Goal: Task Accomplishment & Management: Manage account settings

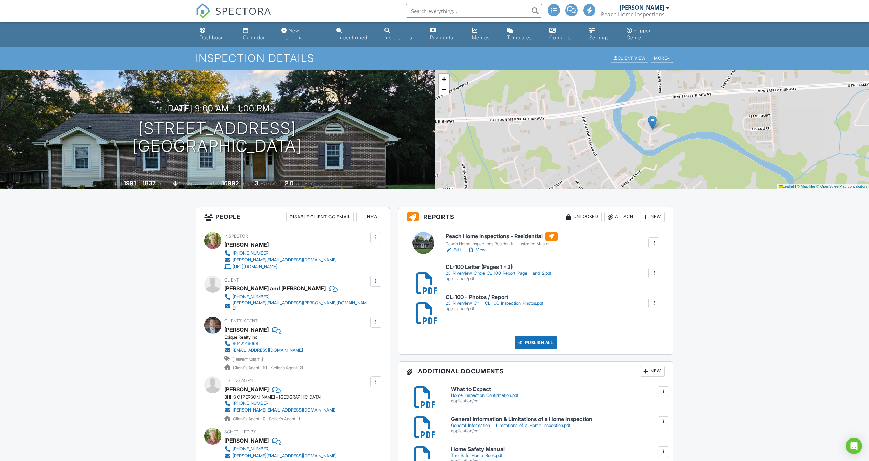
click at [518, 35] on div "Templates" at bounding box center [519, 37] width 25 height 6
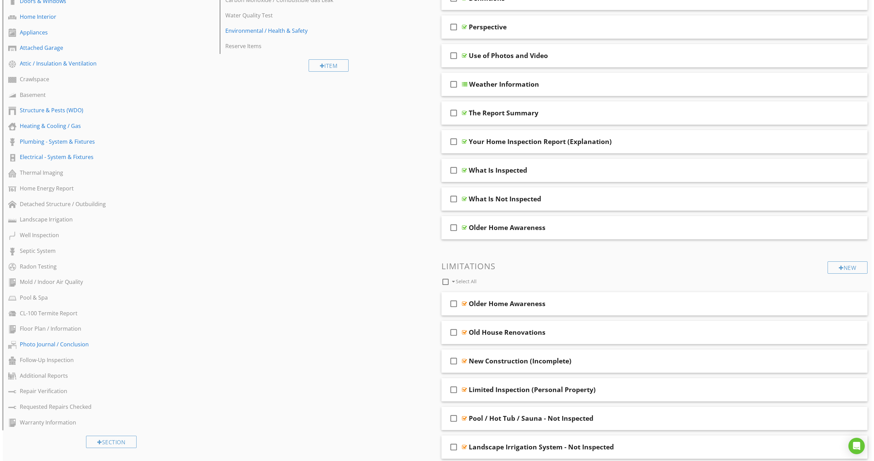
scroll to position [166, 0]
click at [115, 443] on div "Section" at bounding box center [108, 441] width 51 height 12
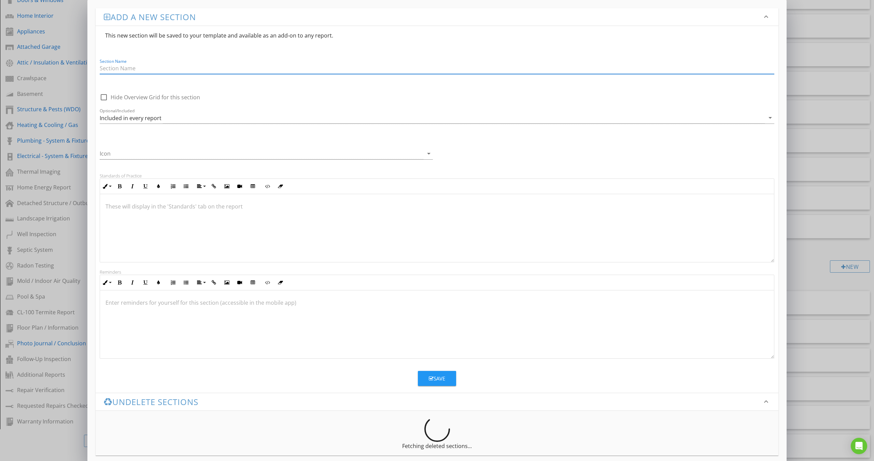
click at [149, 66] on input "Section Name" at bounding box center [437, 68] width 675 height 11
type input "Foundation Elevations"
click at [772, 118] on icon "arrow_drop_down" at bounding box center [770, 118] width 8 height 8
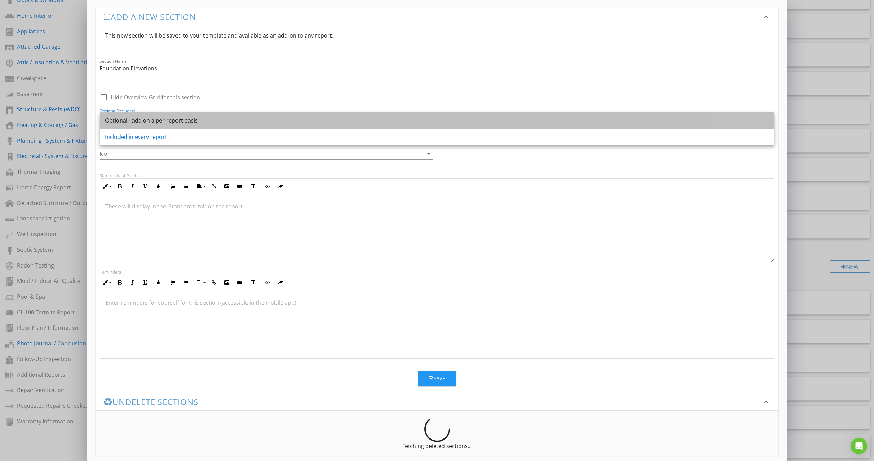
click at [152, 120] on div "Optional - add on a per-report basis" at bounding box center [437, 120] width 664 height 8
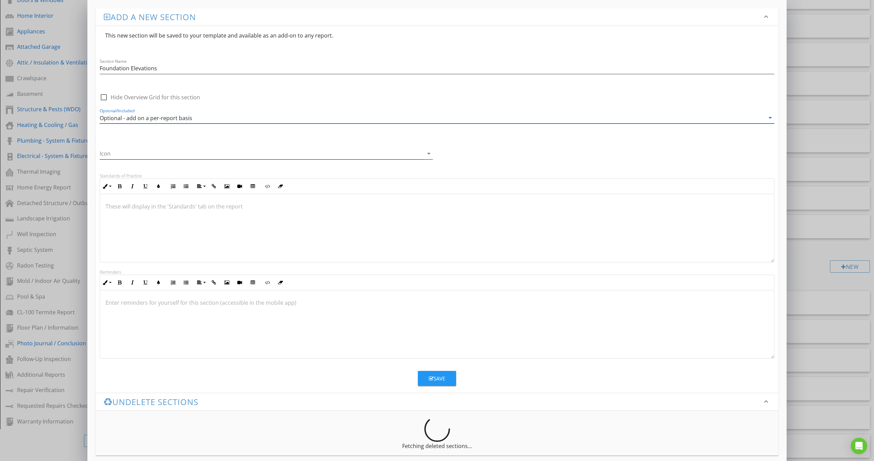
click at [430, 151] on icon "arrow_drop_down" at bounding box center [429, 154] width 8 height 8
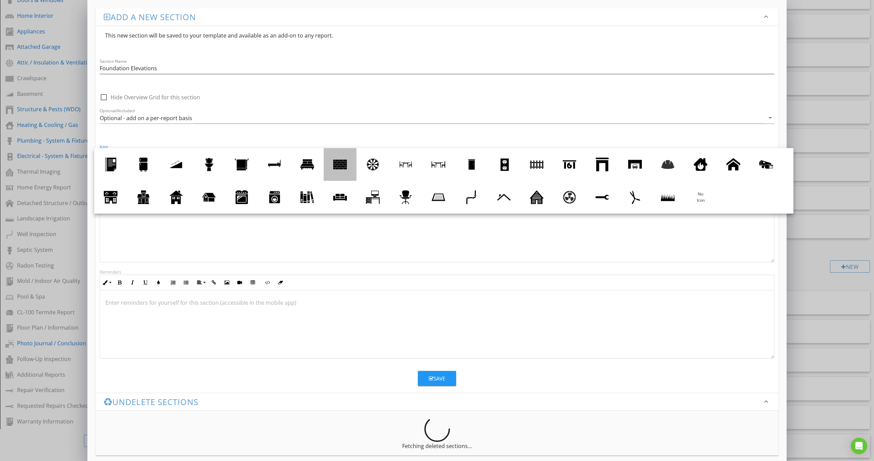
click at [338, 166] on div at bounding box center [340, 165] width 14 height 14
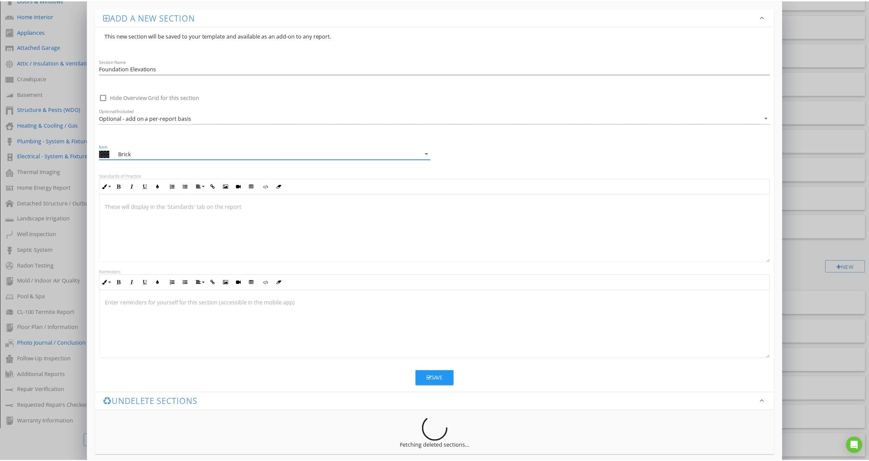
scroll to position [0, 0]
click at [435, 379] on div "Save" at bounding box center [437, 379] width 16 height 8
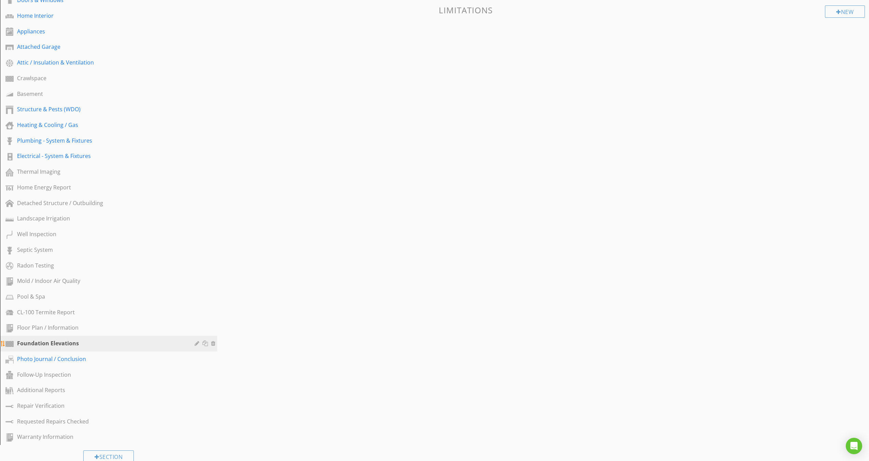
click at [61, 344] on div "Foundation Elevations" at bounding box center [101, 343] width 168 height 8
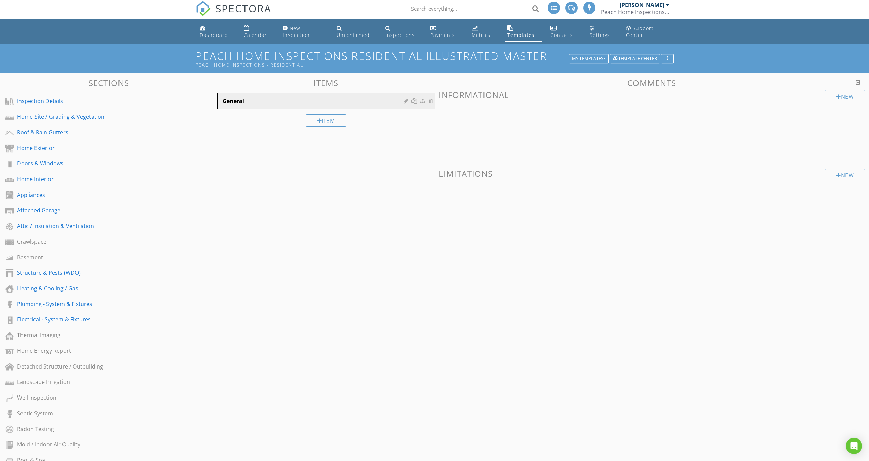
scroll to position [0, 0]
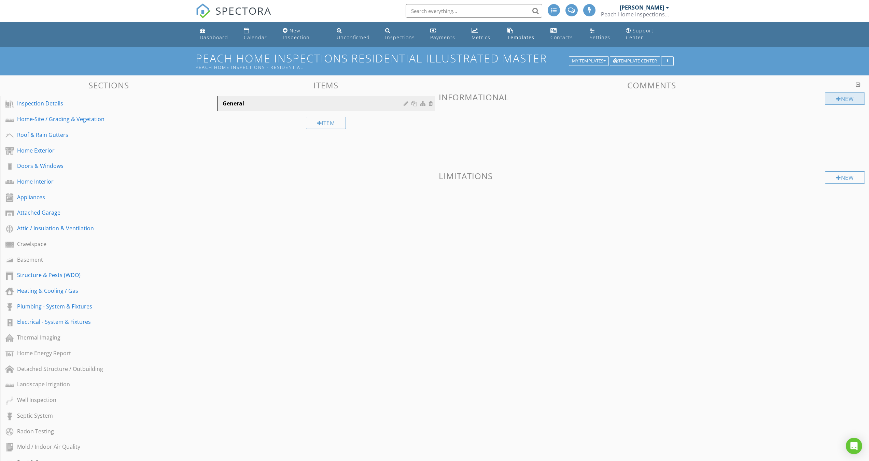
click at [836, 100] on div at bounding box center [838, 98] width 5 height 5
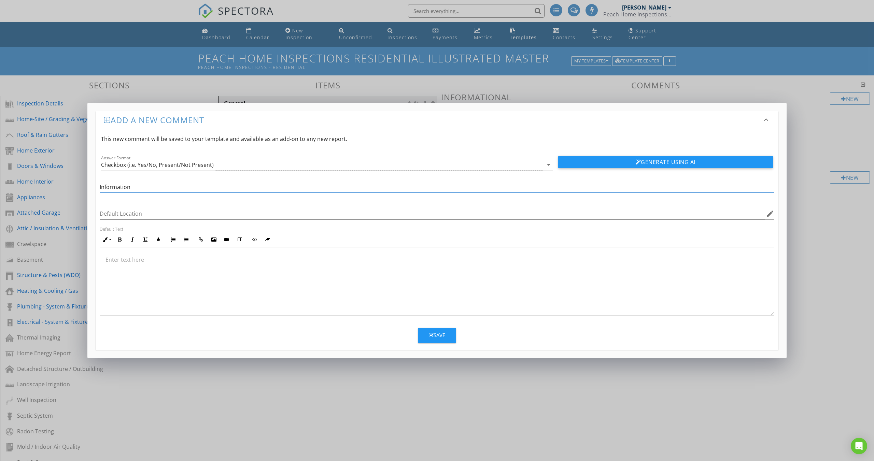
click at [100, 185] on input "Information" at bounding box center [437, 187] width 675 height 11
type input "Z Level - Information"
click at [435, 333] on div "Save" at bounding box center [437, 336] width 16 height 8
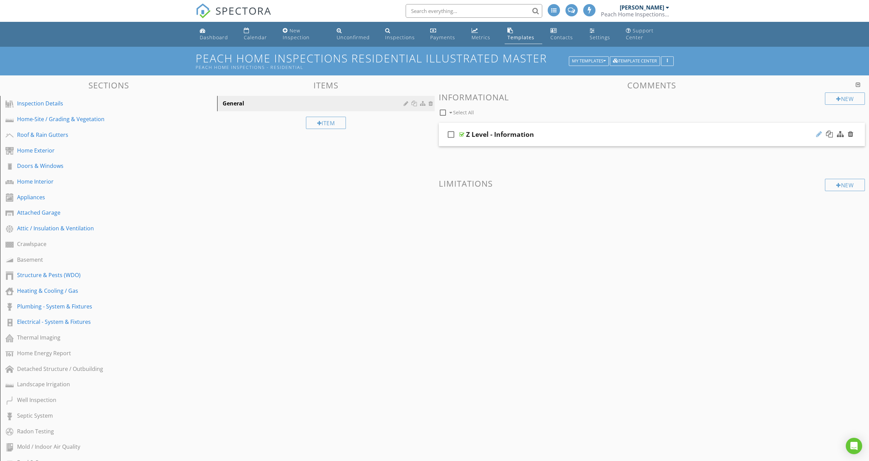
click at [818, 134] on div at bounding box center [819, 134] width 6 height 7
click at [462, 136] on div at bounding box center [461, 134] width 5 height 5
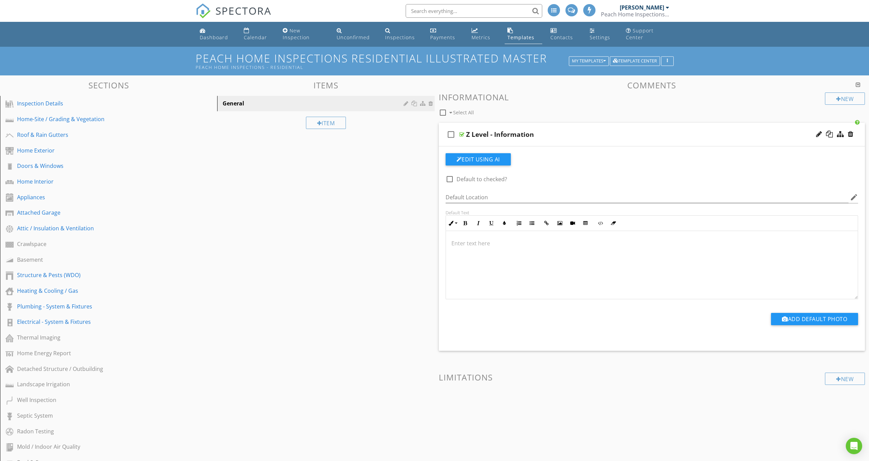
click at [450, 179] on div at bounding box center [450, 179] width 12 height 12
checkbox input "true"
click at [462, 133] on div at bounding box center [461, 134] width 5 height 5
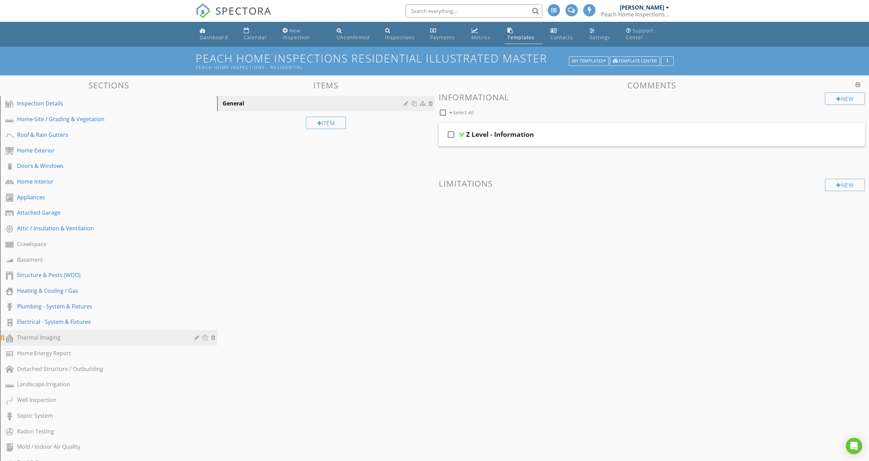
scroll to position [159, 0]
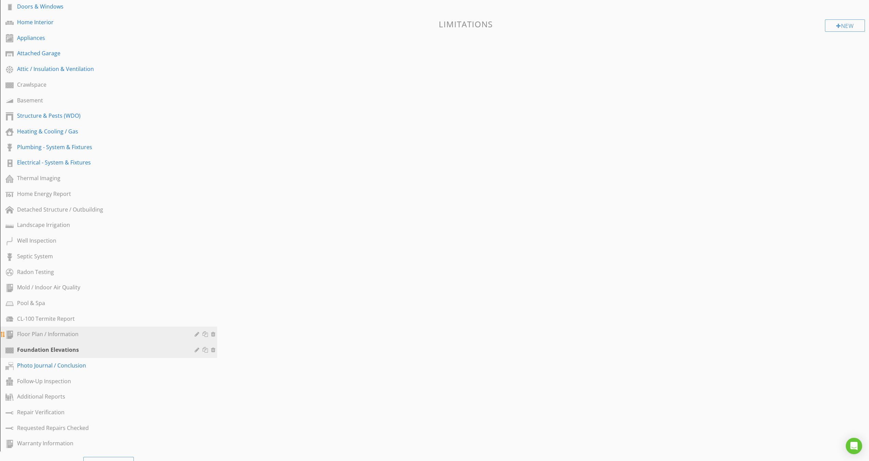
click at [58, 334] on div "Floor Plan / Information" at bounding box center [101, 334] width 168 height 8
click at [66, 352] on div "Foundation Elevations" at bounding box center [101, 350] width 168 height 8
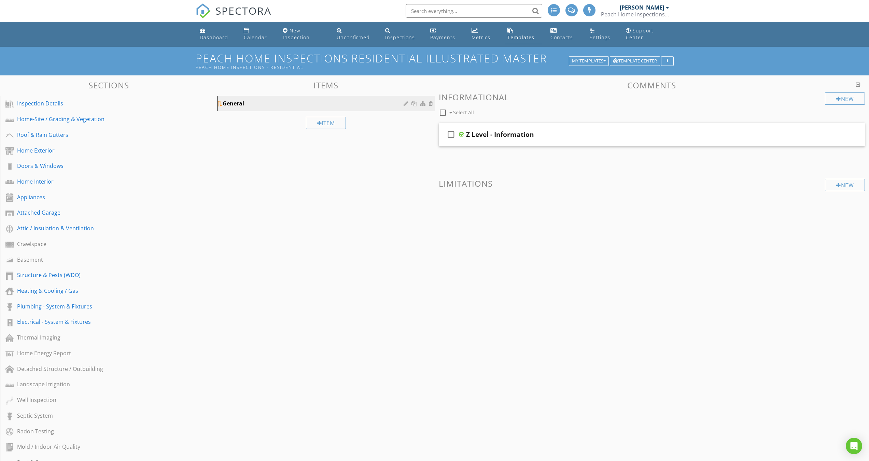
click at [404, 104] on div at bounding box center [407, 103] width 6 height 5
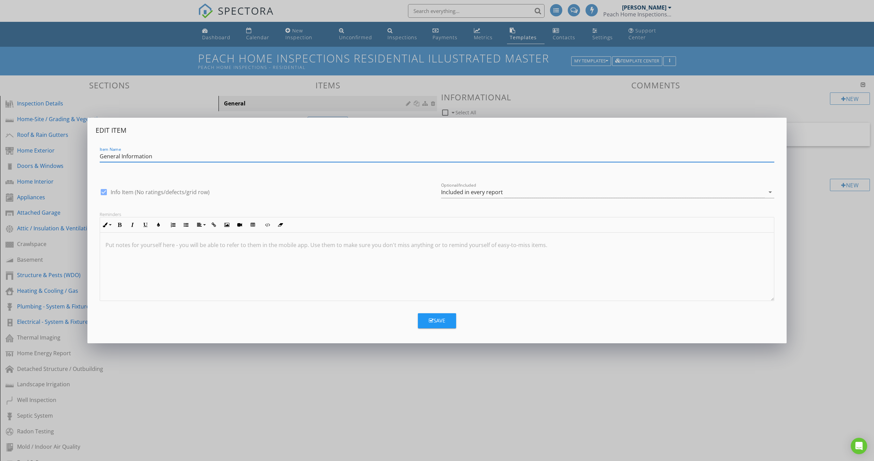
type input "General Information"
click at [441, 318] on div "Save" at bounding box center [437, 321] width 16 height 8
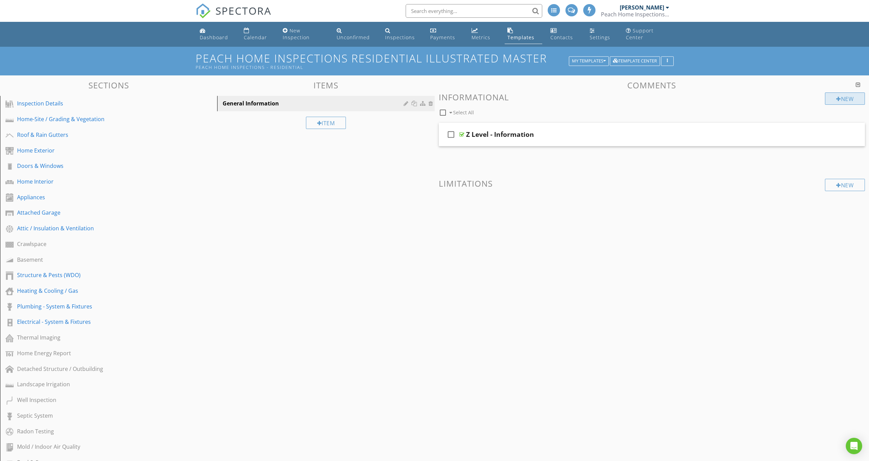
click at [836, 98] on div at bounding box center [838, 98] width 5 height 5
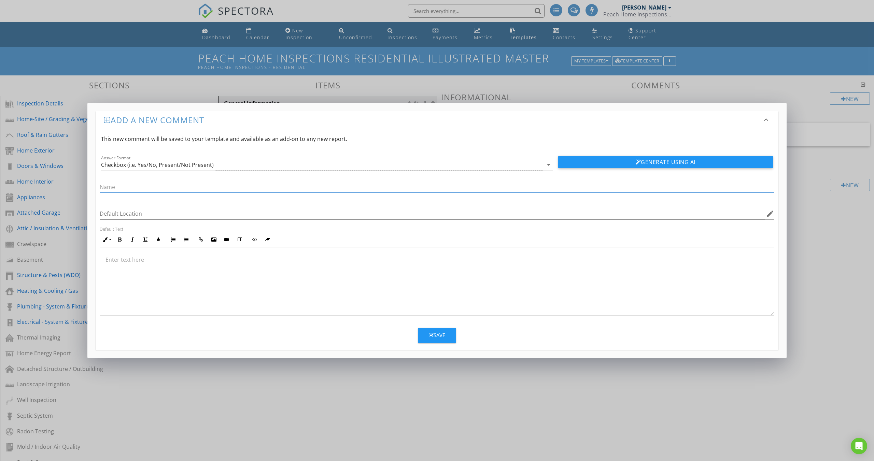
click at [116, 186] on input "text" at bounding box center [437, 187] width 675 height 11
type input "Interview Conducted"
click at [549, 165] on icon "arrow_drop_down" at bounding box center [549, 165] width 8 height 8
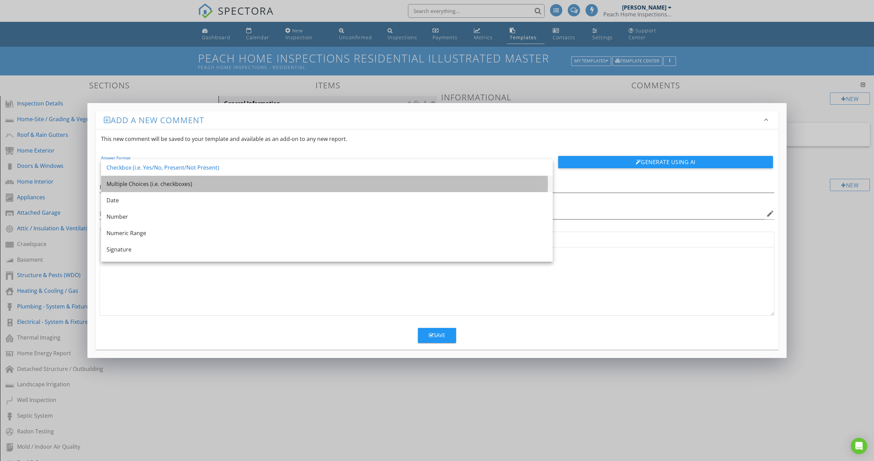
click at [133, 184] on div "Multiple Choices (i.e. checkboxes)" at bounding box center [327, 184] width 441 height 8
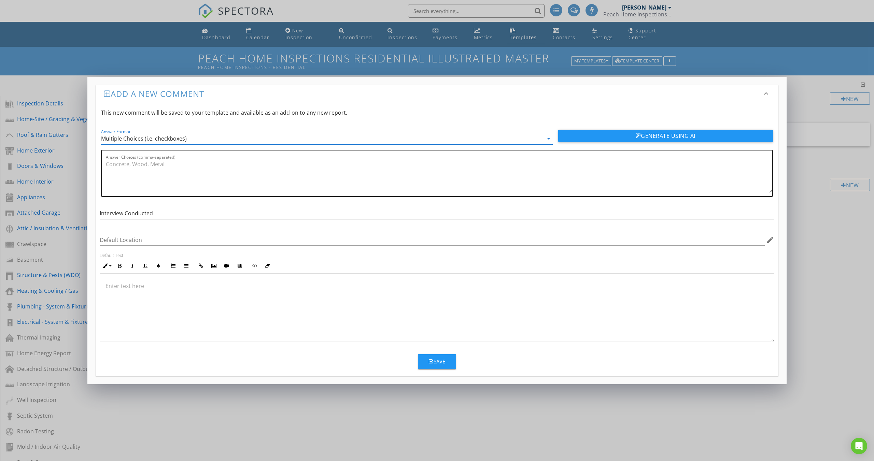
click at [137, 175] on textarea "Answer Choices (comma-separated)" at bounding box center [439, 176] width 666 height 34
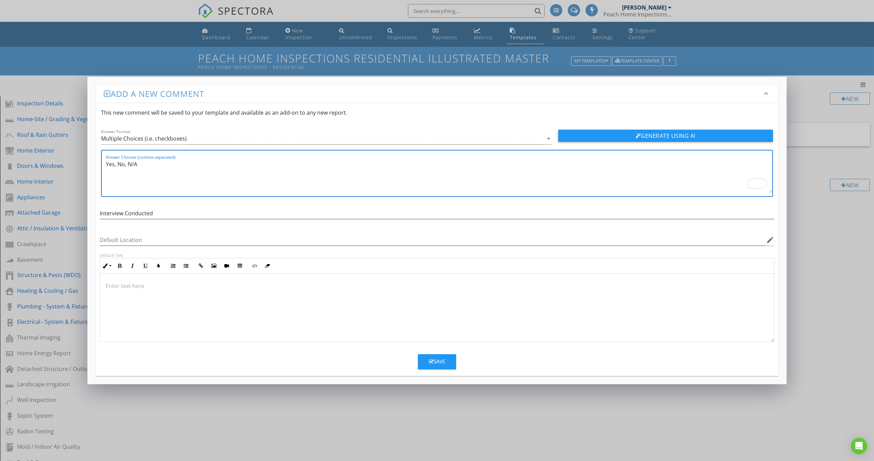
type textarea "Yes, No, N/A"
click at [437, 362] on div "Save" at bounding box center [437, 362] width 16 height 8
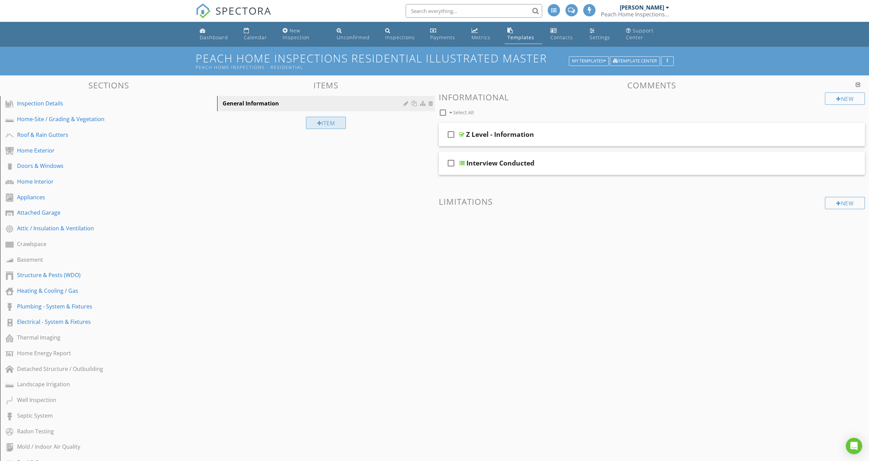
click at [323, 122] on div "Item" at bounding box center [326, 123] width 40 height 12
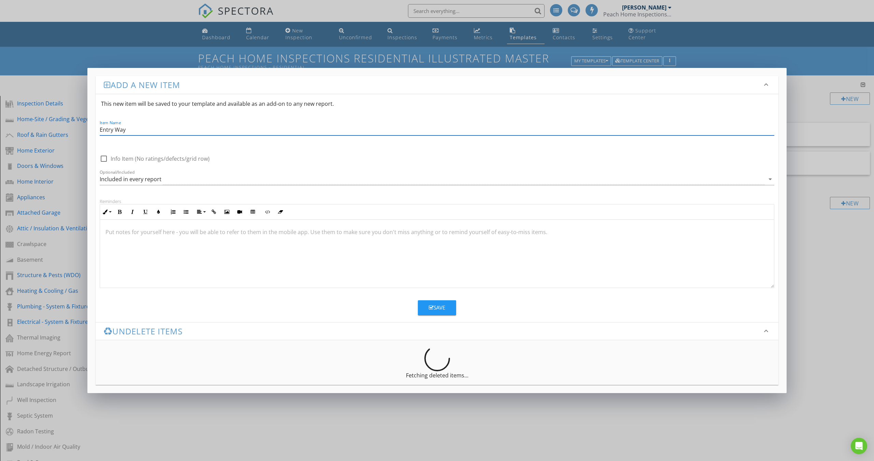
type input "Entry Way"
click at [439, 305] on div "Save" at bounding box center [437, 308] width 16 height 8
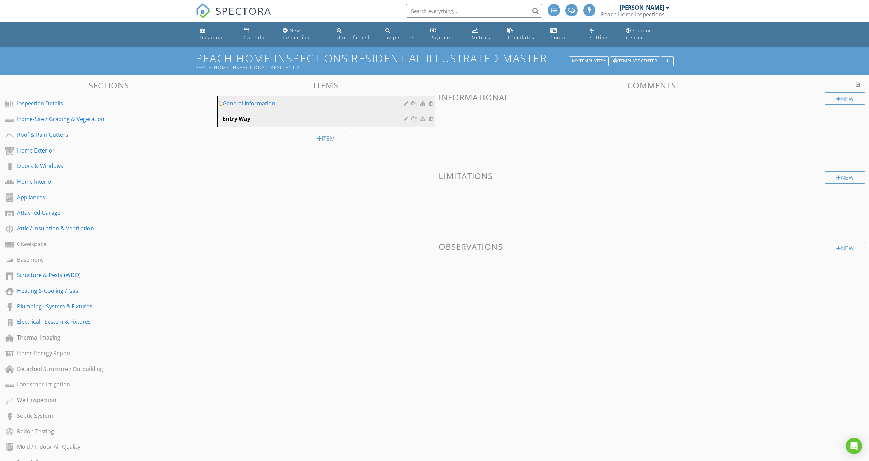
click at [248, 103] on div "General Information" at bounding box center [314, 103] width 183 height 8
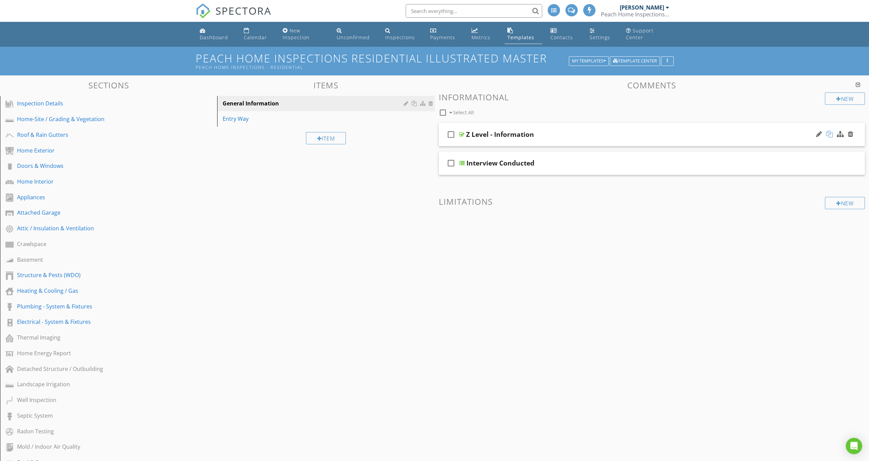
click at [831, 135] on div at bounding box center [829, 134] width 7 height 7
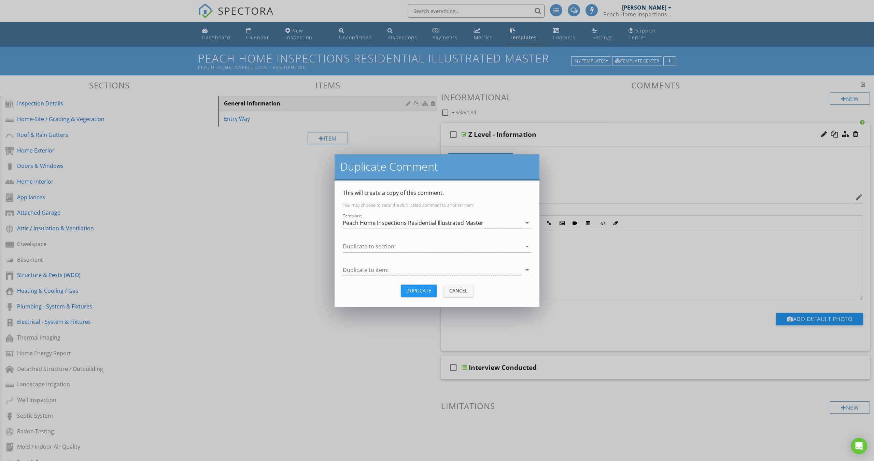
click at [420, 289] on div "Duplicate" at bounding box center [418, 290] width 25 height 7
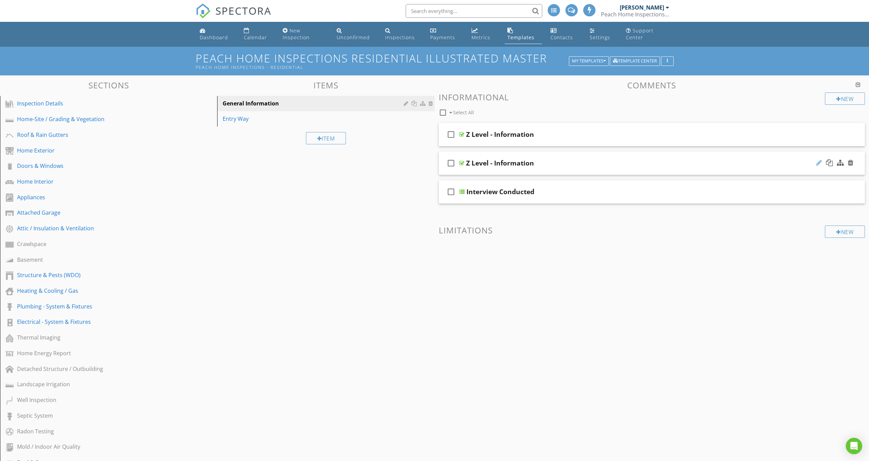
click at [821, 162] on div at bounding box center [819, 162] width 6 height 7
type input "Z"
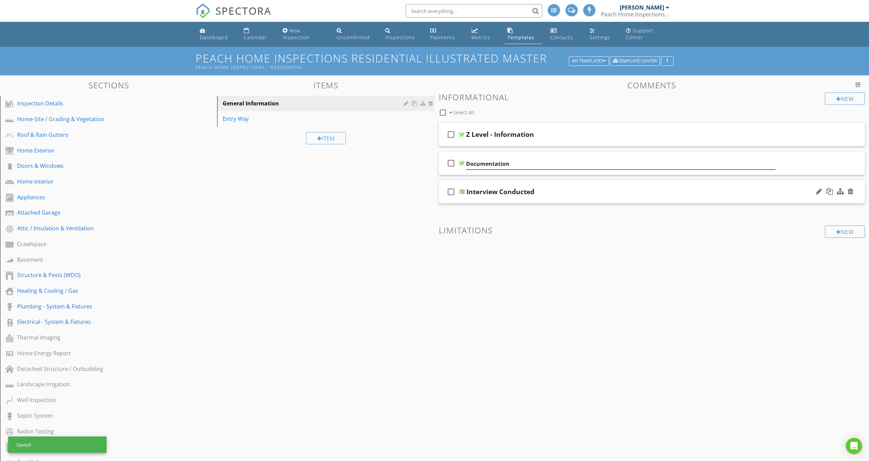
type input "Documentation"
click at [460, 164] on div at bounding box center [461, 162] width 5 height 5
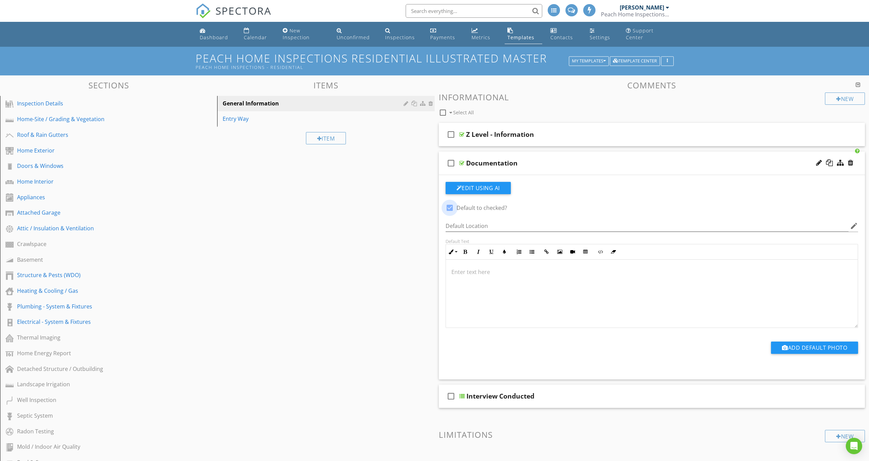
click at [451, 206] on div at bounding box center [450, 208] width 12 height 12
checkbox input "false"
click at [461, 164] on div at bounding box center [461, 162] width 5 height 5
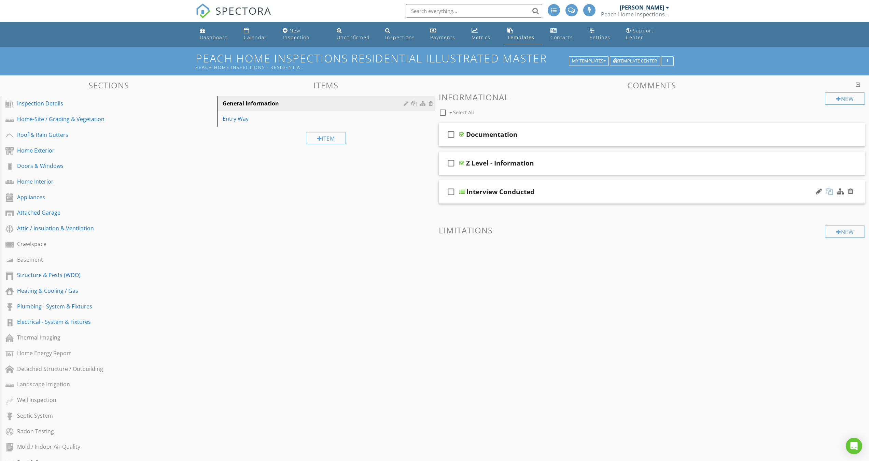
click at [832, 190] on div at bounding box center [829, 191] width 7 height 7
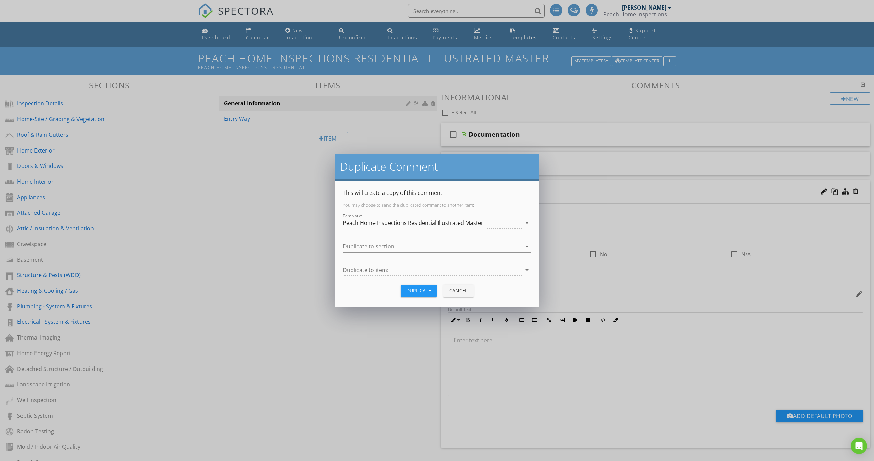
click at [411, 292] on div "Duplicate" at bounding box center [418, 290] width 25 height 7
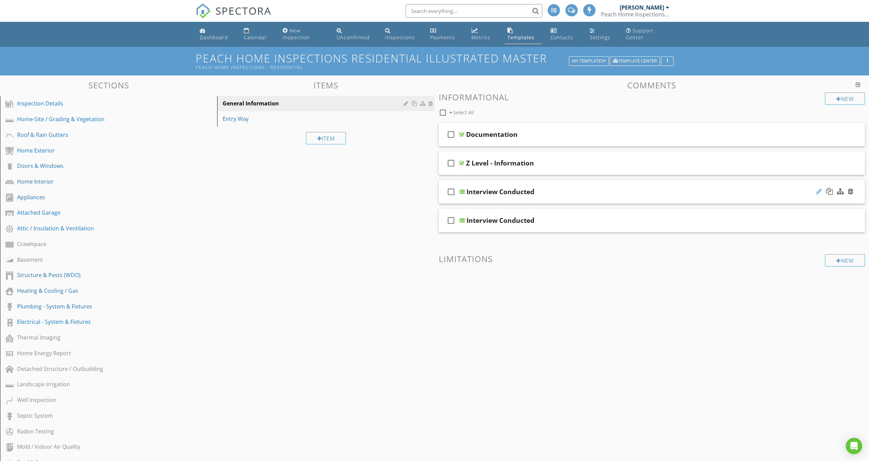
click at [820, 190] on div at bounding box center [819, 191] width 6 height 7
type input "I"
type input "Habitable"
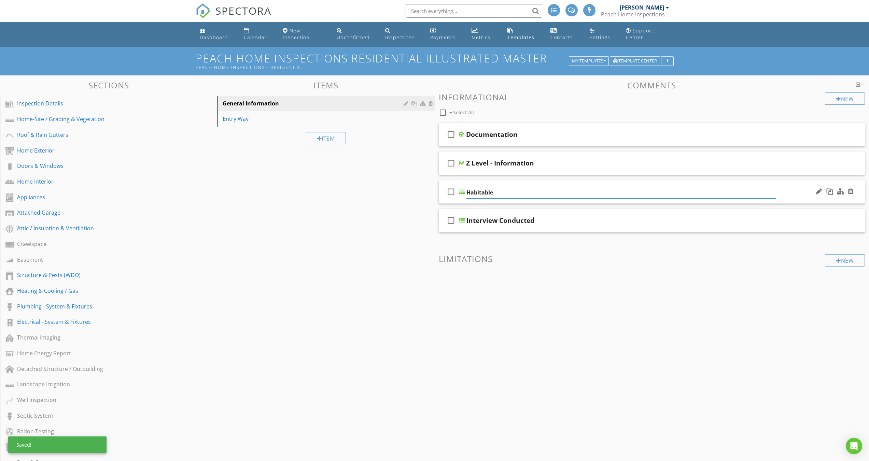
click at [463, 191] on div at bounding box center [461, 191] width 5 height 5
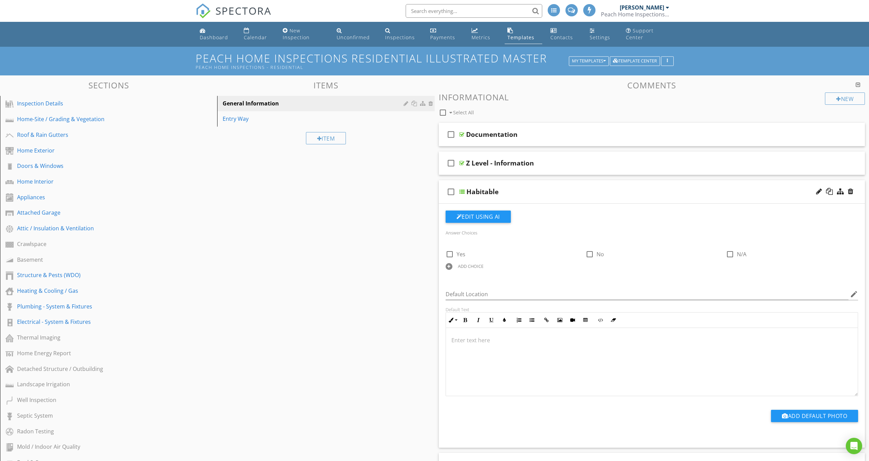
click at [460, 192] on div at bounding box center [461, 191] width 5 height 5
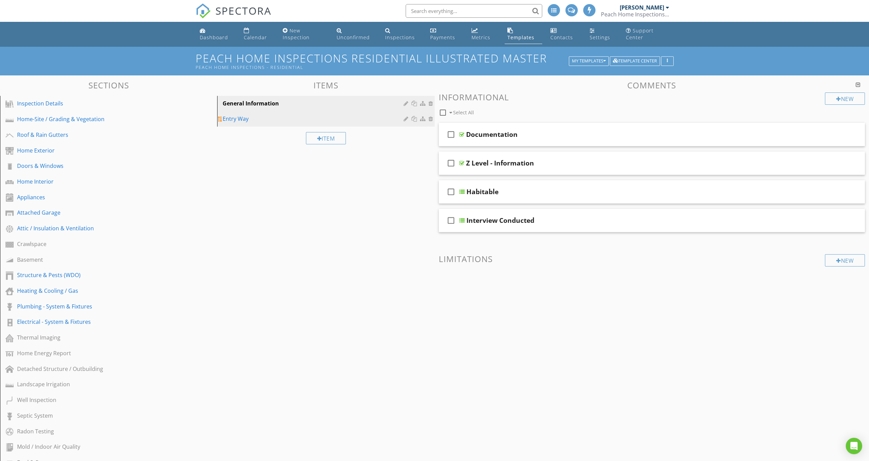
click at [261, 120] on div "Entry Way" at bounding box center [314, 119] width 183 height 8
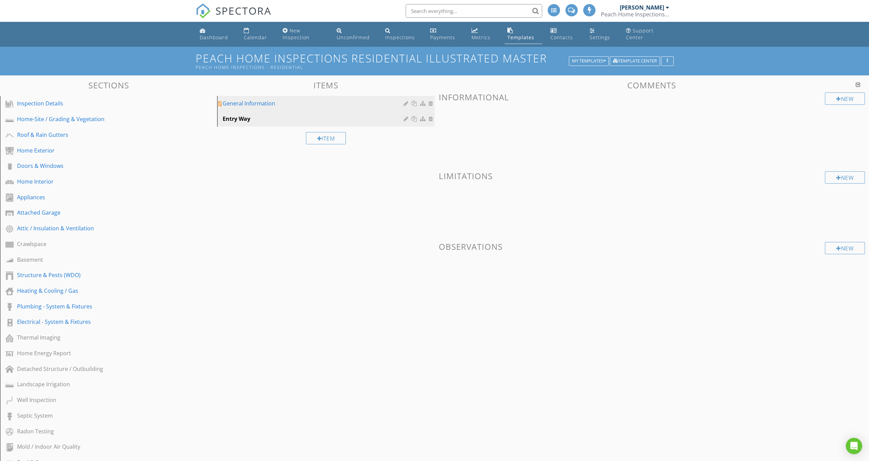
click at [278, 103] on div "General Information" at bounding box center [314, 103] width 183 height 8
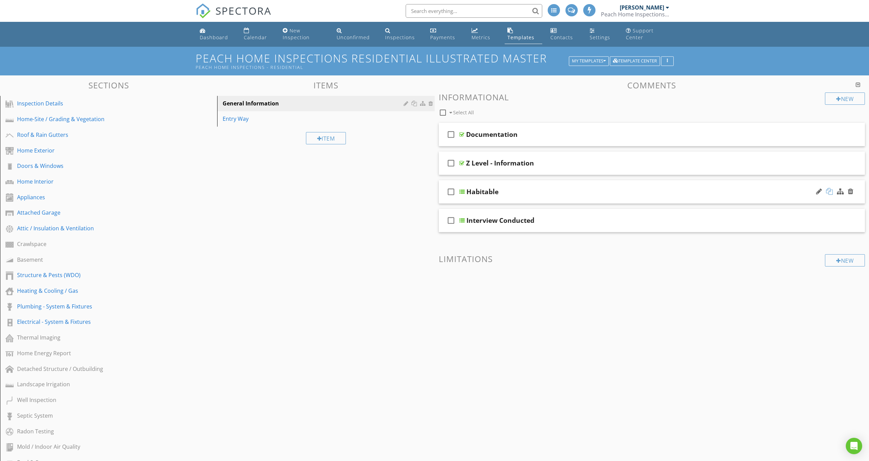
click at [829, 191] on div at bounding box center [829, 191] width 7 height 7
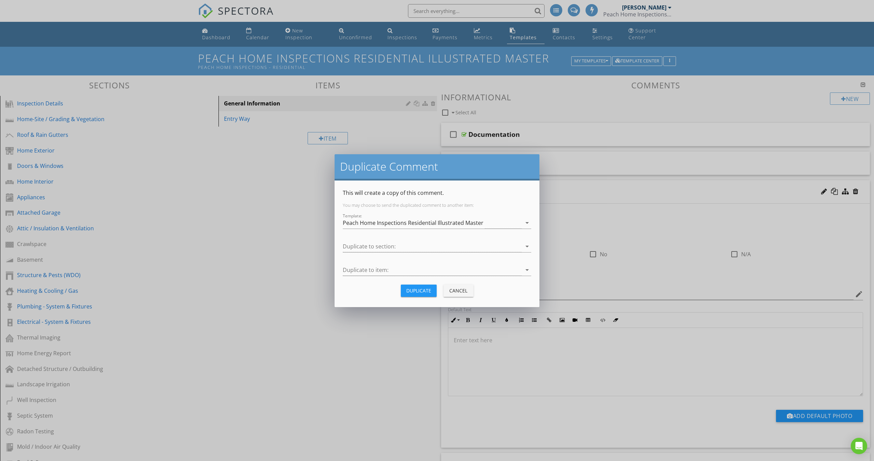
click at [411, 292] on div "Duplicate" at bounding box center [418, 290] width 25 height 7
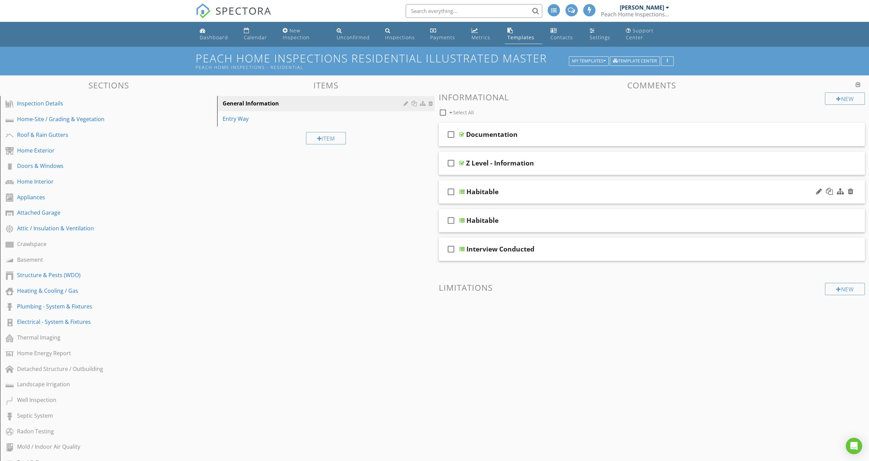
click at [462, 191] on div at bounding box center [461, 191] width 5 height 5
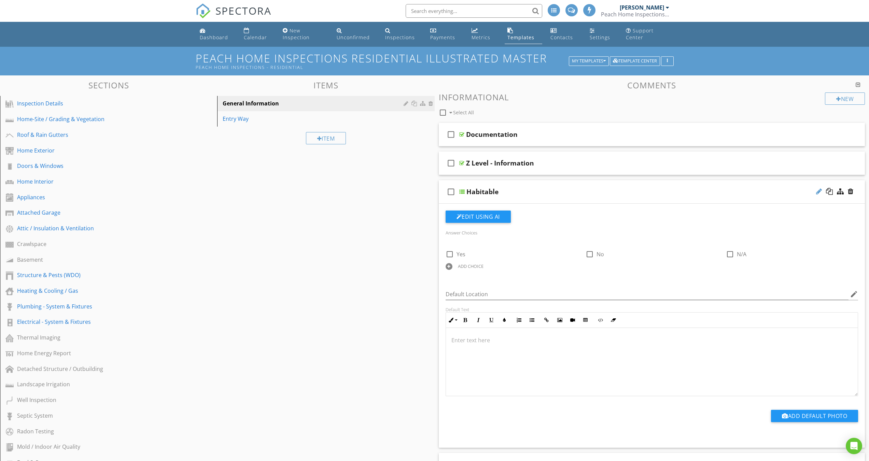
click at [818, 191] on div at bounding box center [819, 191] width 6 height 7
click at [502, 191] on div "Habitable" at bounding box center [620, 192] width 309 height 8
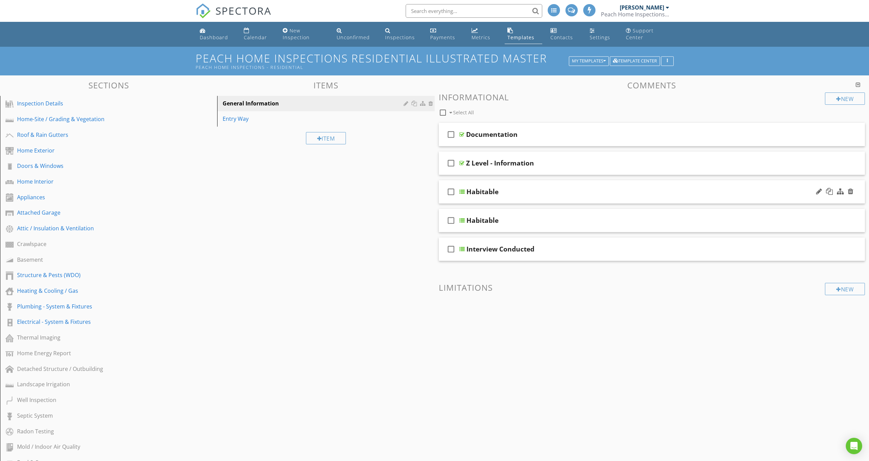
click at [492, 192] on div "Habitable" at bounding box center [482, 192] width 32 height 8
type input "H"
type input "Foundation Type"
click at [462, 193] on div at bounding box center [461, 191] width 5 height 5
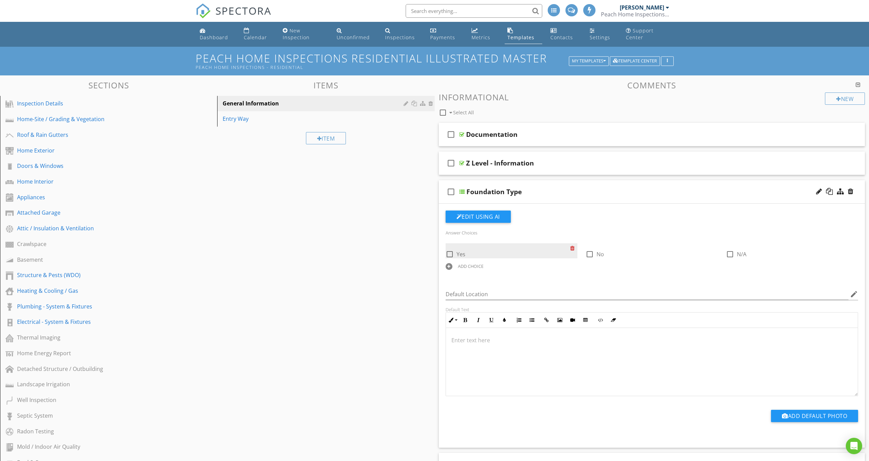
click at [574, 248] on div at bounding box center [573, 248] width 7 height 10
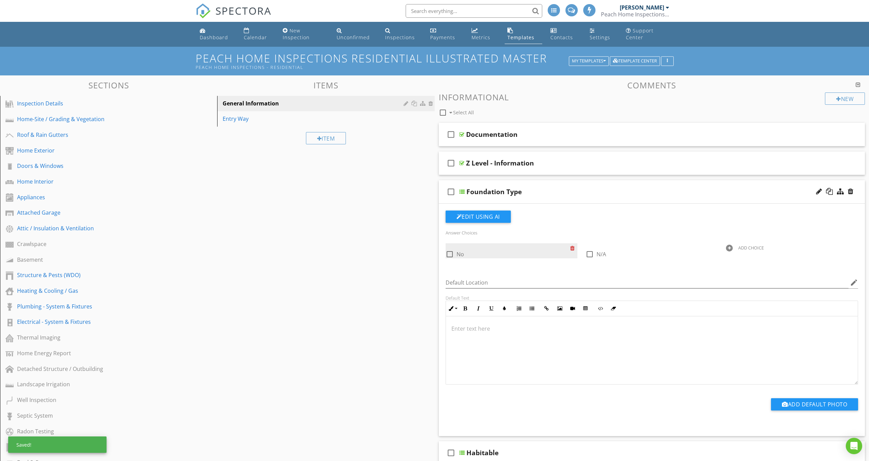
click at [574, 248] on div at bounding box center [573, 248] width 7 height 10
click at [604, 247] on div "ADD CHOICE" at bounding box center [611, 247] width 26 height 5
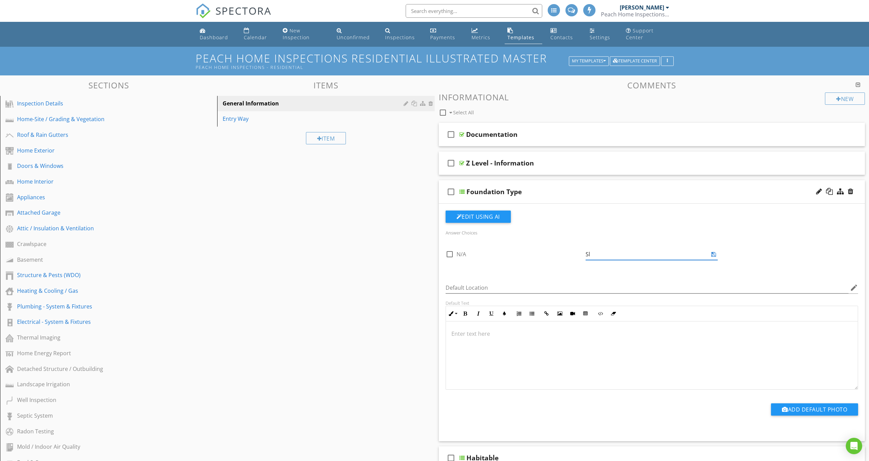
type input "S"
type input "Monolithic Slab"
click at [715, 254] on icon at bounding box center [713, 254] width 5 height 5
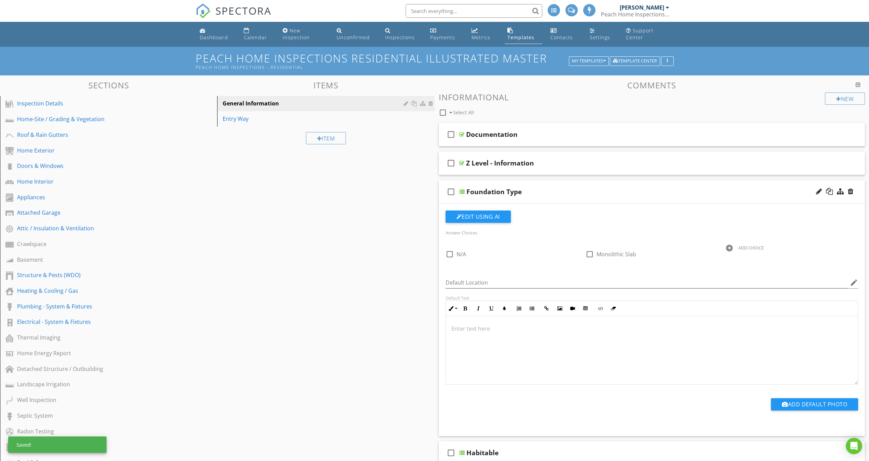
click at [732, 248] on div at bounding box center [729, 248] width 7 height 7
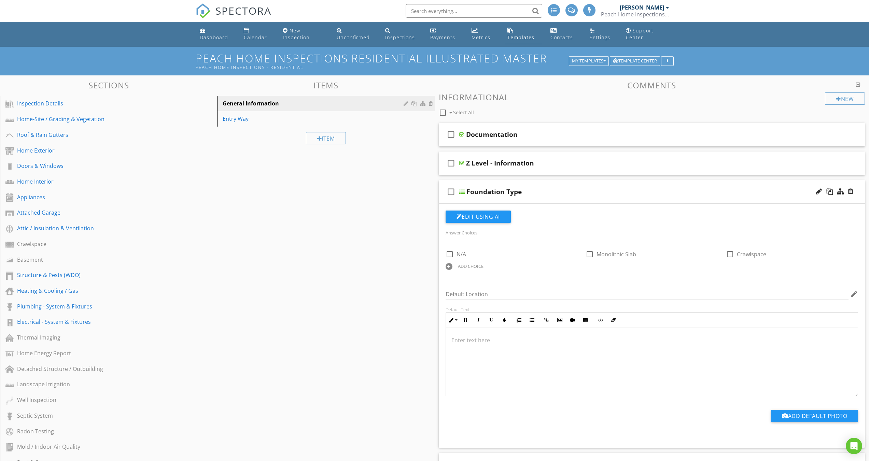
click at [476, 268] on div "ADD CHOICE" at bounding box center [471, 266] width 26 height 5
click at [594, 267] on div "ADD CHOICE" at bounding box center [652, 266] width 132 height 8
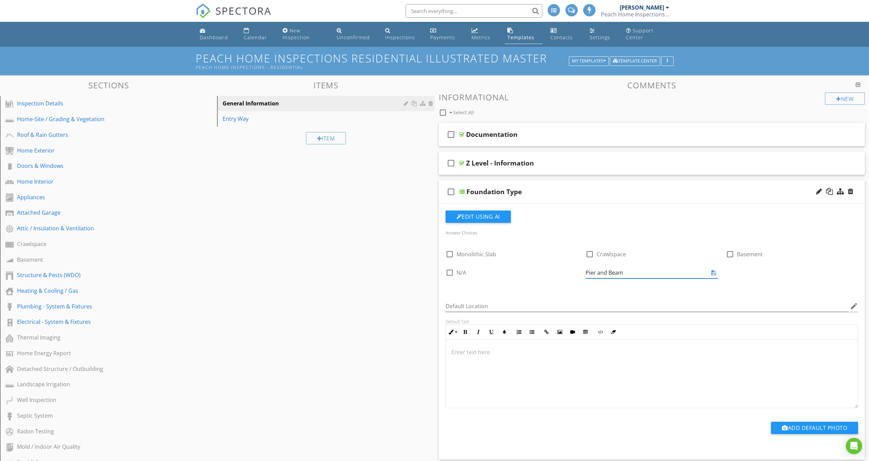
type input "Pier and Beam"
click at [462, 193] on div at bounding box center [461, 191] width 5 height 5
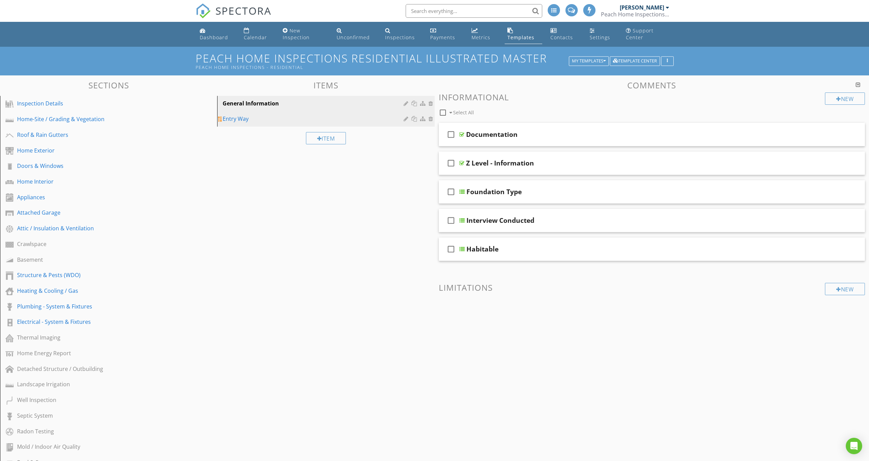
click at [245, 121] on div "Entry Way" at bounding box center [314, 119] width 183 height 8
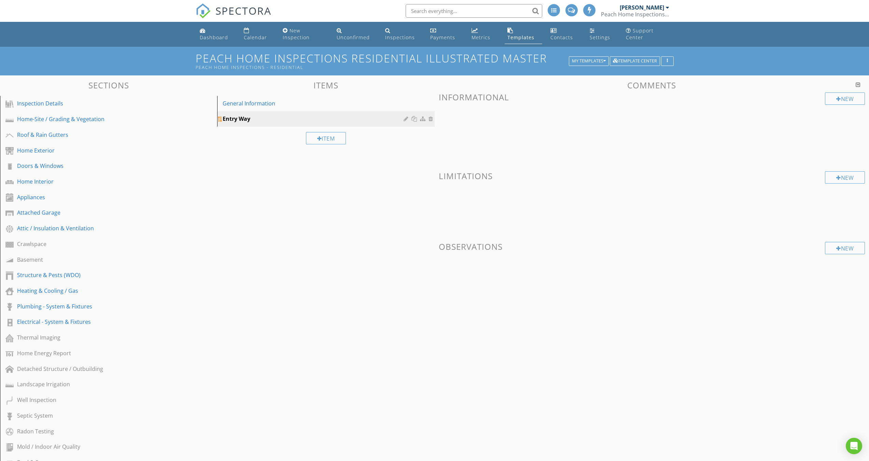
click at [416, 119] on div at bounding box center [414, 118] width 7 height 5
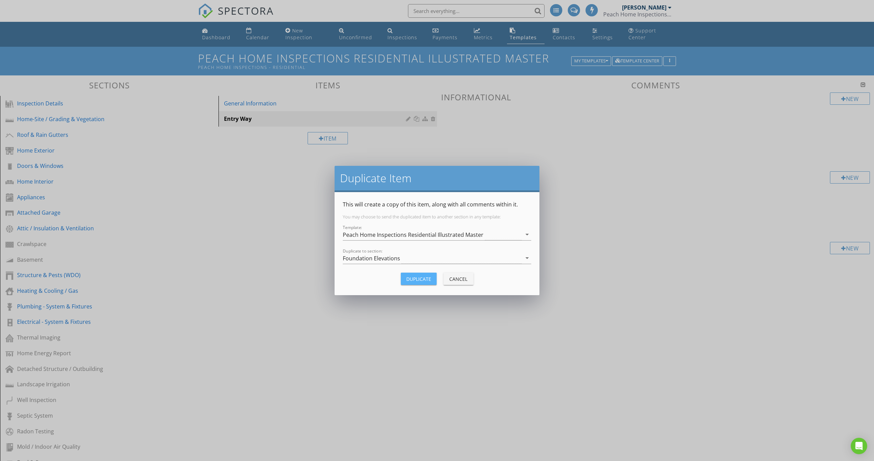
click at [410, 277] on div "Duplicate" at bounding box center [418, 279] width 25 height 7
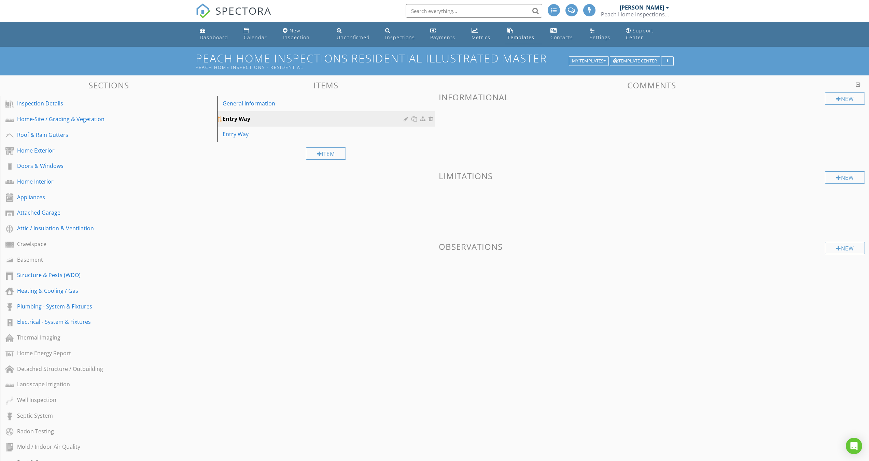
click at [407, 118] on div at bounding box center [407, 118] width 6 height 5
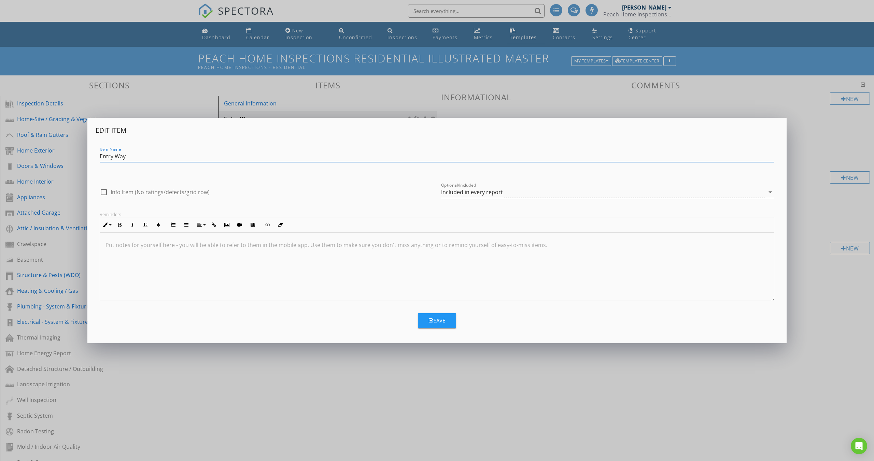
drag, startPoint x: 118, startPoint y: 158, endPoint x: 95, endPoint y: 157, distance: 22.9
click at [95, 157] on div "Edit Item Item Name Entry Way check_box_outline_blank Info Item (No ratings/def…" at bounding box center [436, 230] width 699 height 225
type input "Base Station"
click at [433, 323] on icon "button" at bounding box center [431, 320] width 5 height 5
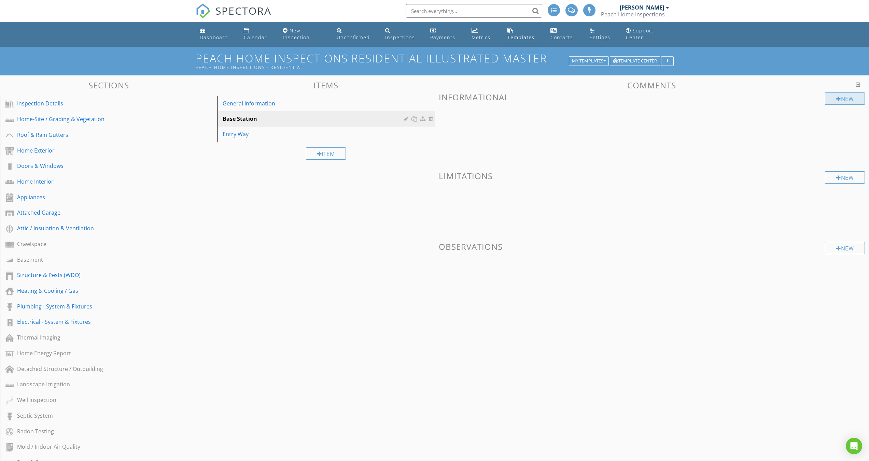
click at [836, 99] on div at bounding box center [838, 98] width 5 height 5
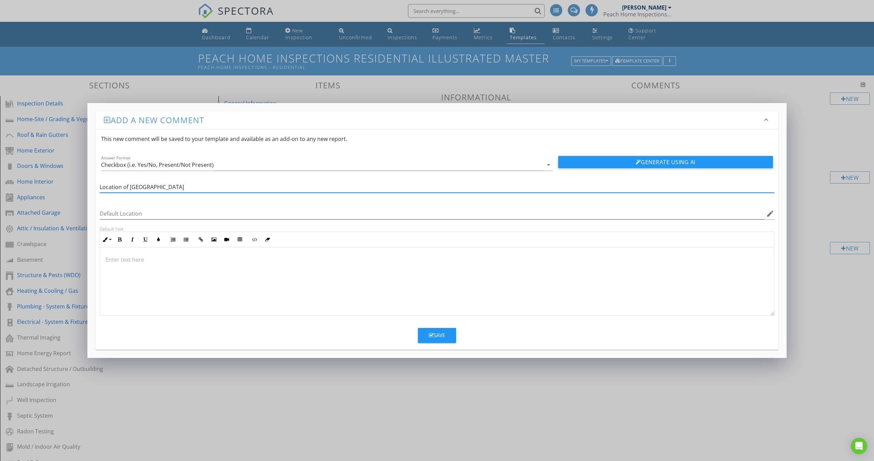
type input "Location of Base Station"
click at [440, 336] on div "Save" at bounding box center [437, 336] width 16 height 8
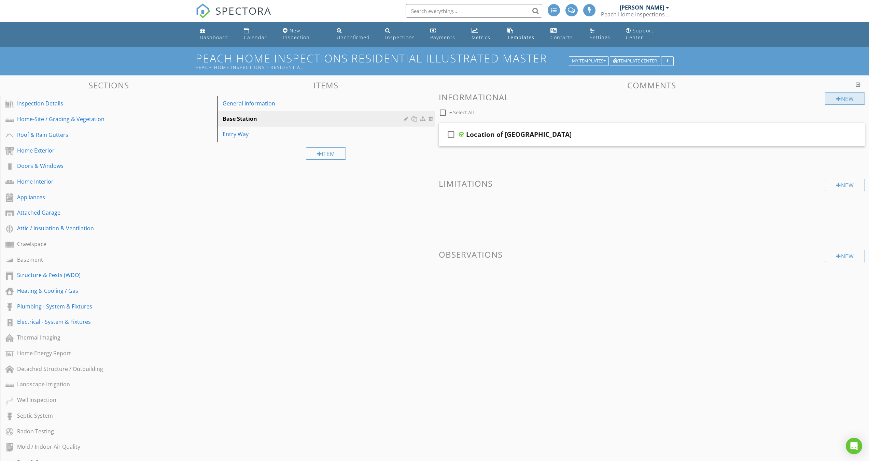
click at [837, 99] on div at bounding box center [838, 98] width 5 height 5
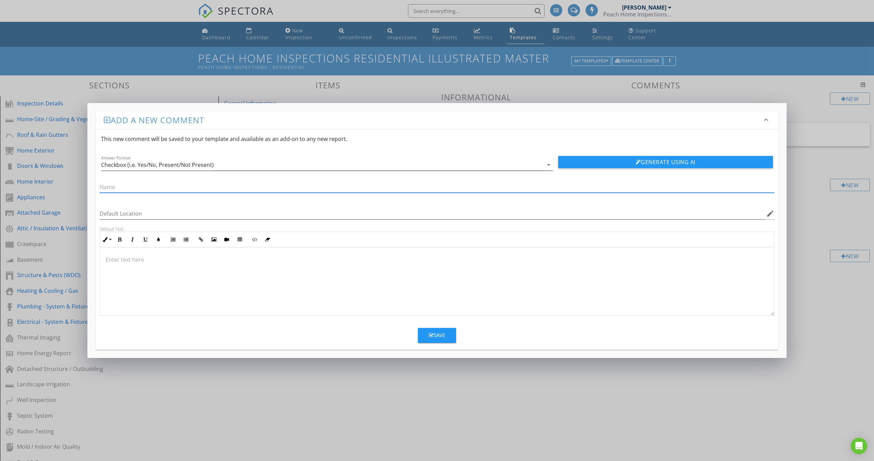
click at [548, 165] on icon "arrow_drop_down" at bounding box center [549, 165] width 8 height 8
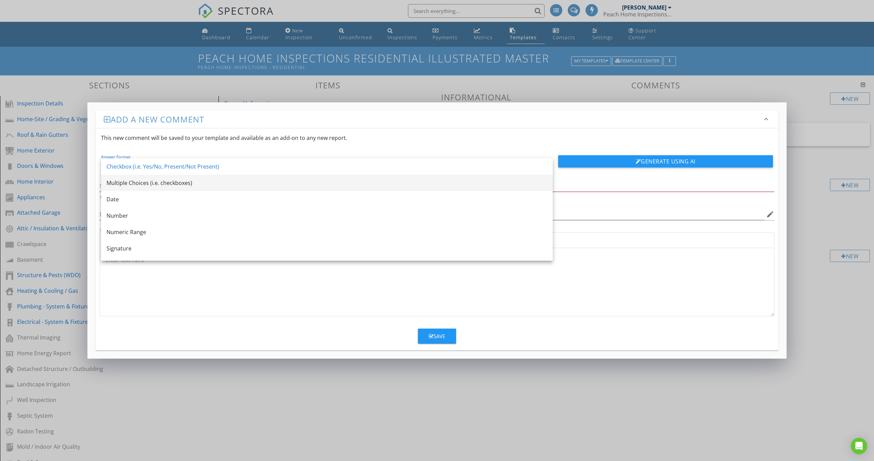
click at [152, 185] on div "Multiple Choices (i.e. checkboxes)" at bounding box center [327, 183] width 441 height 8
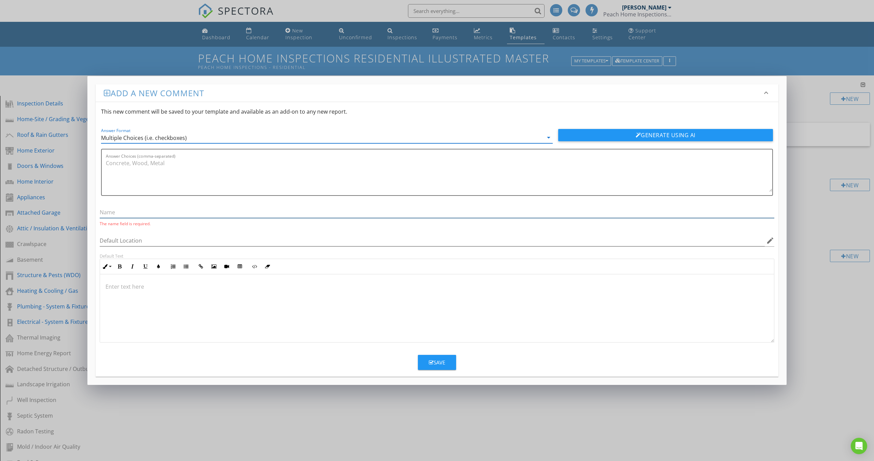
click at [135, 213] on input "text" at bounding box center [437, 212] width 675 height 11
type input "Station Zeroed"
click at [129, 166] on textarea "Answer Choices (comma-separated)" at bounding box center [439, 176] width 666 height 34
type textarea "Yes, No, N/A"
click at [439, 363] on div "Save" at bounding box center [437, 362] width 16 height 8
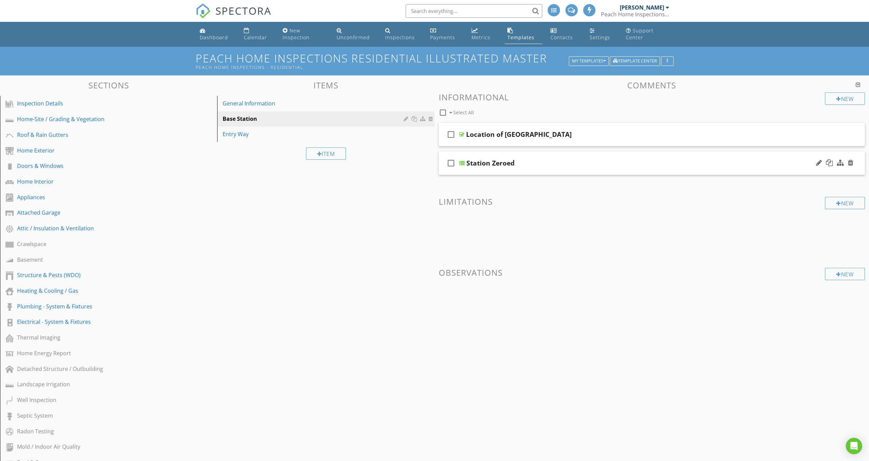
click at [461, 162] on div at bounding box center [461, 162] width 5 height 5
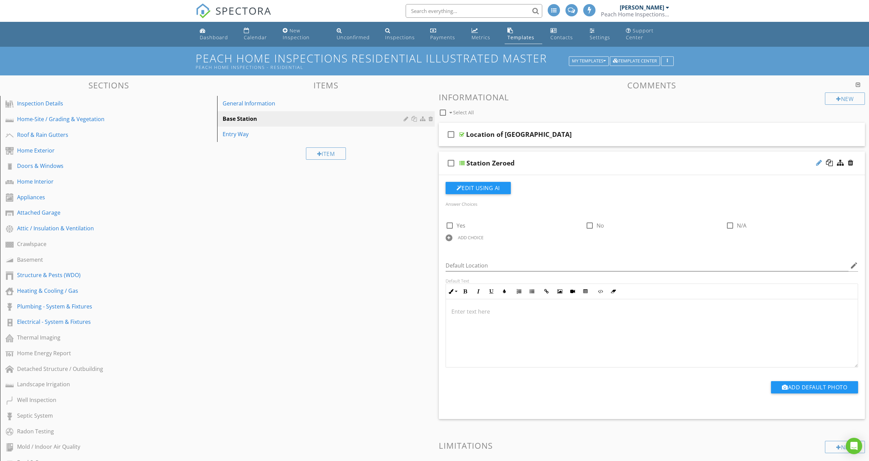
click at [818, 163] on div at bounding box center [819, 162] width 6 height 7
type input "Station Zeroed (Photos)"
click at [463, 163] on div at bounding box center [461, 162] width 5 height 5
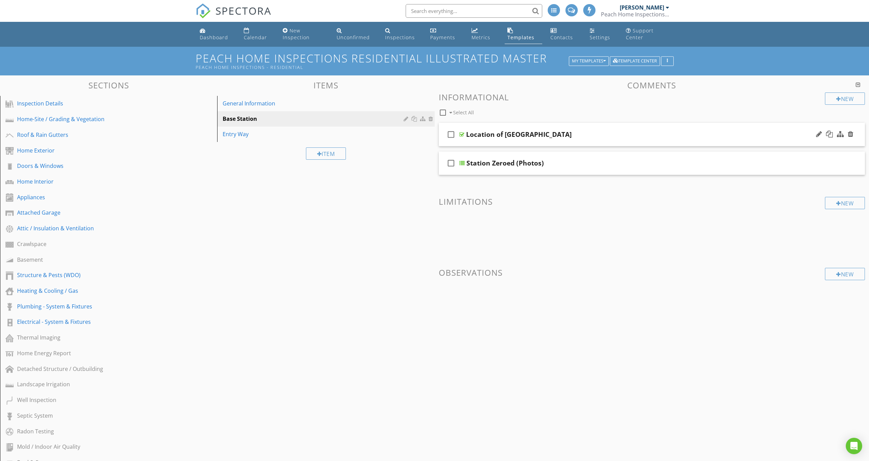
click at [462, 135] on div at bounding box center [461, 134] width 5 height 5
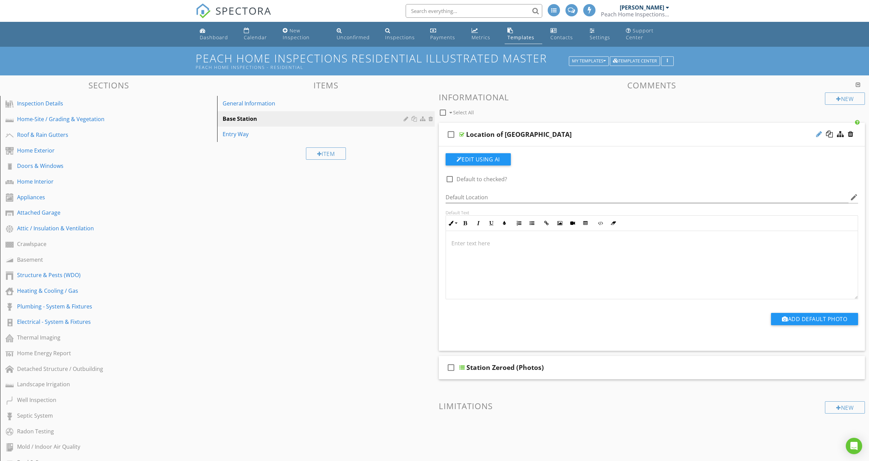
click at [819, 135] on div at bounding box center [819, 134] width 6 height 7
click at [819, 133] on div at bounding box center [819, 134] width 6 height 7
click at [463, 133] on div at bounding box center [461, 134] width 5 height 5
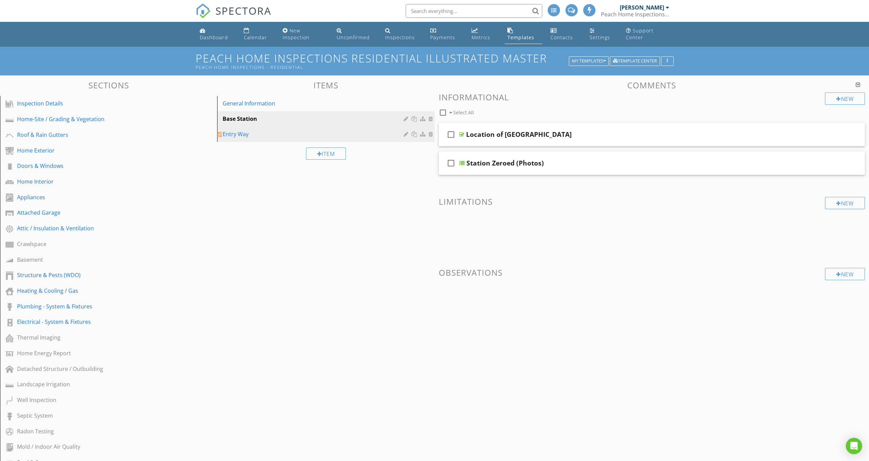
click at [264, 135] on div "Entry Way" at bounding box center [314, 134] width 183 height 8
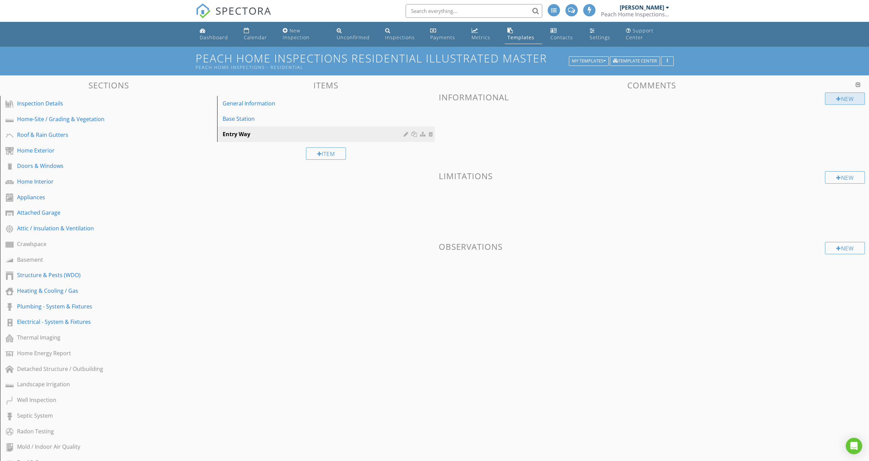
click at [839, 99] on div "New" at bounding box center [845, 99] width 40 height 12
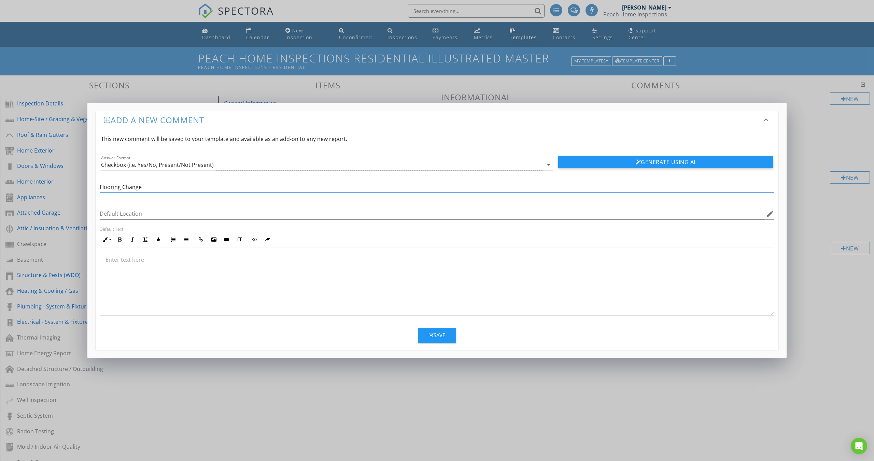
type input "Flooring Change"
click at [129, 164] on div "Checkbox (i.e. Yes/No, Present/Not Present)" at bounding box center [157, 165] width 113 height 6
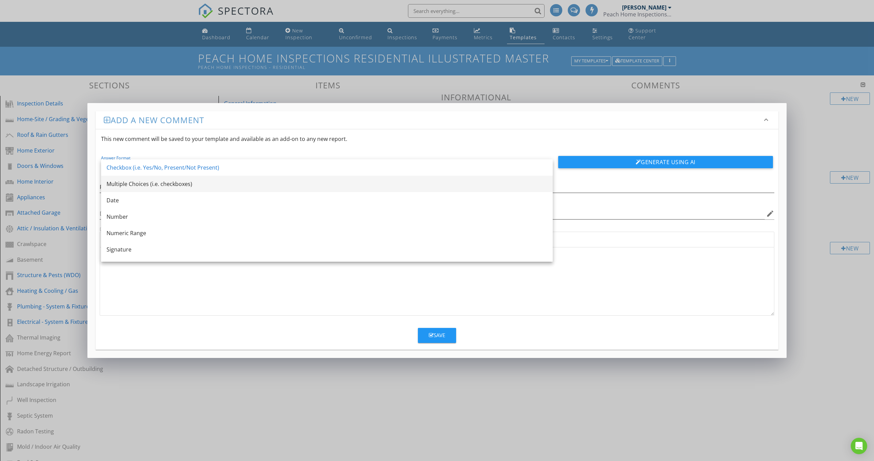
click at [137, 181] on div "Multiple Choices (i.e. checkboxes)" at bounding box center [327, 184] width 441 height 8
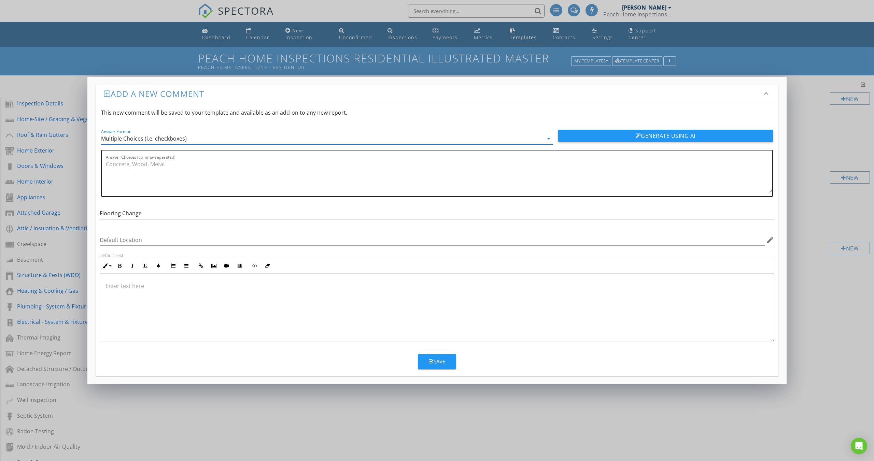
click at [116, 168] on textarea "Answer Choices (comma-separated)" at bounding box center [439, 176] width 666 height 34
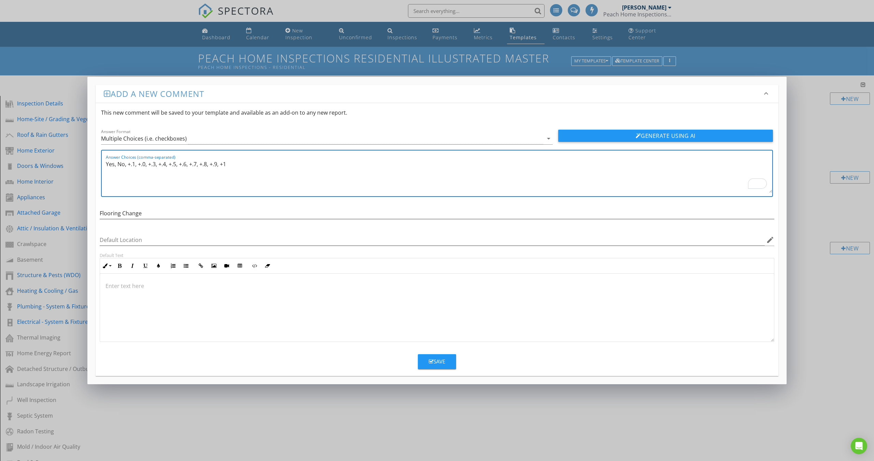
click at [145, 165] on textarea "Yes, No, +.1, +.0, +.3, +.4, +.5, +.6, +.7, +.8, +.9, +1" at bounding box center [439, 176] width 666 height 34
click at [233, 166] on textarea "Yes, No, +.1, +.2, +.3, +.4, +.5, +.6, +.7, +.8, +.9, +1" at bounding box center [439, 176] width 666 height 34
click at [228, 164] on textarea "Yes, No, +.1, +.2, +.3, +.4, +.5, +.6, +.7, +.8, +.9, +1, -.1, -.2, -.3, -.4, -…" at bounding box center [439, 176] width 666 height 34
type textarea "Yes, No, +.1, +.2, +.3, +.4, +.5, +.6, +.7, +.8, +.9, +1.0, -.1, -.2, -.3, -.4,…"
click at [439, 363] on div "Save" at bounding box center [437, 362] width 16 height 8
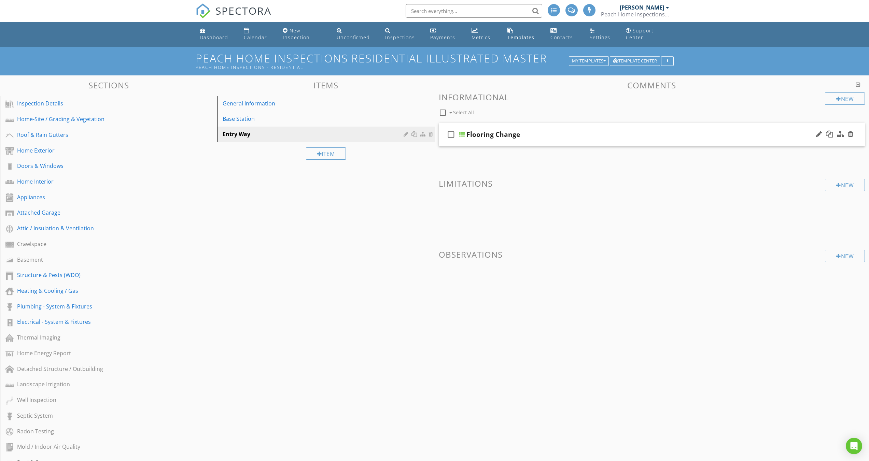
click at [463, 135] on div at bounding box center [461, 134] width 5 height 5
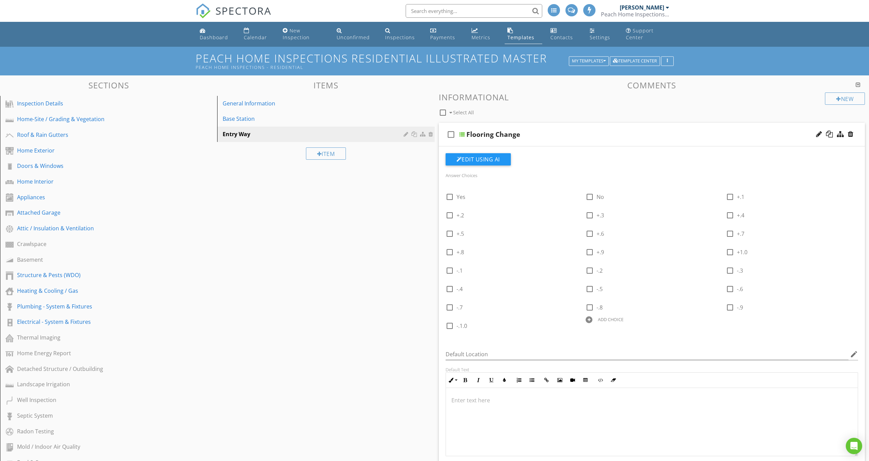
click at [462, 135] on div at bounding box center [461, 134] width 5 height 5
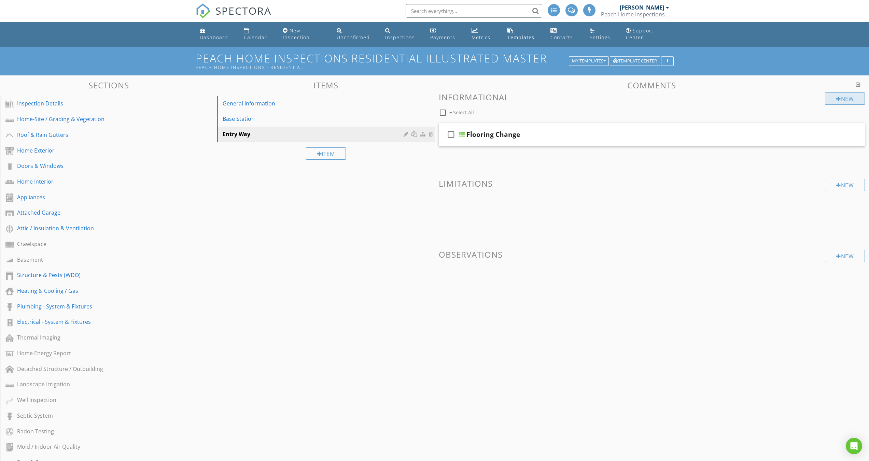
click at [836, 99] on div at bounding box center [838, 98] width 5 height 5
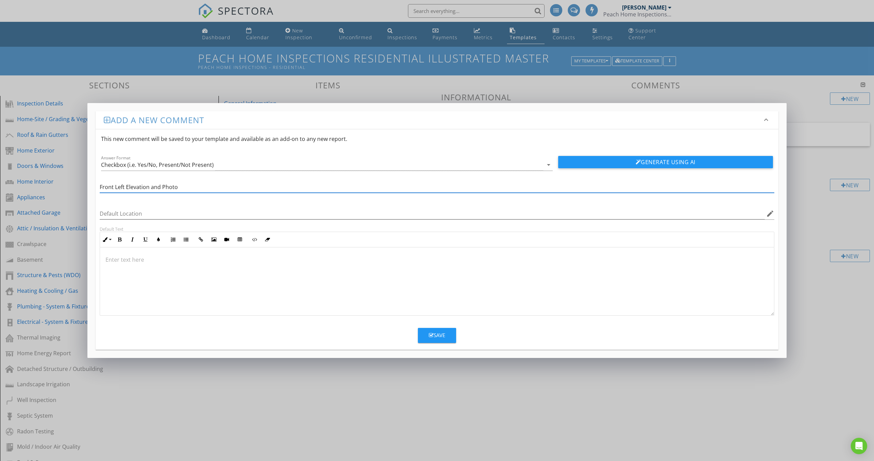
type input "Front Left Elevation and Photo"
click at [432, 337] on icon "button" at bounding box center [431, 335] width 5 height 5
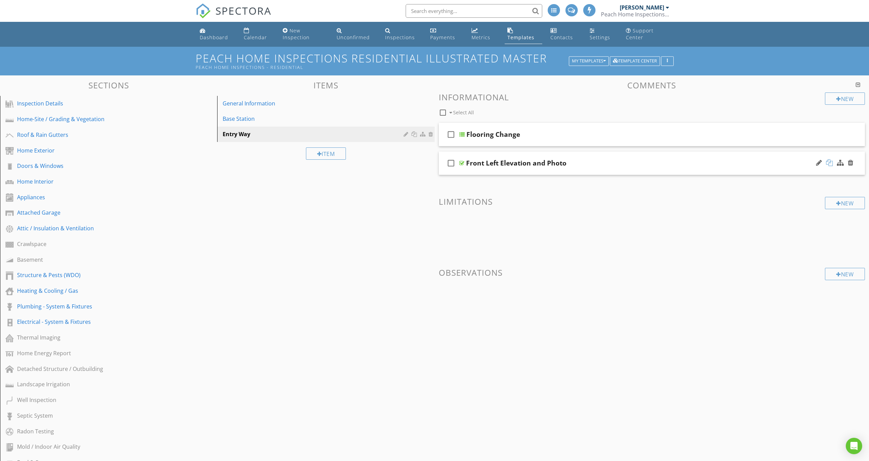
click at [830, 164] on div at bounding box center [829, 162] width 7 height 7
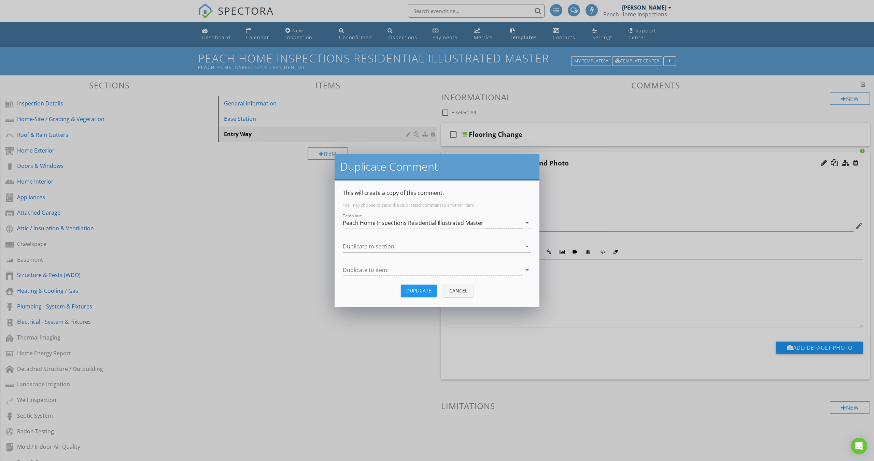
click at [416, 289] on div "Duplicate" at bounding box center [418, 290] width 25 height 7
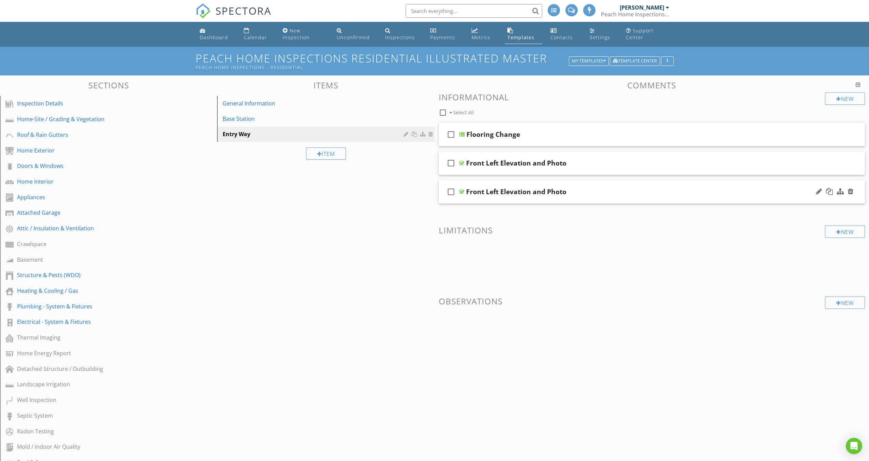
click at [461, 191] on div at bounding box center [461, 191] width 5 height 5
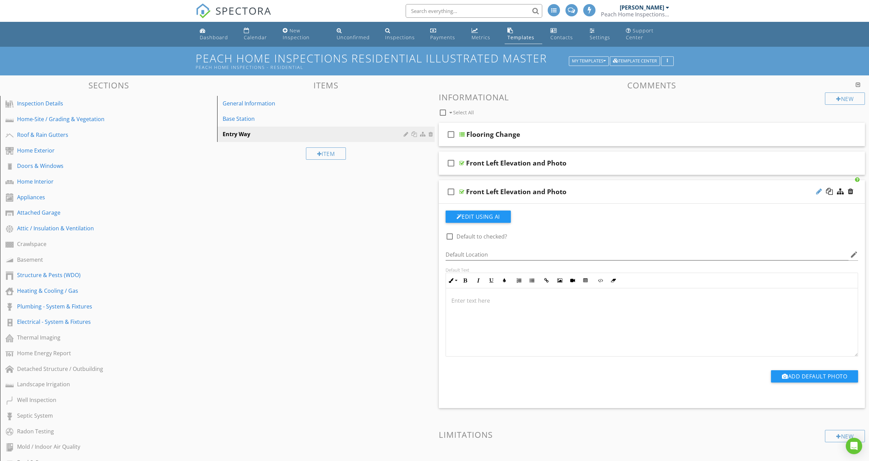
click at [819, 193] on div at bounding box center [819, 191] width 6 height 7
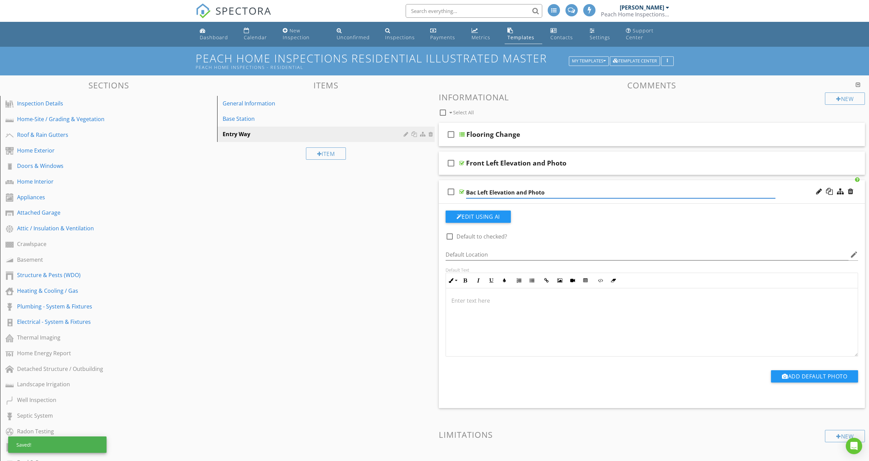
type input "Back Left Elevation and Photo"
click at [461, 190] on div at bounding box center [461, 191] width 5 height 5
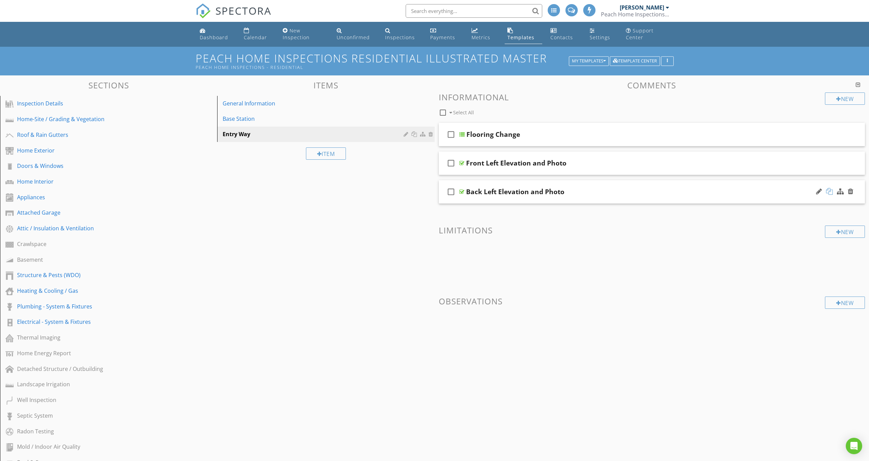
click at [830, 194] on div at bounding box center [829, 191] width 7 height 7
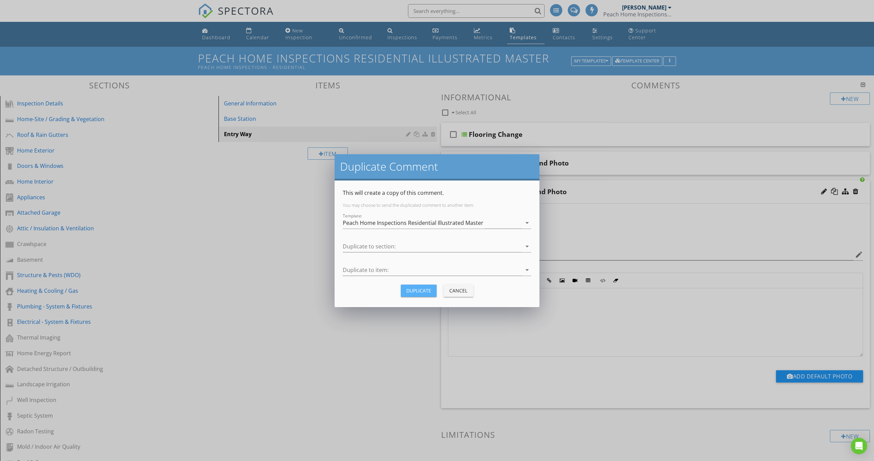
click at [418, 293] on div "Duplicate" at bounding box center [418, 290] width 25 height 7
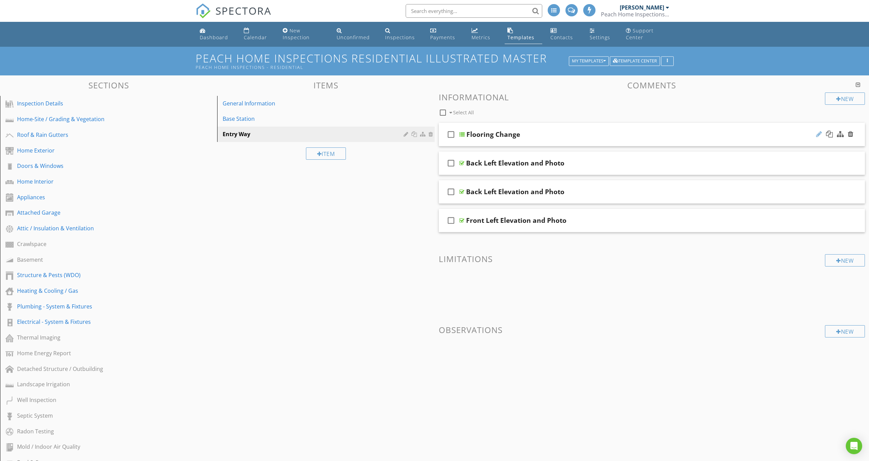
click at [819, 133] on div at bounding box center [819, 134] width 6 height 7
type input "Flooring Difference Factor"
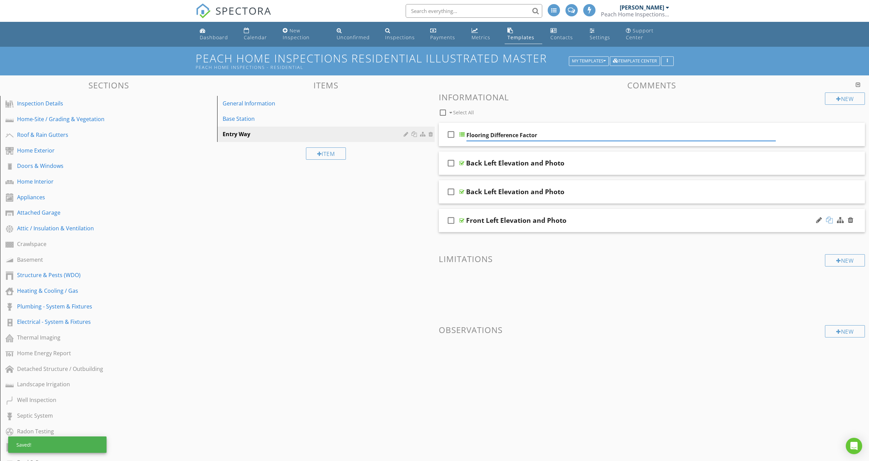
click at [831, 221] on div at bounding box center [829, 220] width 7 height 7
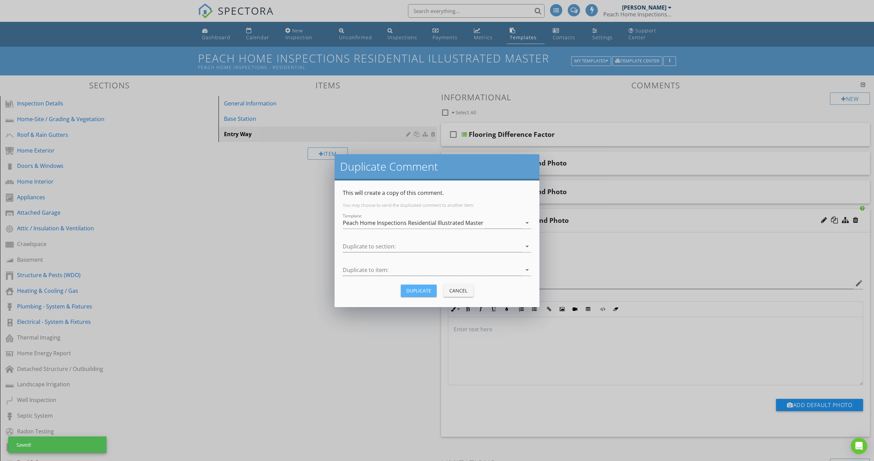
click at [424, 292] on div "Duplicate" at bounding box center [418, 290] width 25 height 7
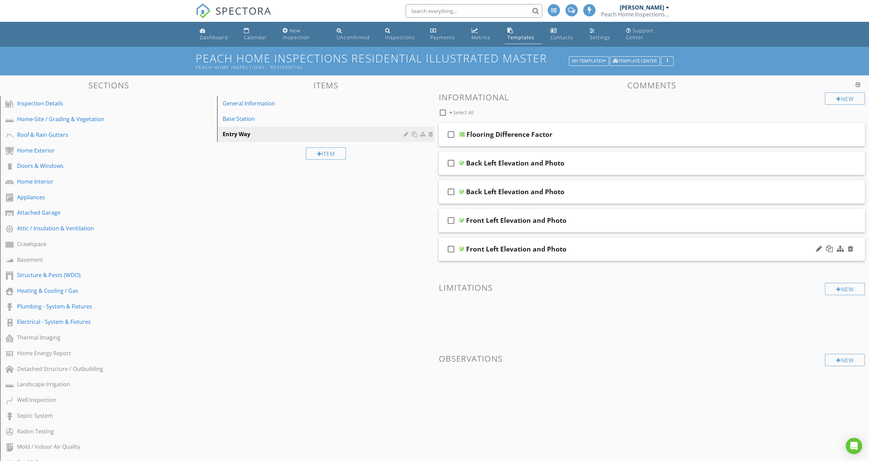
click at [496, 250] on div "Front Left Elevation and Photo" at bounding box center [516, 249] width 100 height 8
click at [493, 249] on input "Front Left Elevation and Photo" at bounding box center [620, 249] width 309 height 11
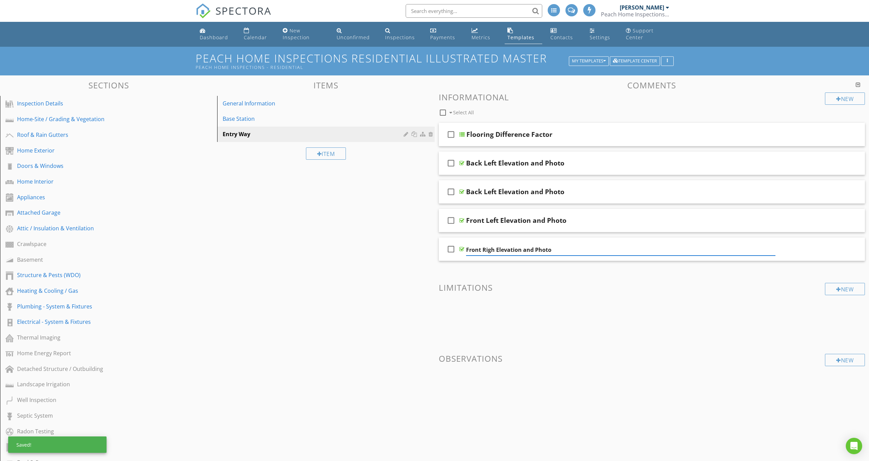
type input "Front Right Elevation and Photo"
click at [462, 250] on div at bounding box center [461, 248] width 5 height 5
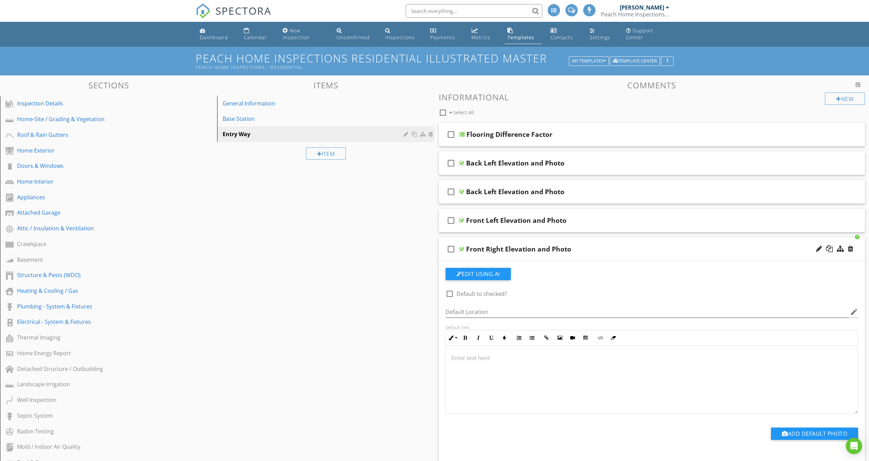
click at [463, 249] on div at bounding box center [461, 248] width 5 height 5
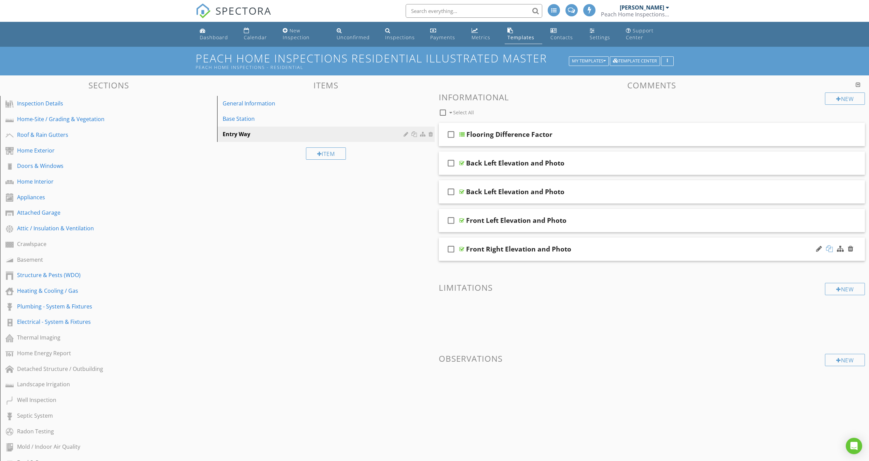
click at [829, 249] on div at bounding box center [829, 248] width 7 height 7
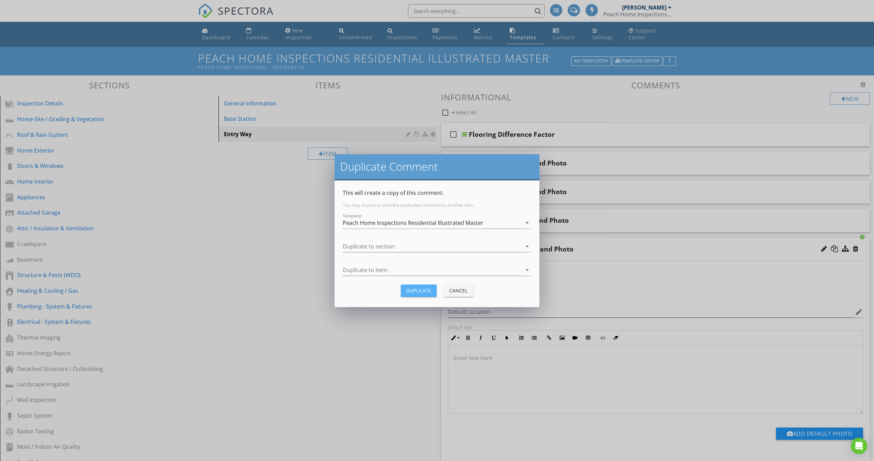
click at [420, 287] on div "Duplicate" at bounding box center [418, 290] width 25 height 7
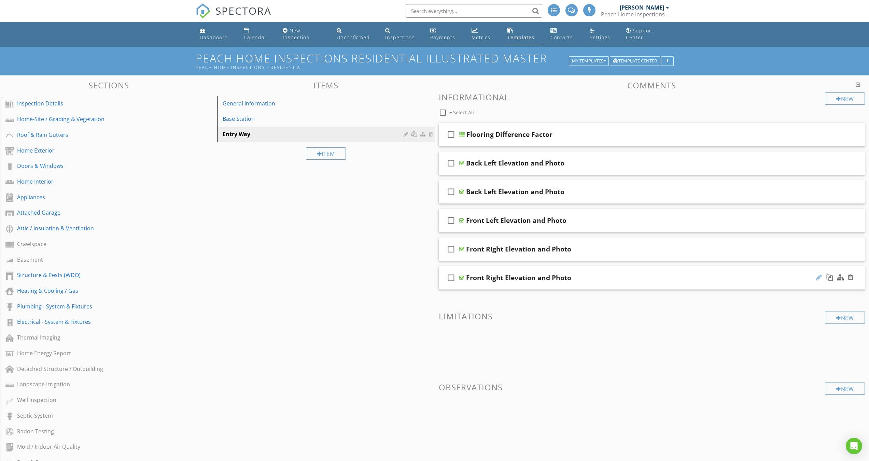
click at [820, 279] on div at bounding box center [819, 277] width 6 height 7
click at [497, 278] on input "Front Right Elevation and Photo" at bounding box center [620, 278] width 309 height 11
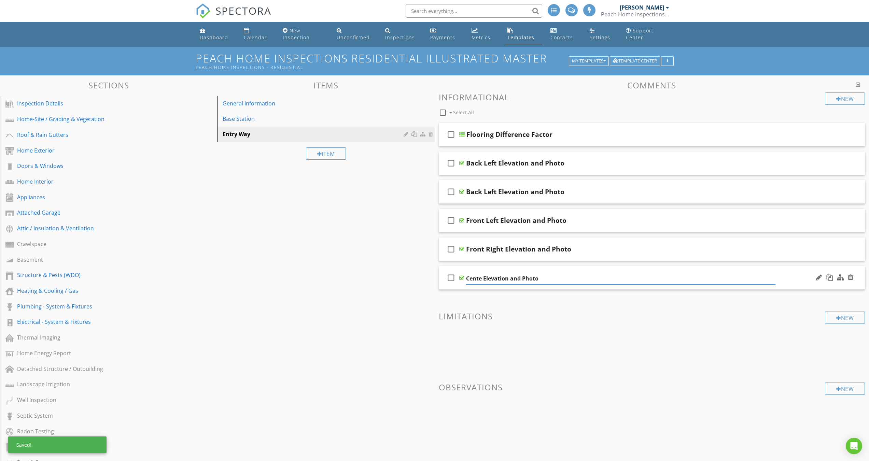
type input "Center Elevation and Photo"
click at [462, 280] on div at bounding box center [461, 277] width 5 height 5
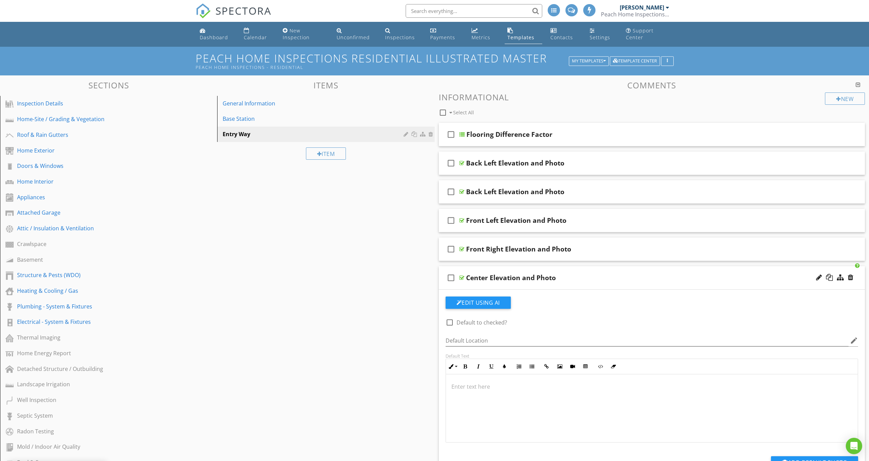
click at [460, 278] on div at bounding box center [461, 277] width 5 height 5
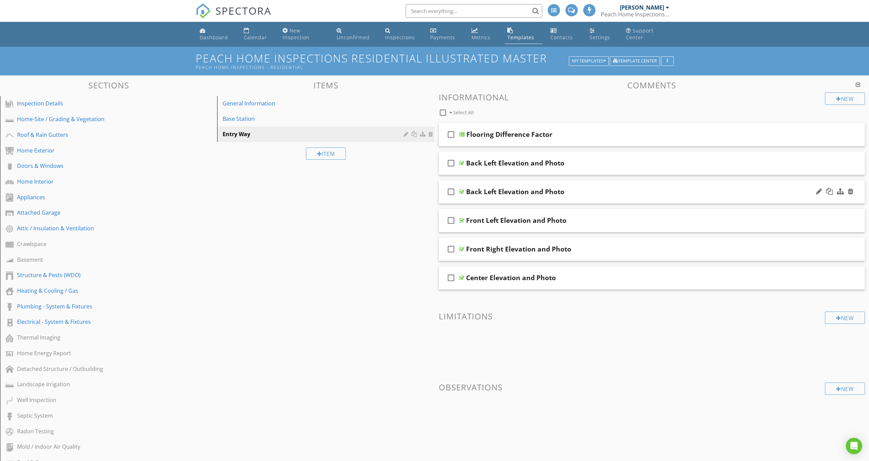
click at [492, 194] on div "Back Left Elevation and Photo" at bounding box center [515, 192] width 98 height 8
drag, startPoint x: 491, startPoint y: 192, endPoint x: 495, endPoint y: 197, distance: 6.2
click at [491, 192] on input "Back Left Elevation and Photo" at bounding box center [620, 192] width 309 height 11
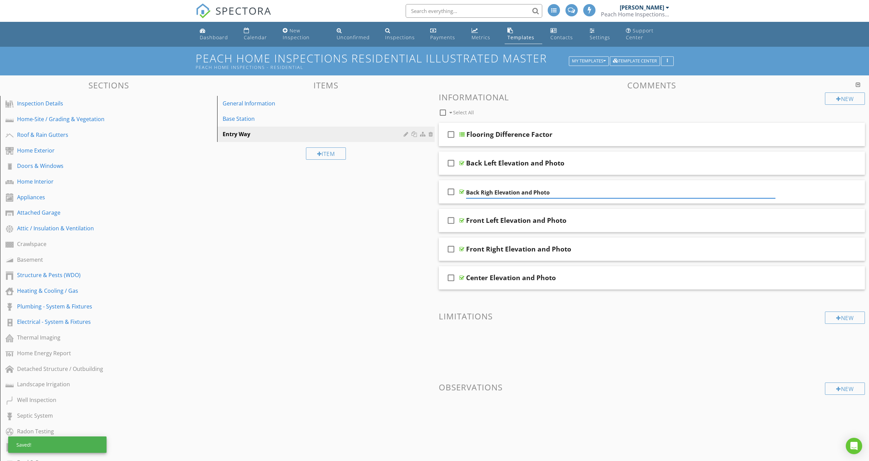
type input "Back Right Elevation and Photo"
click at [463, 163] on div at bounding box center [461, 162] width 5 height 5
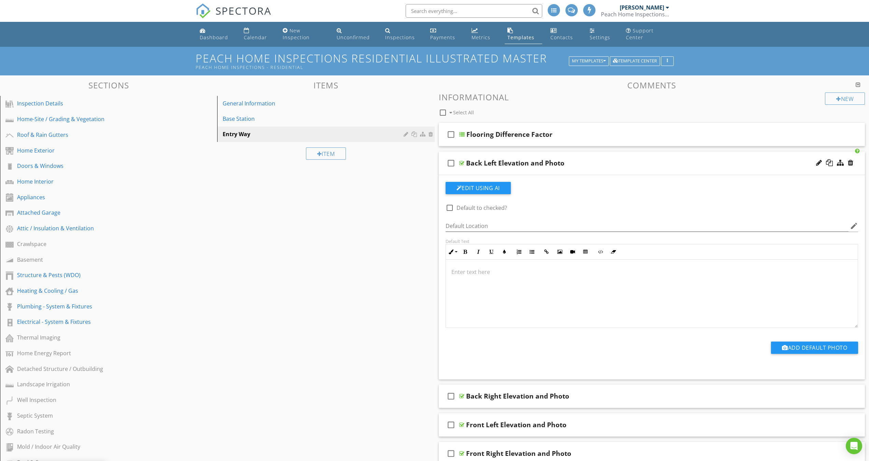
click at [462, 163] on div at bounding box center [461, 162] width 5 height 5
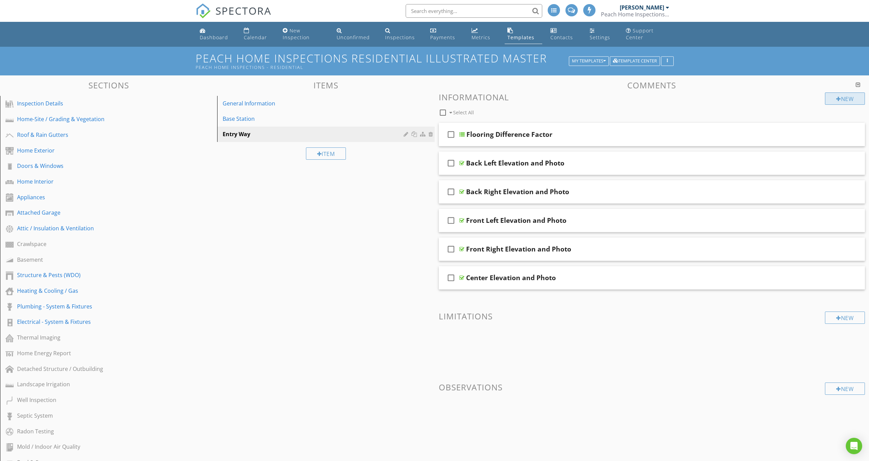
click at [836, 100] on div at bounding box center [838, 98] width 5 height 5
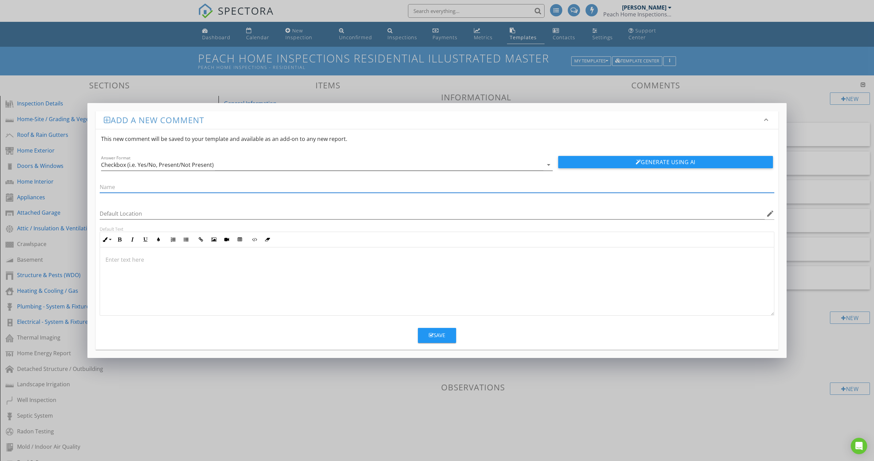
click at [549, 163] on icon "arrow_drop_down" at bounding box center [549, 165] width 8 height 8
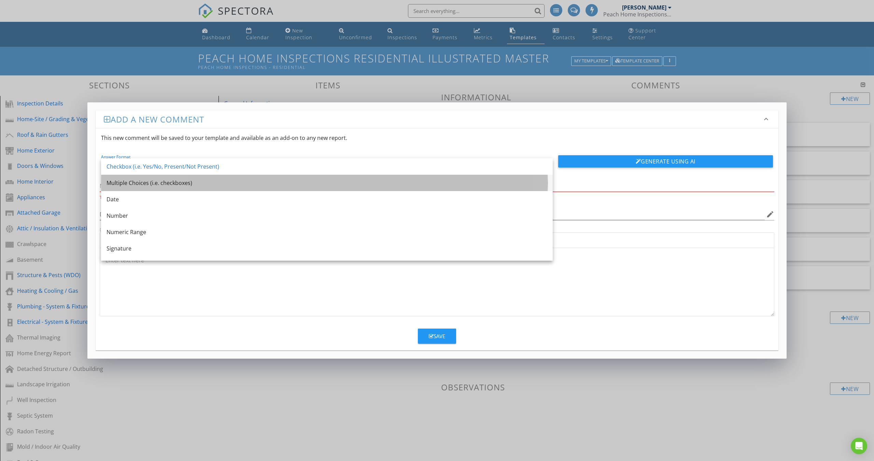
click at [194, 185] on div "Multiple Choices (i.e. checkboxes)" at bounding box center [327, 183] width 441 height 8
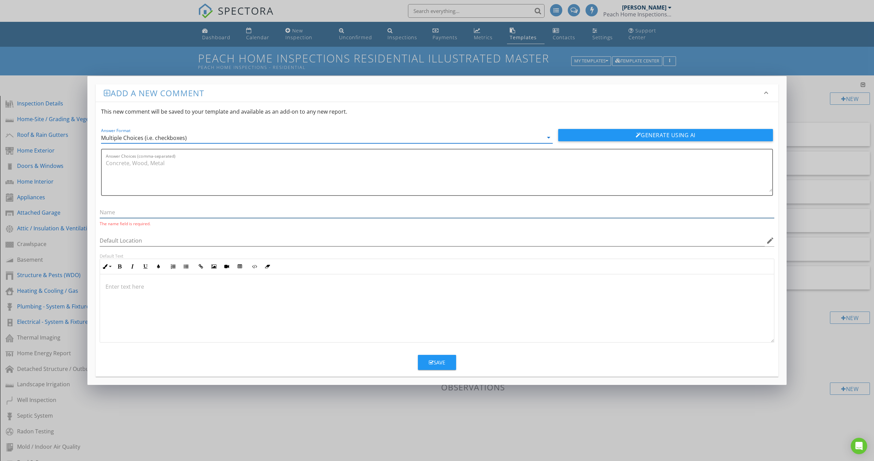
click at [130, 215] on input "text" at bounding box center [437, 212] width 675 height 11
type input "Location"
click at [118, 169] on textarea "Answer Choices (comma-separated)" at bounding box center [439, 176] width 666 height 34
click at [163, 165] on textarea "Main Floor, 2nd Floor, Basement, Garage," at bounding box center [439, 176] width 666 height 34
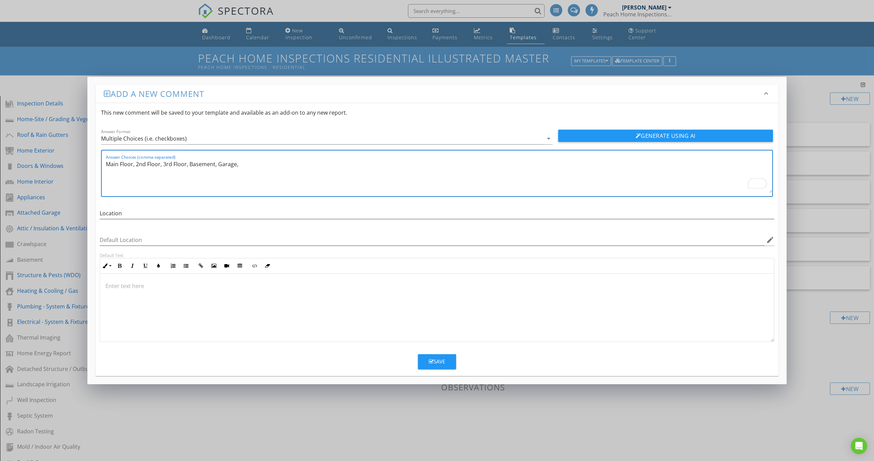
click at [244, 165] on textarea "Main Floor, 2nd Floor, 3rd Floor, Basement, Garage," at bounding box center [439, 176] width 666 height 34
type textarea "Main Floor, 2nd Floor, 3rd Floor, Basement, Garage, Front, Back, Center, Left, …"
click at [429, 362] on icon "button" at bounding box center [431, 361] width 5 height 5
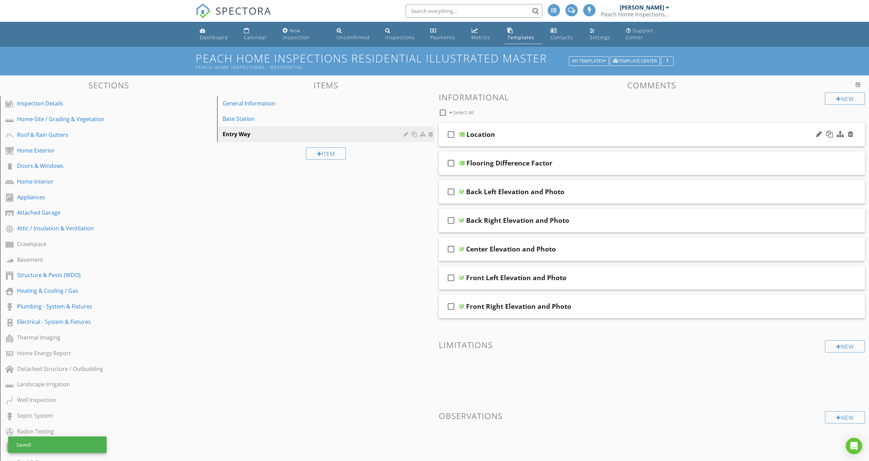
click at [463, 133] on div at bounding box center [461, 134] width 5 height 5
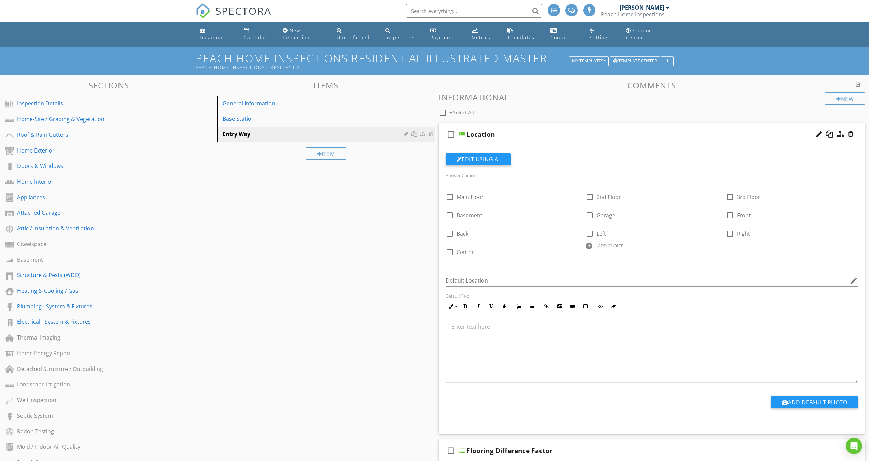
click at [463, 133] on div at bounding box center [461, 134] width 5 height 5
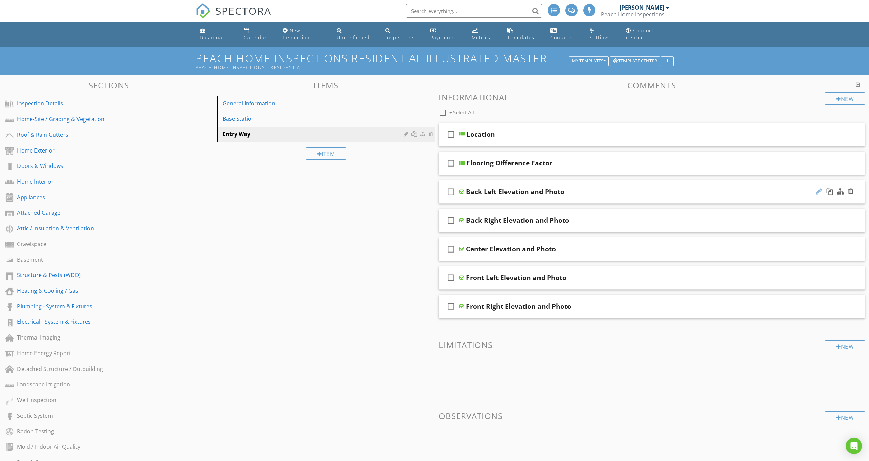
click at [820, 192] on div at bounding box center [819, 191] width 6 height 7
type input "Back Left Elevation and Photos"
click at [570, 220] on div "Back Right Elevation and Photo" at bounding box center [620, 220] width 309 height 8
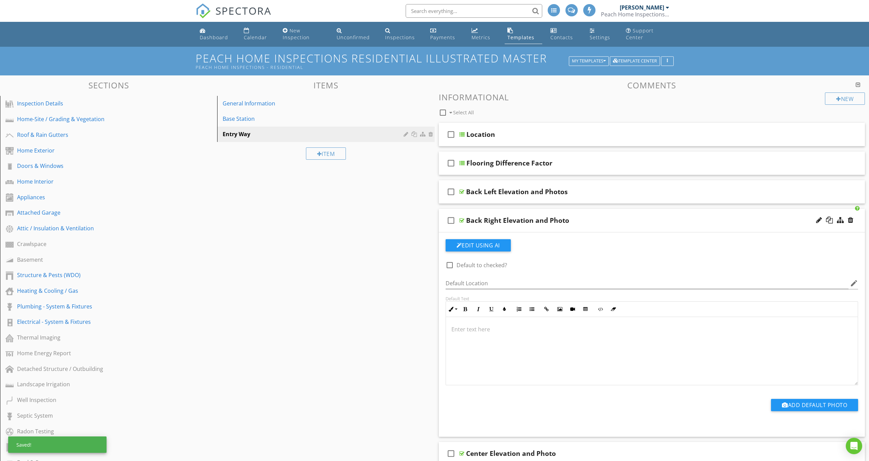
click at [564, 222] on div "Back Right Elevation and Photo" at bounding box center [517, 220] width 103 height 8
type input "Back Right Elevation and Photos"
click at [461, 220] on div at bounding box center [461, 220] width 5 height 5
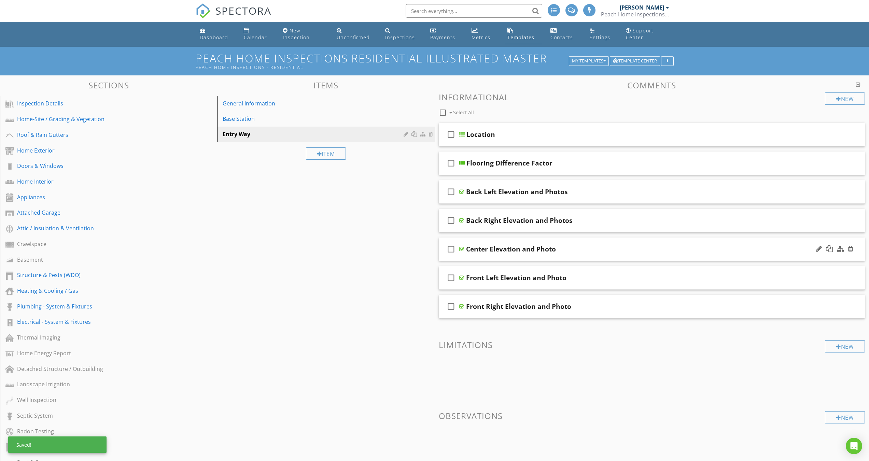
click at [461, 249] on div at bounding box center [461, 248] width 5 height 5
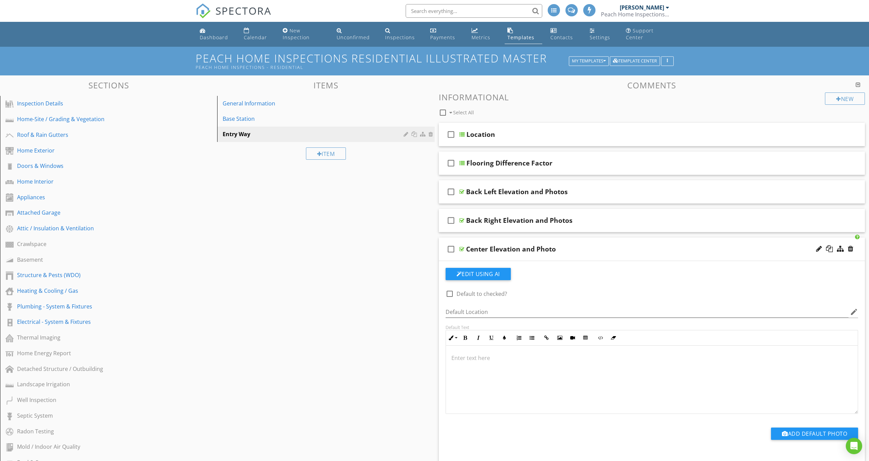
click at [550, 249] on div "Center Elevation and Photo" at bounding box center [511, 249] width 90 height 8
type input "Center Elevation and Photos"
click at [463, 249] on div at bounding box center [461, 248] width 5 height 5
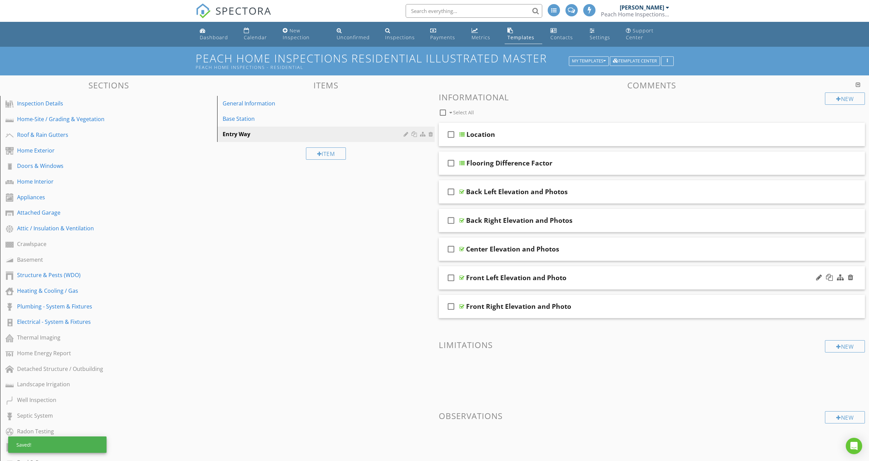
click at [462, 278] on div at bounding box center [461, 277] width 5 height 5
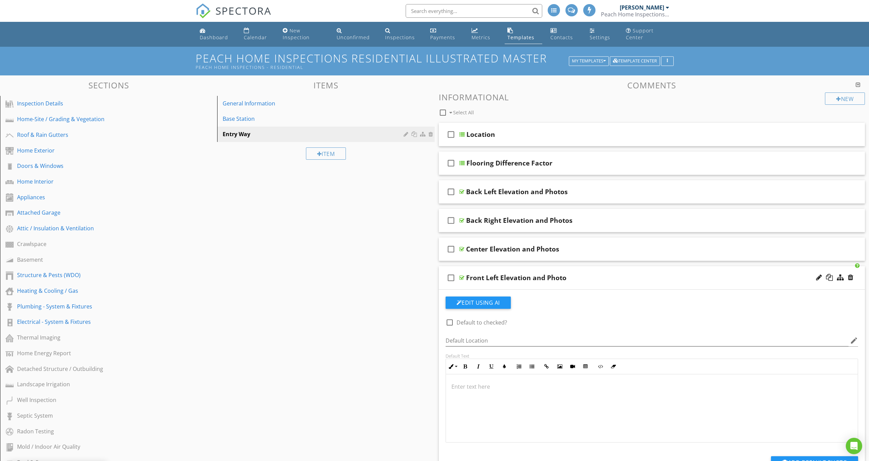
click at [563, 277] on div "Front Left Elevation and Photo" at bounding box center [516, 278] width 100 height 8
type input "Front Left Elevation and Photos"
click at [461, 278] on div at bounding box center [461, 277] width 5 height 5
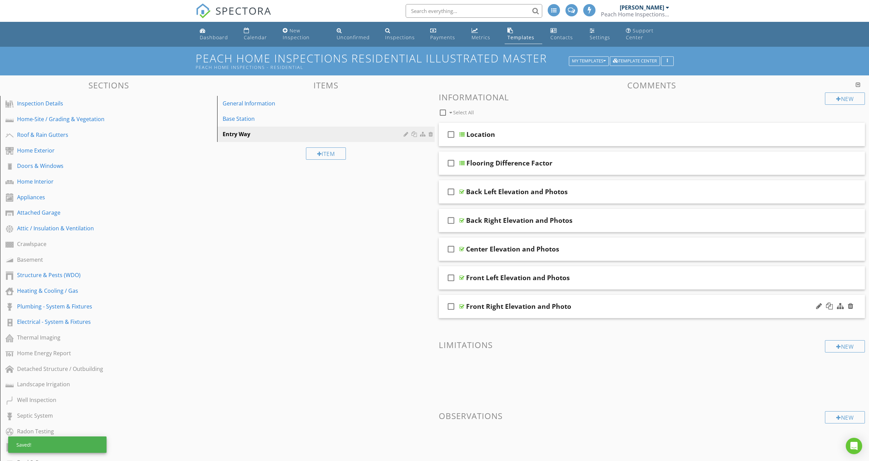
click at [463, 307] on div at bounding box center [461, 306] width 5 height 5
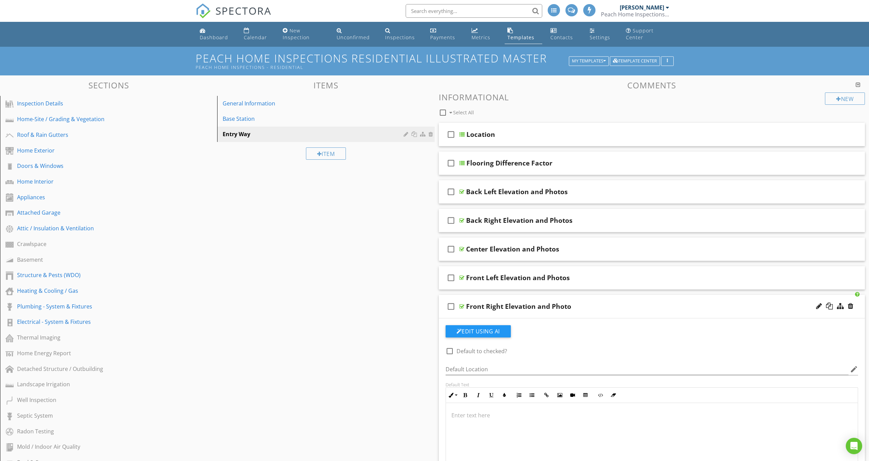
click at [573, 306] on div "Front Right Elevation and Photo" at bounding box center [620, 306] width 309 height 8
click at [568, 308] on div "Front Right Elevation and Photo" at bounding box center [518, 306] width 105 height 8
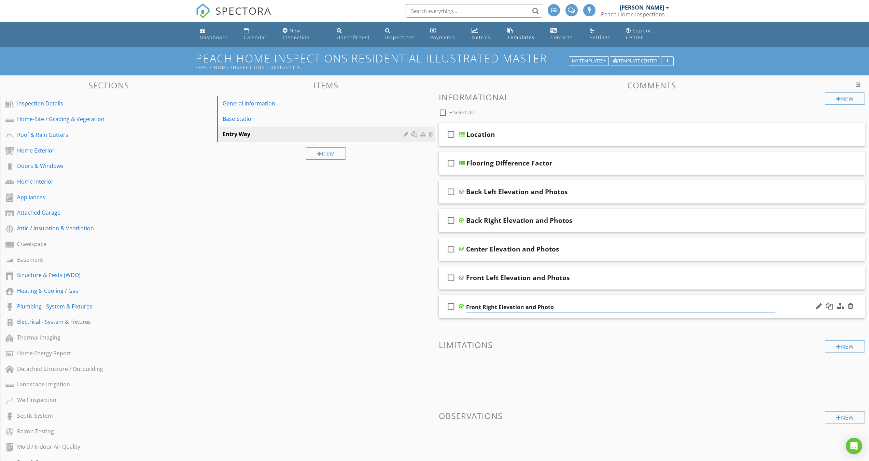
type input "Front Right Elevation and Photos"
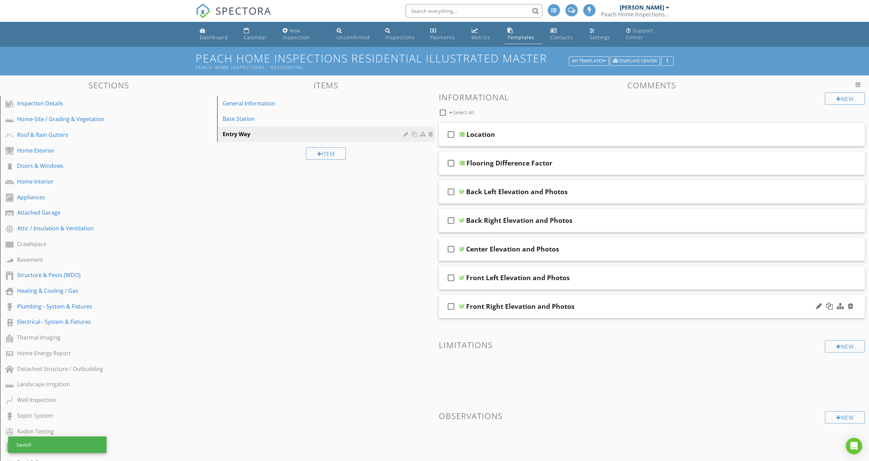
click at [462, 307] on div at bounding box center [461, 306] width 5 height 5
click at [416, 134] on div at bounding box center [414, 133] width 7 height 5
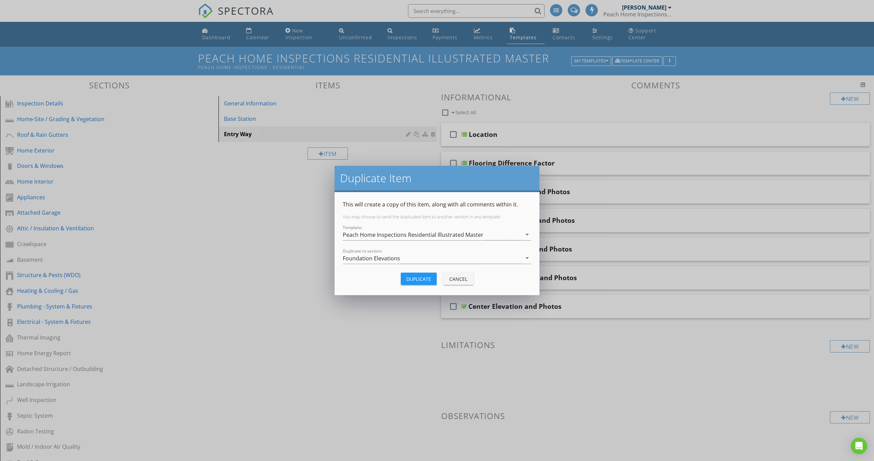
click at [416, 280] on div "Duplicate" at bounding box center [418, 279] width 25 height 7
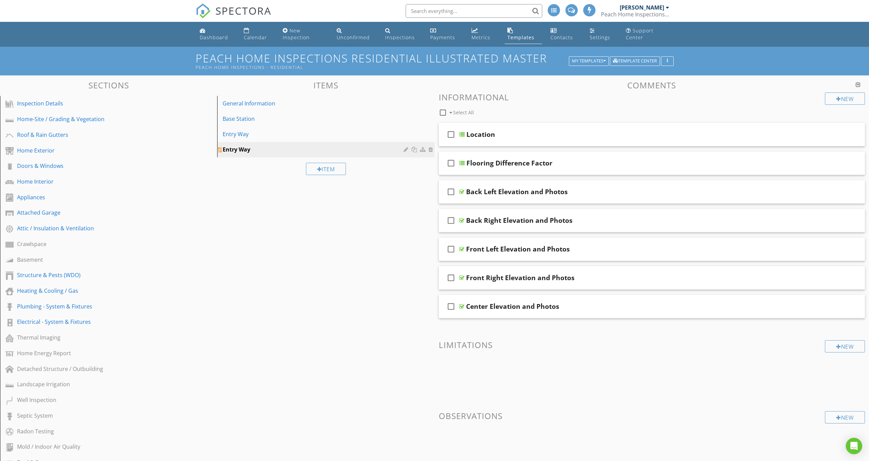
click at [406, 150] on div at bounding box center [407, 149] width 6 height 5
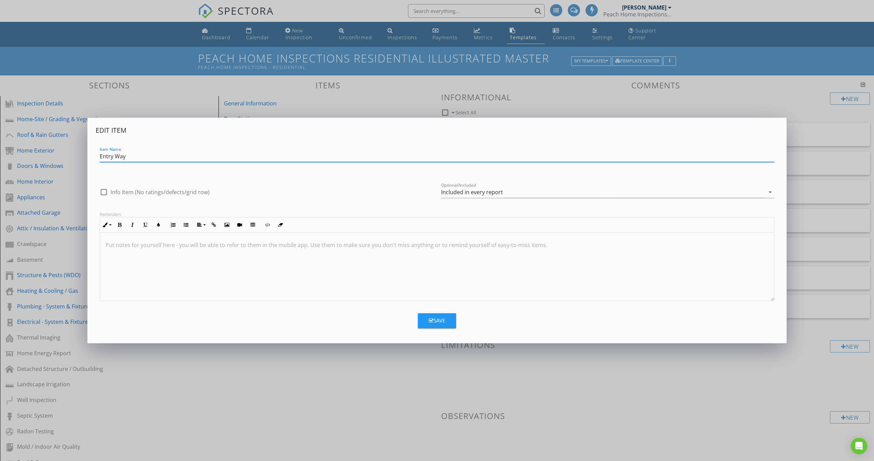
drag, startPoint x: 140, startPoint y: 158, endPoint x: 92, endPoint y: 160, distance: 48.2
click at [92, 160] on div "Edit Item Item Name Entry Way check_box_outline_blank Info Item (No ratings/def…" at bounding box center [436, 230] width 699 height 225
type input "Dining Room"
click at [438, 320] on div "Save" at bounding box center [437, 321] width 16 height 8
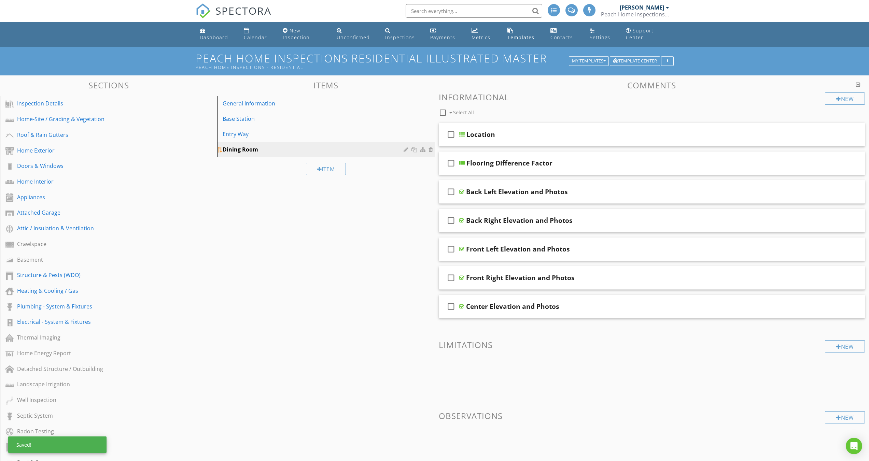
click at [414, 151] on div at bounding box center [414, 149] width 7 height 5
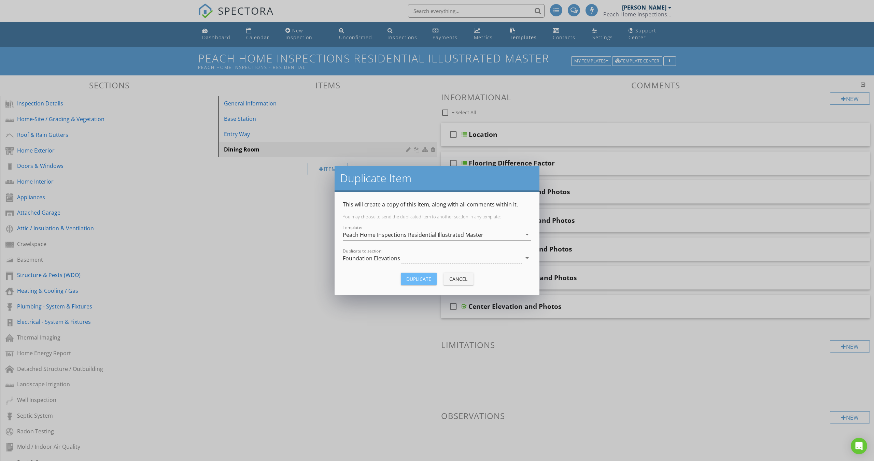
click at [414, 277] on div "Duplicate" at bounding box center [418, 279] width 25 height 7
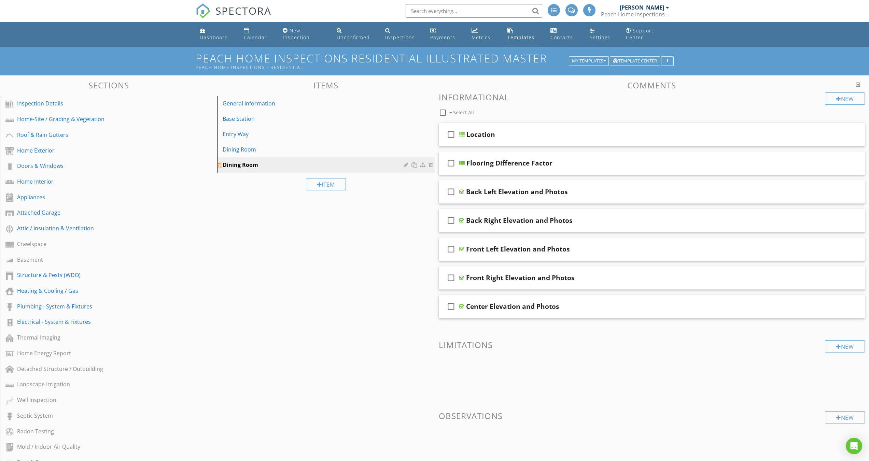
click at [405, 166] on div at bounding box center [407, 164] width 6 height 5
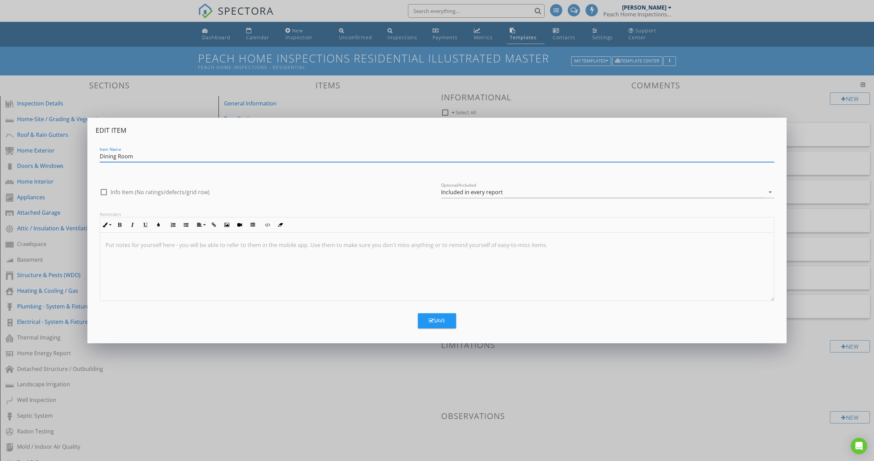
drag, startPoint x: 116, startPoint y: 157, endPoint x: 96, endPoint y: 157, distance: 20.1
click at [96, 156] on div "Item Name Dining Room" at bounding box center [437, 157] width 683 height 24
type input "Family Room"
click at [438, 325] on button "Save" at bounding box center [437, 320] width 38 height 15
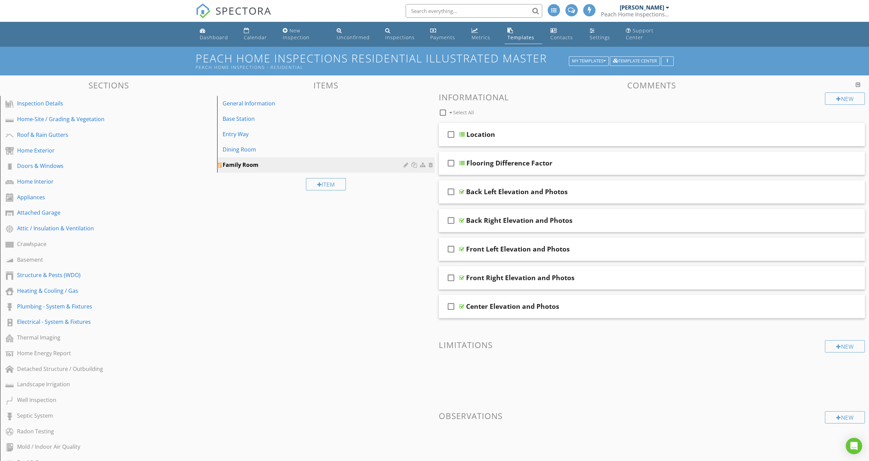
click at [416, 165] on div at bounding box center [414, 164] width 7 height 5
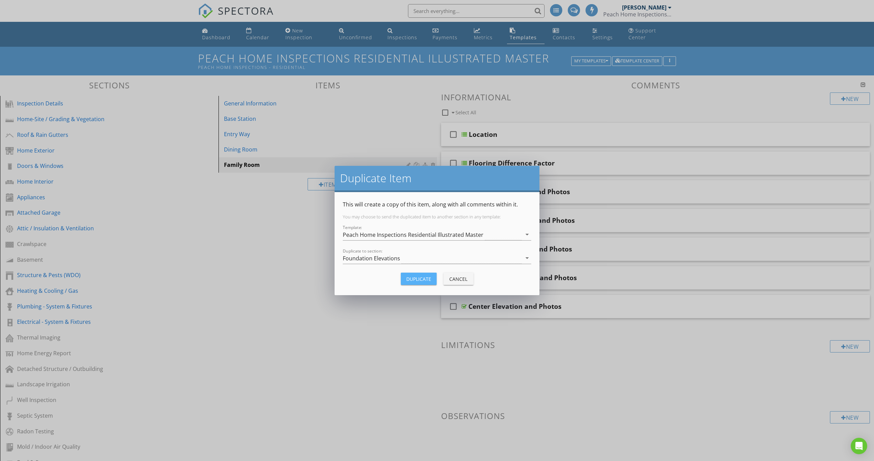
click at [416, 278] on div "Duplicate" at bounding box center [418, 279] width 25 height 7
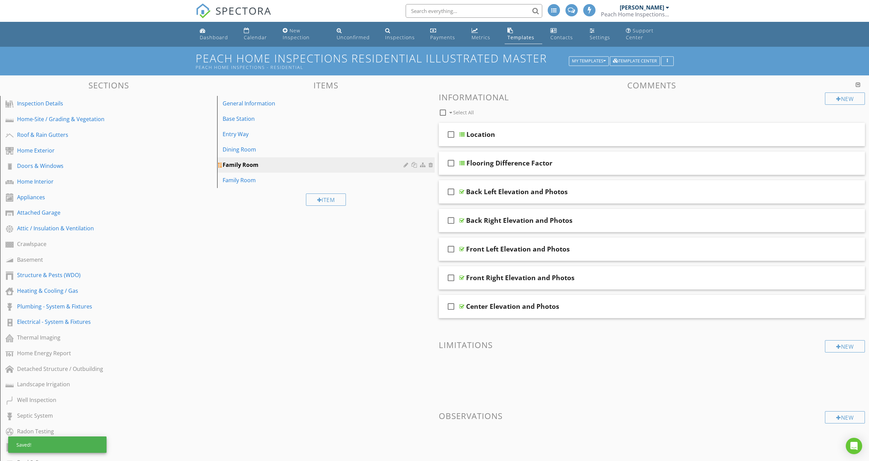
click at [407, 165] on div at bounding box center [407, 164] width 6 height 5
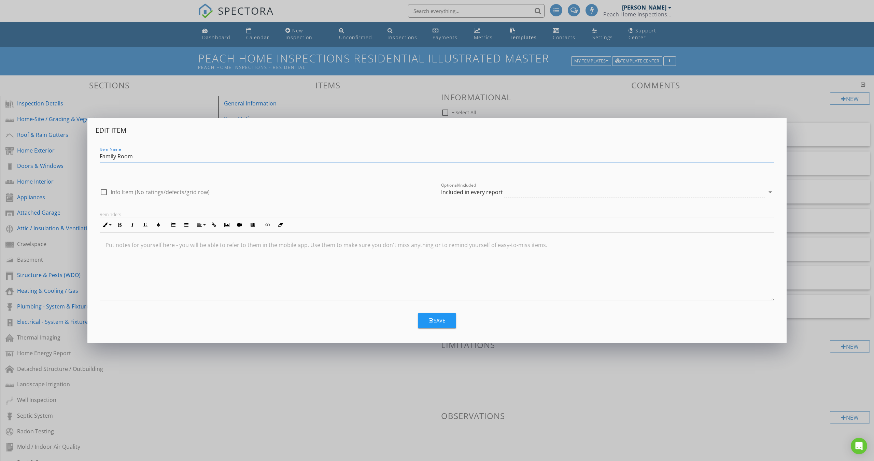
drag, startPoint x: 116, startPoint y: 157, endPoint x: 96, endPoint y: 155, distance: 20.3
click at [96, 155] on div "Item Name Family Room" at bounding box center [437, 157] width 683 height 24
type input "Living Room"
click at [441, 321] on div "Save" at bounding box center [437, 321] width 16 height 8
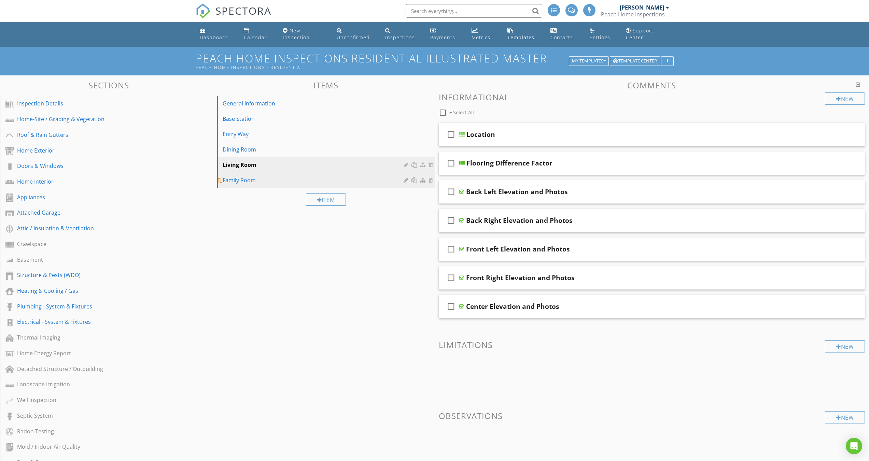
click at [259, 180] on div "Family Room" at bounding box center [314, 180] width 183 height 8
click at [327, 200] on div "Item" at bounding box center [326, 200] width 40 height 12
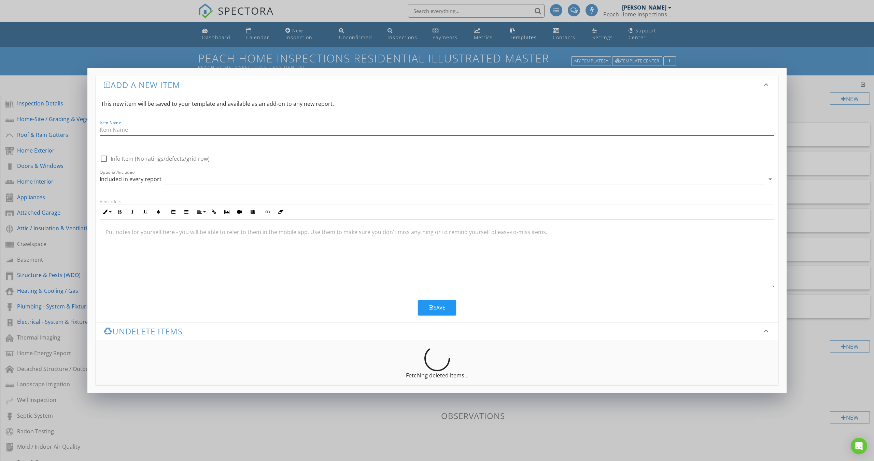
click at [385, 418] on div "Add a new item keyboard_arrow_down This new item will be saved to your template…" at bounding box center [437, 230] width 874 height 461
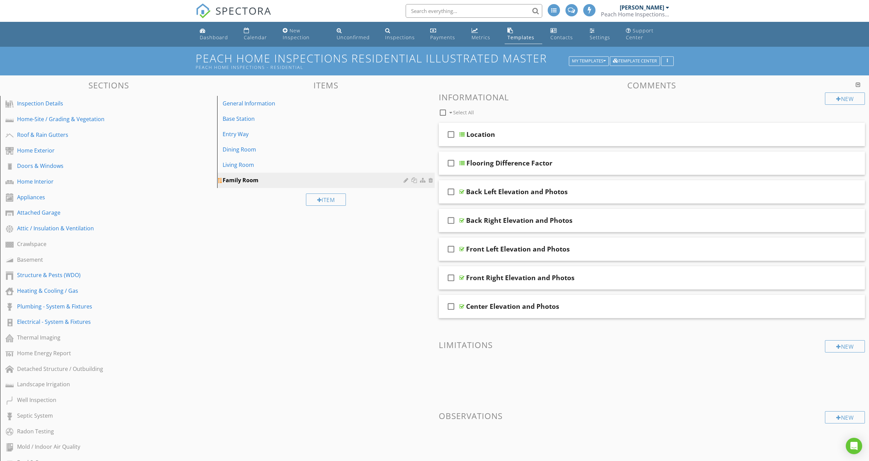
click at [414, 181] on div at bounding box center [414, 180] width 7 height 5
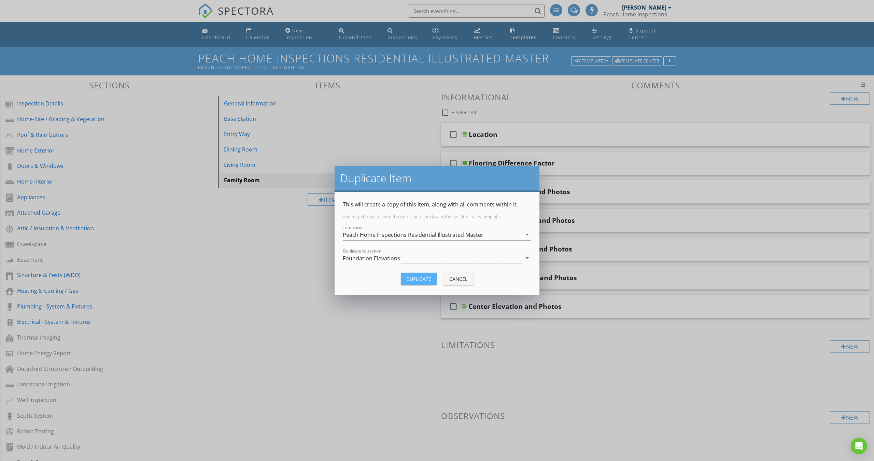
click at [418, 277] on div "Duplicate" at bounding box center [418, 279] width 25 height 7
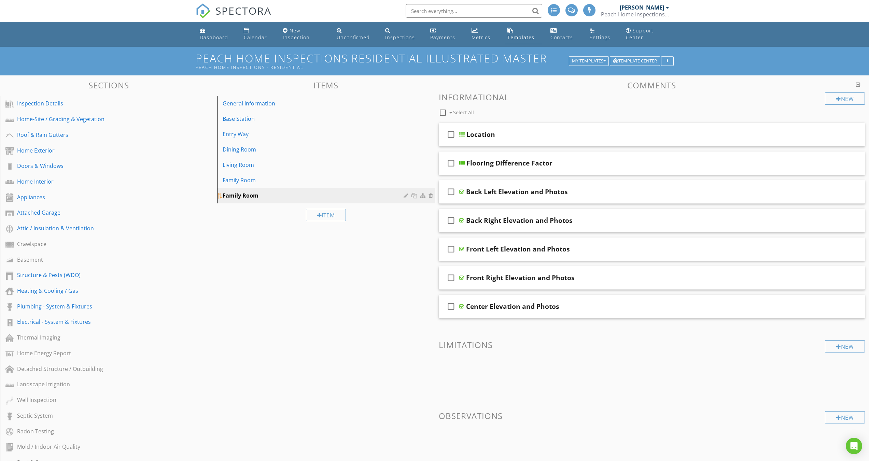
click at [407, 196] on div at bounding box center [407, 195] width 6 height 5
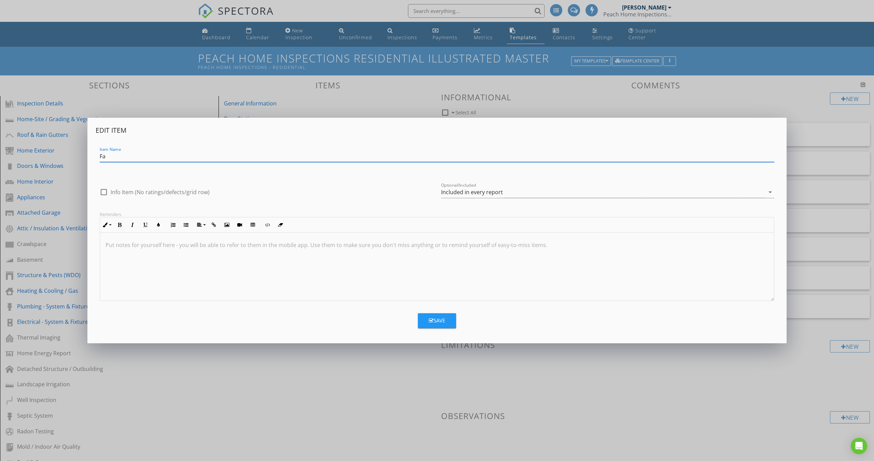
type input "F"
type input "Kitchen"
click at [447, 323] on button "Save" at bounding box center [437, 320] width 38 height 15
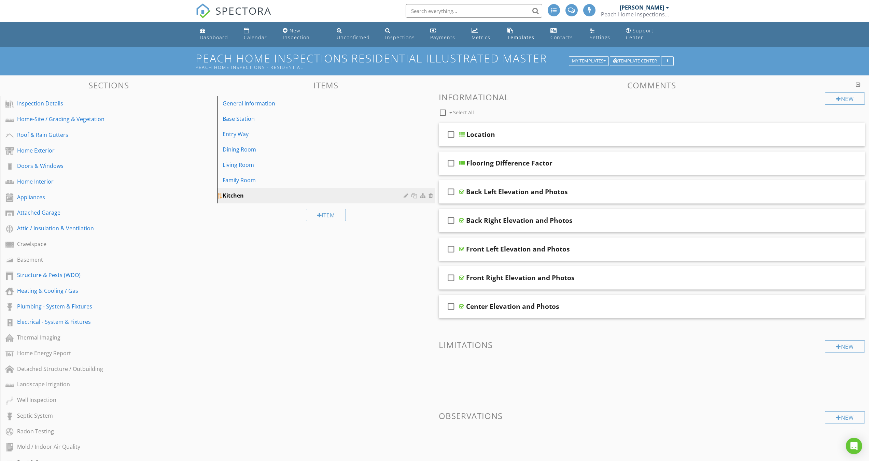
click at [413, 195] on div at bounding box center [414, 195] width 7 height 5
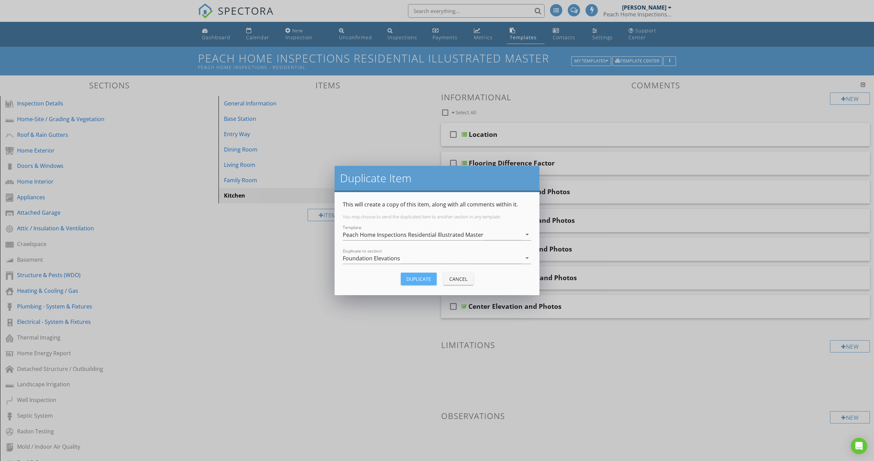
click at [413, 276] on div "Duplicate" at bounding box center [418, 279] width 25 height 7
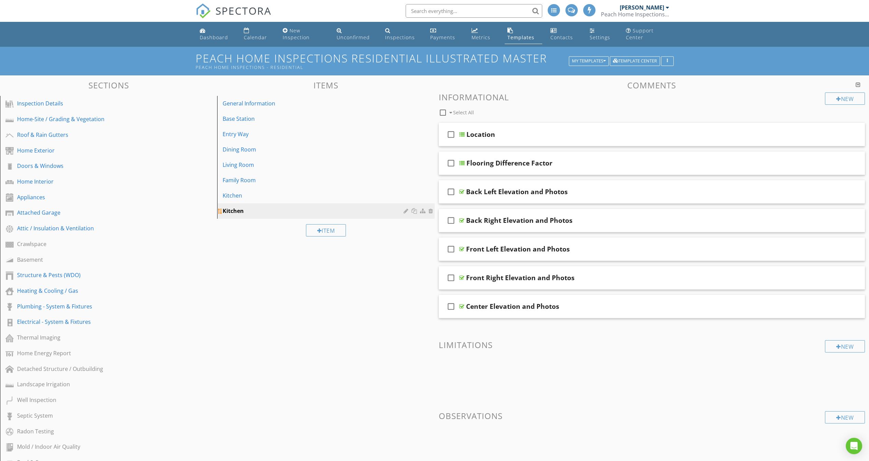
click at [405, 211] on div at bounding box center [407, 210] width 6 height 5
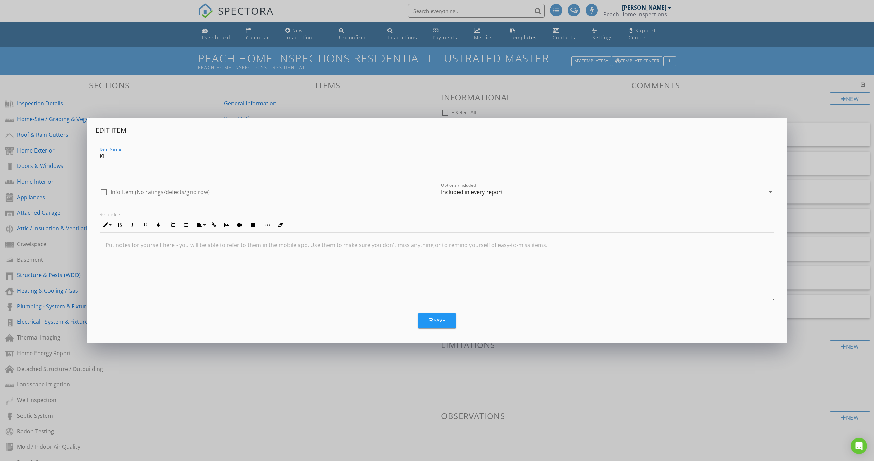
type input "K"
type input "Master Bedroom"
click at [435, 319] on div "Save" at bounding box center [437, 321] width 16 height 8
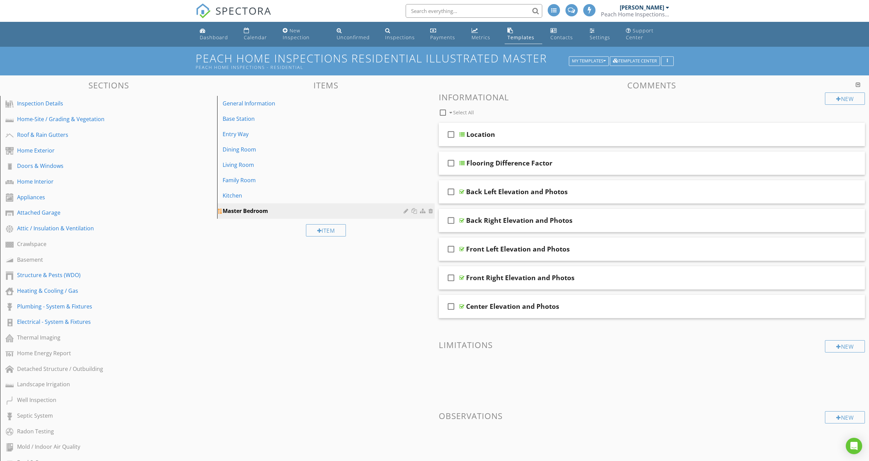
click at [414, 211] on div at bounding box center [414, 210] width 7 height 5
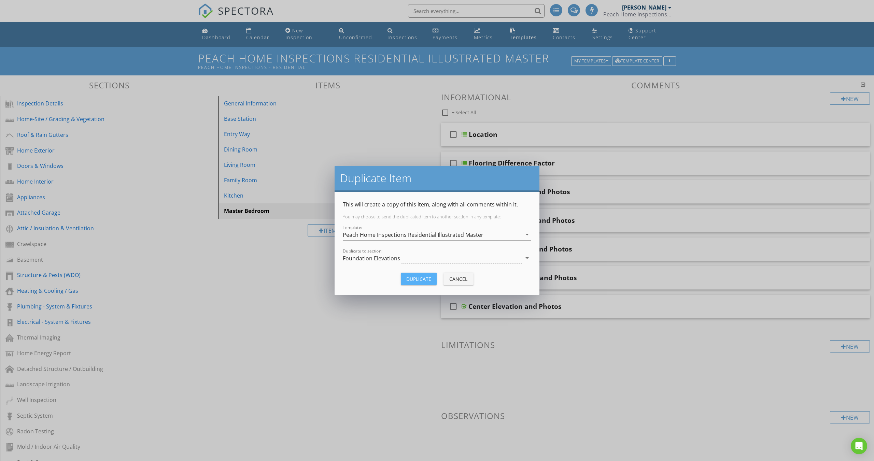
click at [412, 273] on button "Duplicate" at bounding box center [419, 279] width 36 height 12
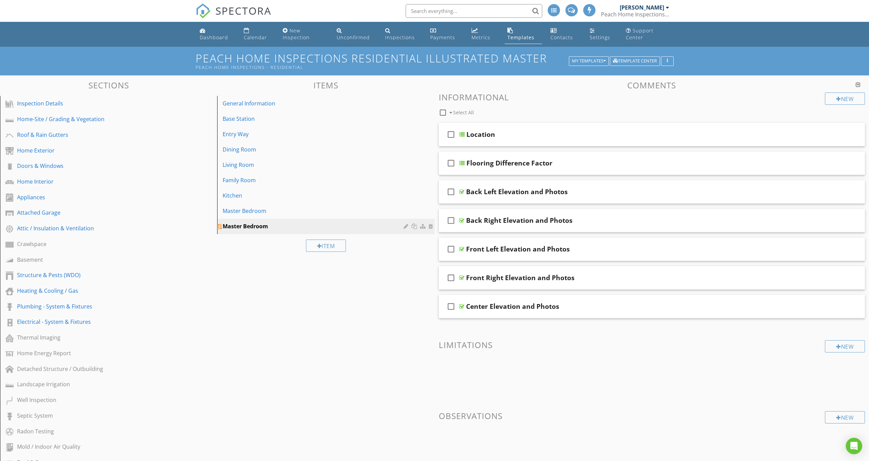
click at [407, 226] on div at bounding box center [407, 226] width 6 height 5
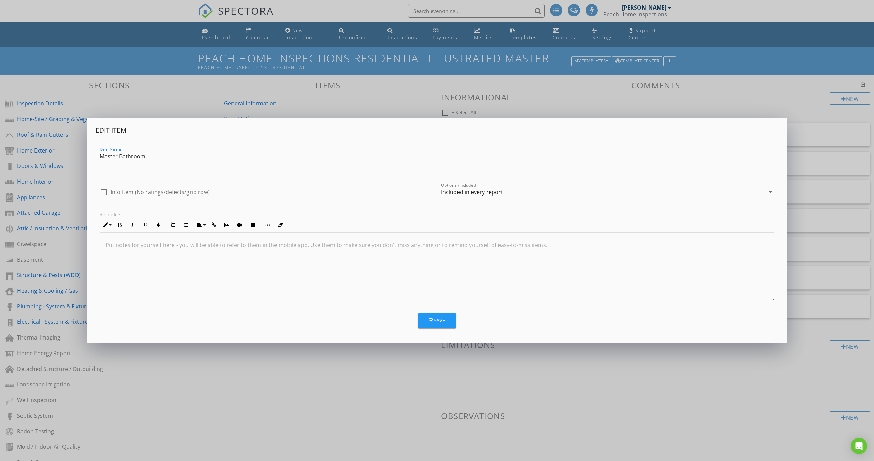
type input "Master Bathroom"
click at [443, 319] on div "Save" at bounding box center [437, 321] width 16 height 8
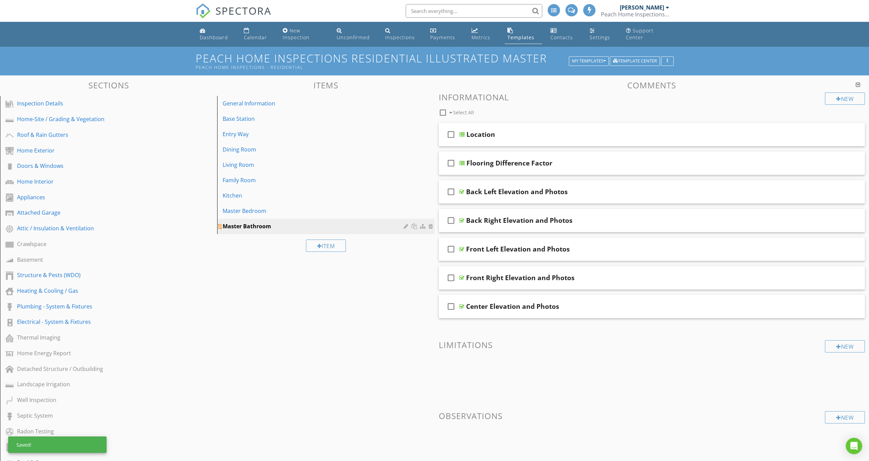
click at [414, 227] on div at bounding box center [414, 226] width 7 height 5
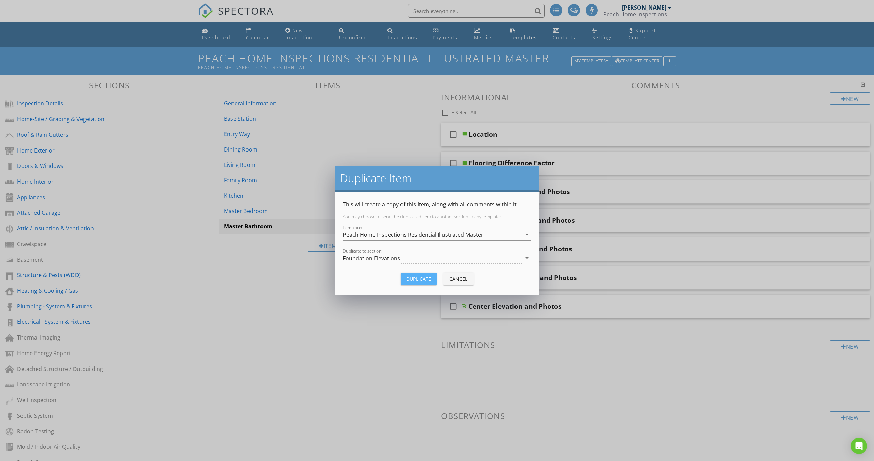
click at [417, 277] on div "Duplicate" at bounding box center [418, 279] width 25 height 7
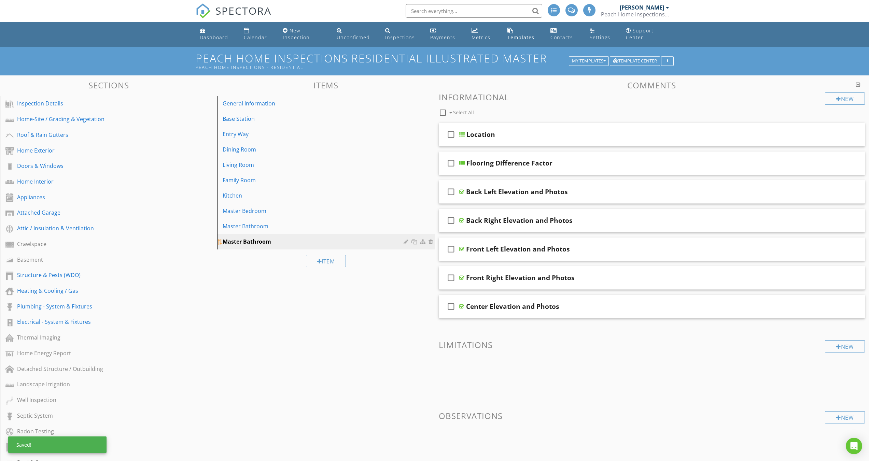
click at [406, 241] on div at bounding box center [407, 241] width 6 height 5
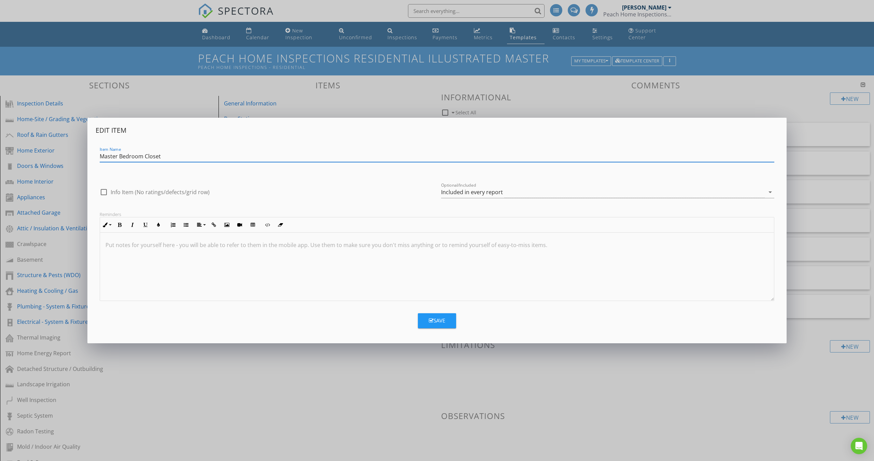
type input "Master Bedroom Closet"
click at [434, 321] on div "Save" at bounding box center [437, 321] width 16 height 8
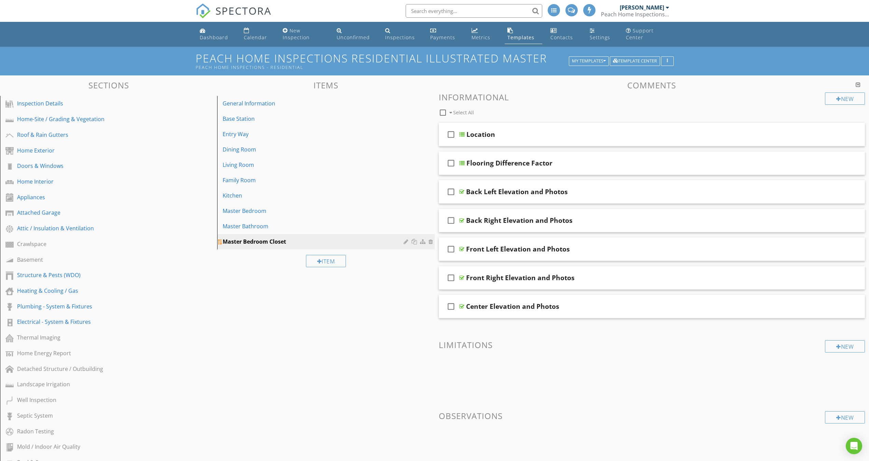
click at [414, 241] on div at bounding box center [414, 241] width 7 height 5
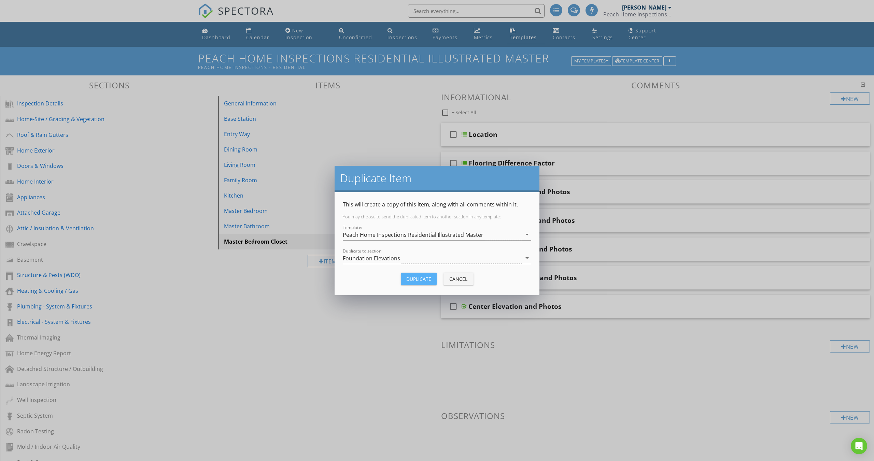
click at [420, 277] on div "Duplicate" at bounding box center [418, 279] width 25 height 7
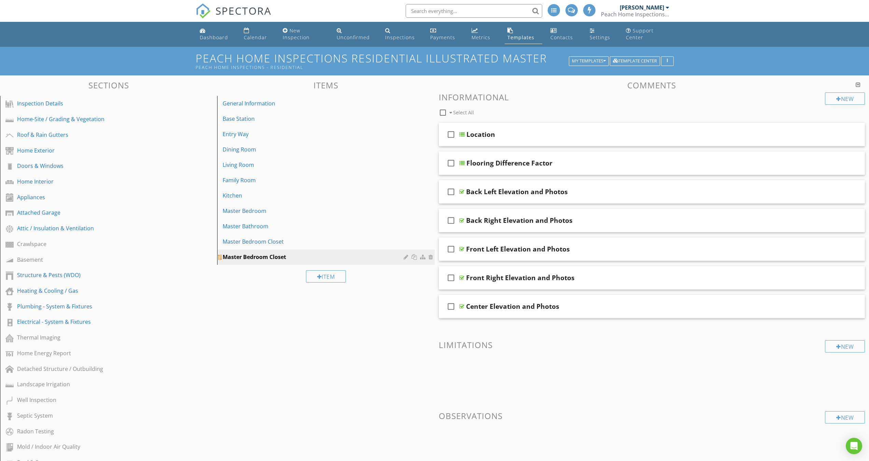
click at [405, 257] on div at bounding box center [407, 256] width 6 height 5
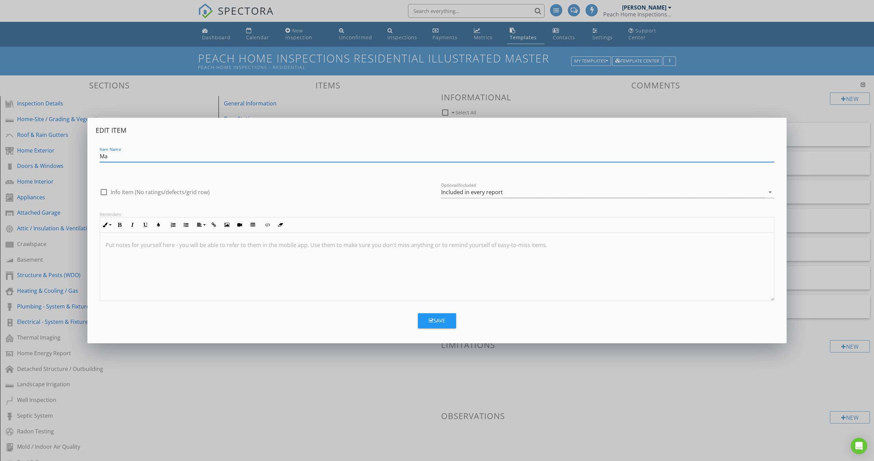
type input "M"
type input "Bedroom 1"
click at [446, 320] on button "Save" at bounding box center [437, 320] width 38 height 15
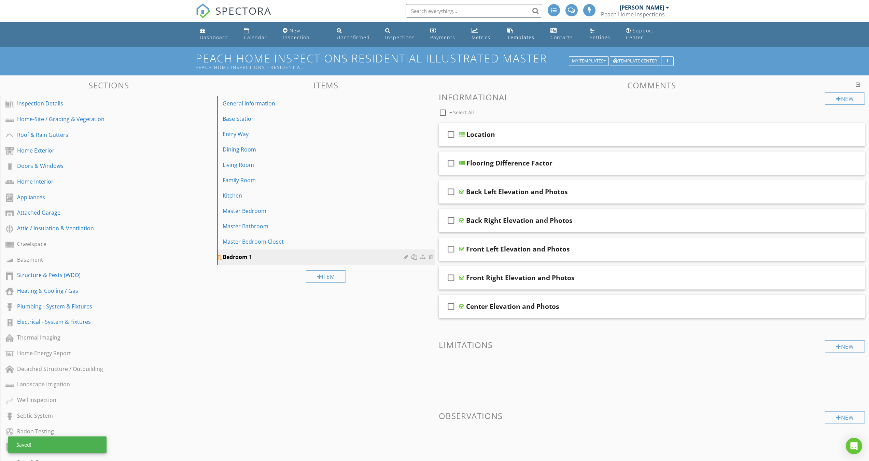
click at [415, 257] on div at bounding box center [414, 256] width 7 height 5
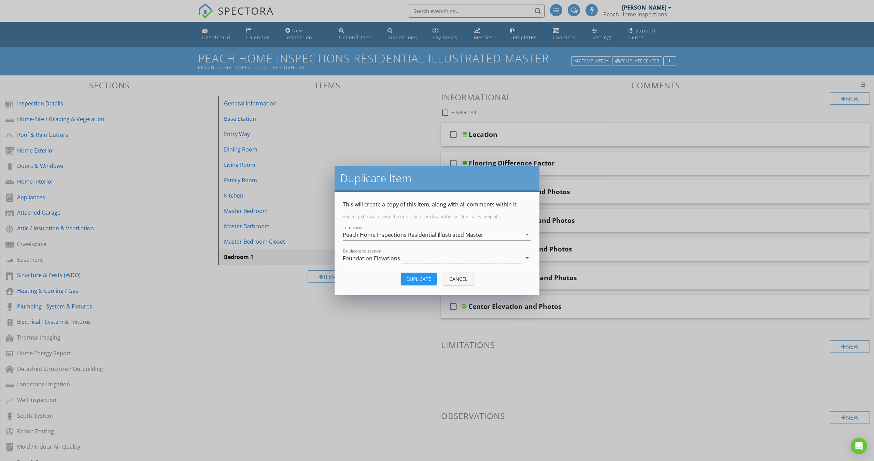
click at [419, 278] on div "Duplicate" at bounding box center [418, 279] width 25 height 7
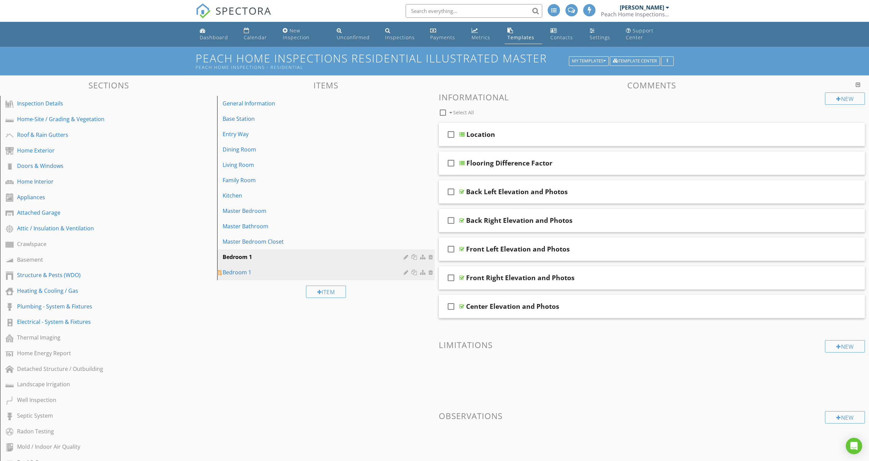
click at [406, 273] on div at bounding box center [407, 272] width 6 height 5
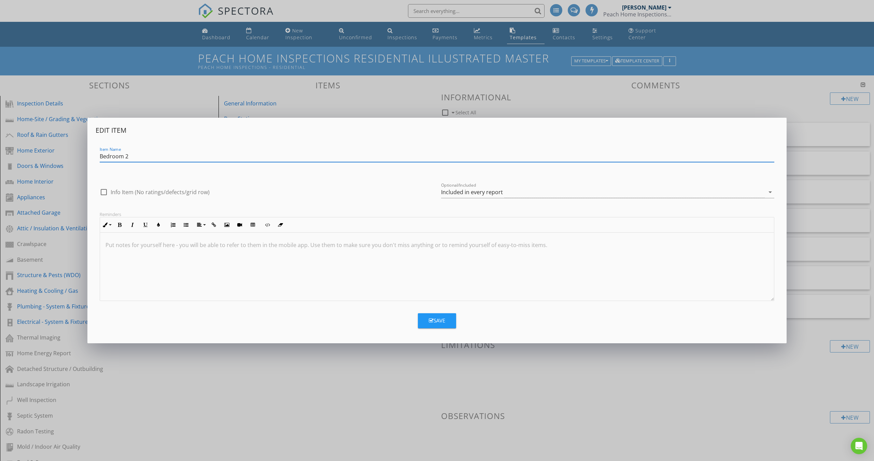
type input "Bedroom 2"
click at [441, 323] on div "Save" at bounding box center [437, 321] width 16 height 8
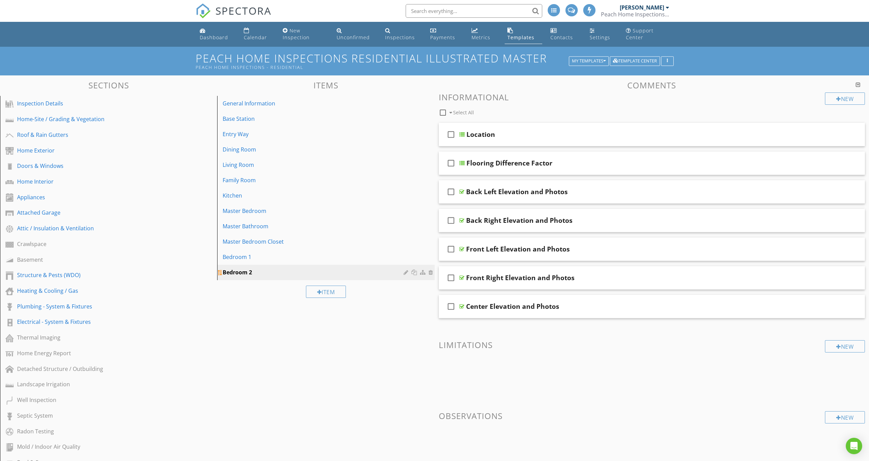
click at [414, 272] on div at bounding box center [414, 272] width 7 height 5
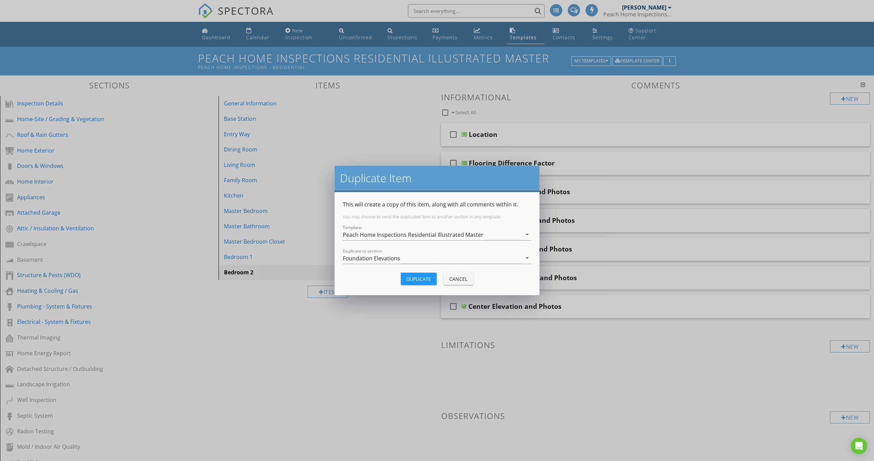
click at [418, 279] on div "Duplicate" at bounding box center [418, 279] width 25 height 7
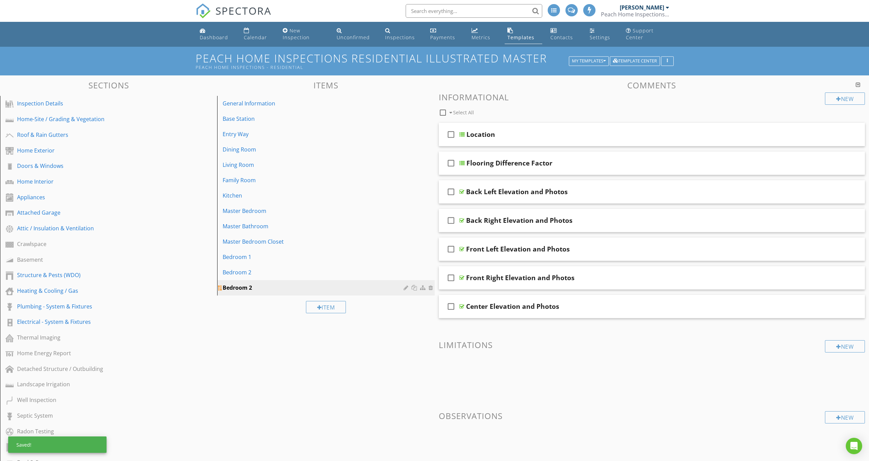
click at [405, 288] on div at bounding box center [407, 287] width 6 height 5
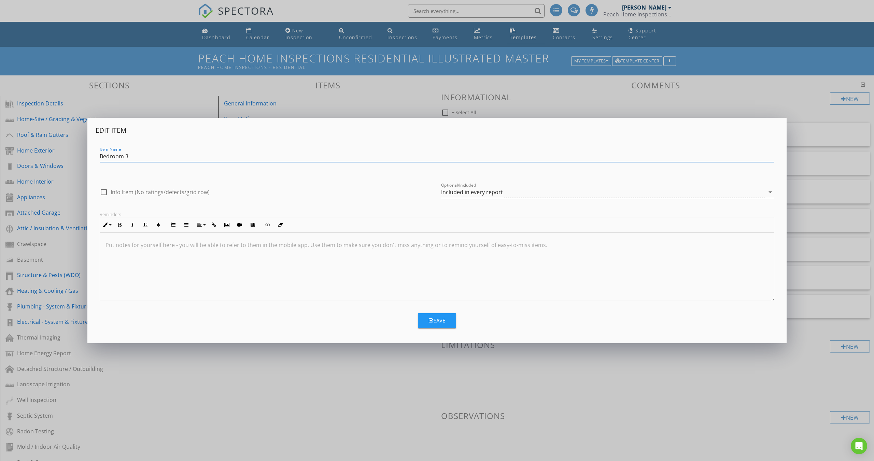
type input "Bedroom 3"
click at [442, 322] on div "Save" at bounding box center [437, 321] width 16 height 8
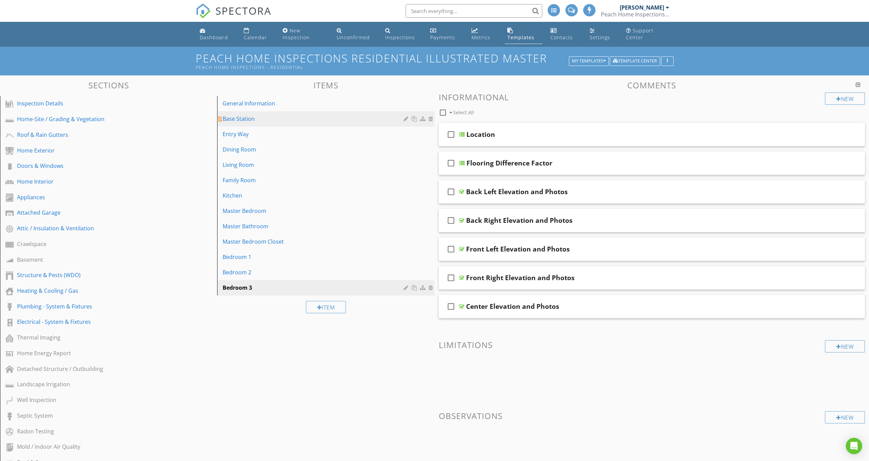
click at [405, 117] on div at bounding box center [407, 118] width 6 height 5
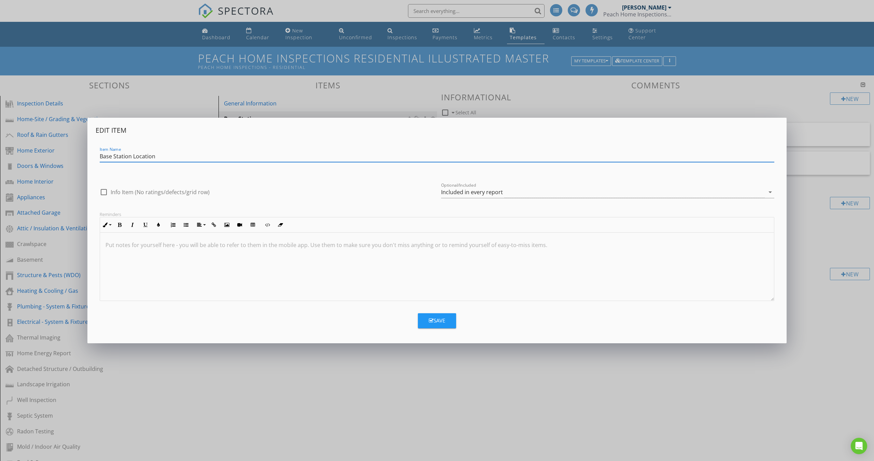
type input "Base Station Location"
click at [439, 323] on div "Save" at bounding box center [437, 321] width 16 height 8
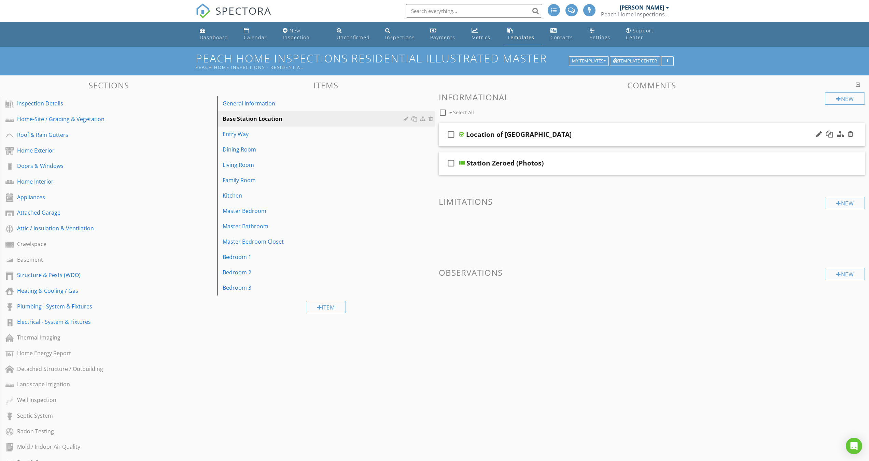
click at [460, 136] on div at bounding box center [461, 134] width 5 height 5
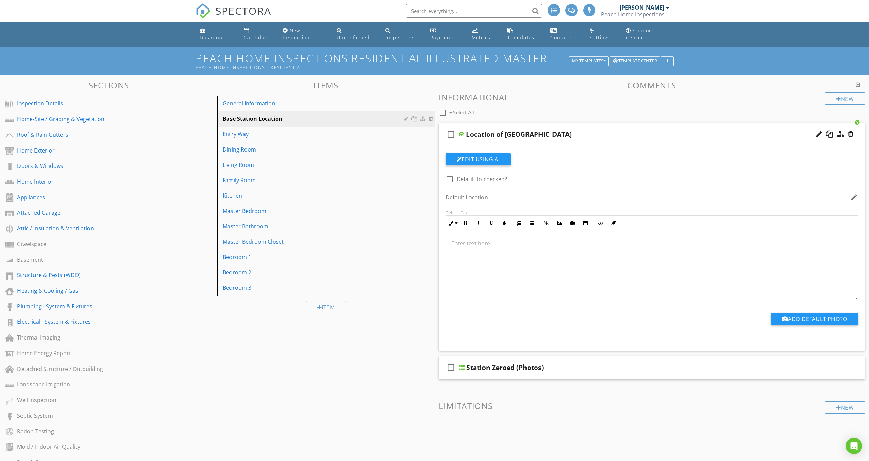
click at [462, 135] on div at bounding box center [461, 134] width 5 height 5
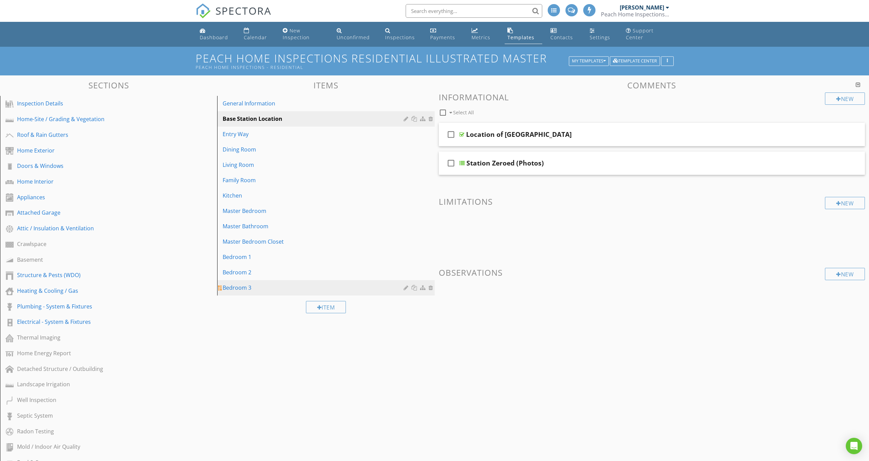
click at [415, 288] on div at bounding box center [414, 287] width 7 height 5
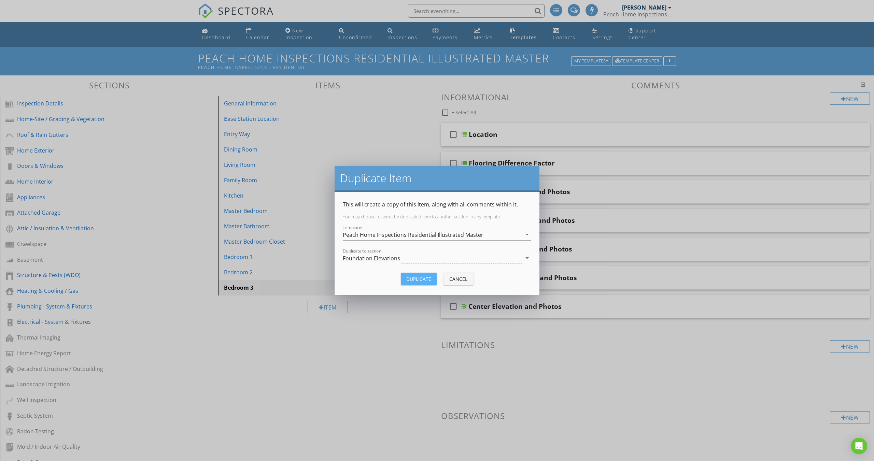
click at [414, 280] on div "Duplicate" at bounding box center [418, 279] width 25 height 7
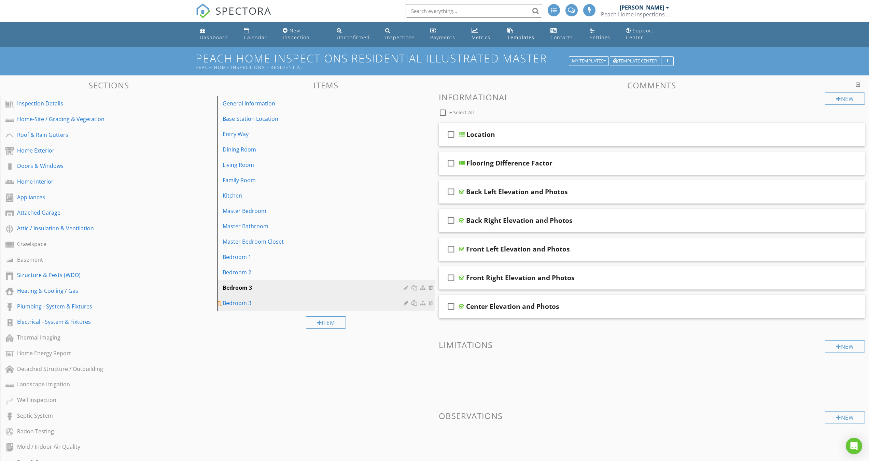
click at [259, 301] on div "Bedroom 3" at bounding box center [314, 303] width 183 height 8
click at [406, 302] on div at bounding box center [407, 302] width 6 height 5
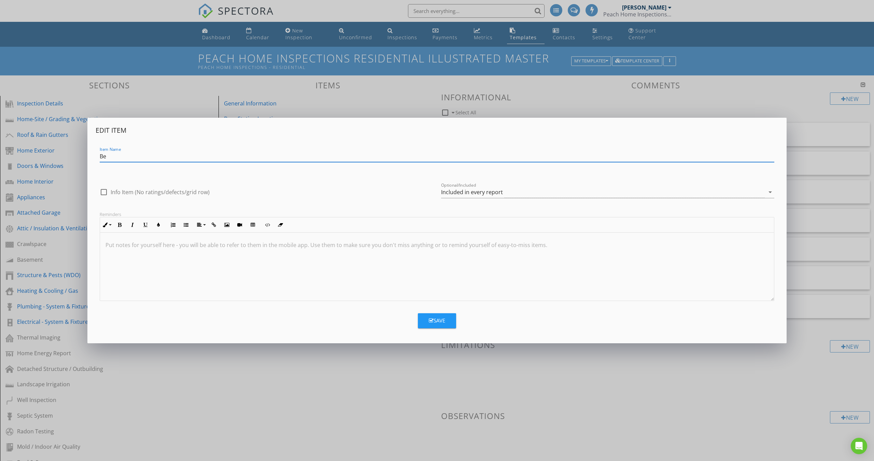
type input "B"
type input "Hallway"
click at [443, 324] on div "Save" at bounding box center [437, 321] width 16 height 8
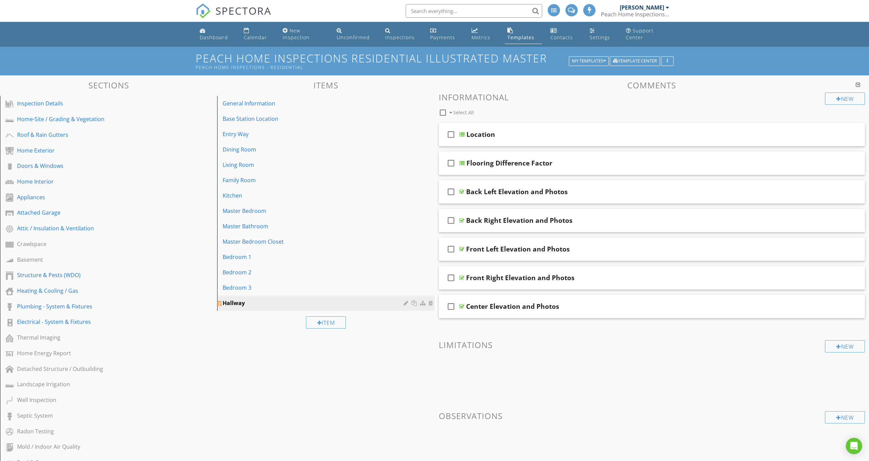
click at [416, 304] on div at bounding box center [414, 302] width 7 height 5
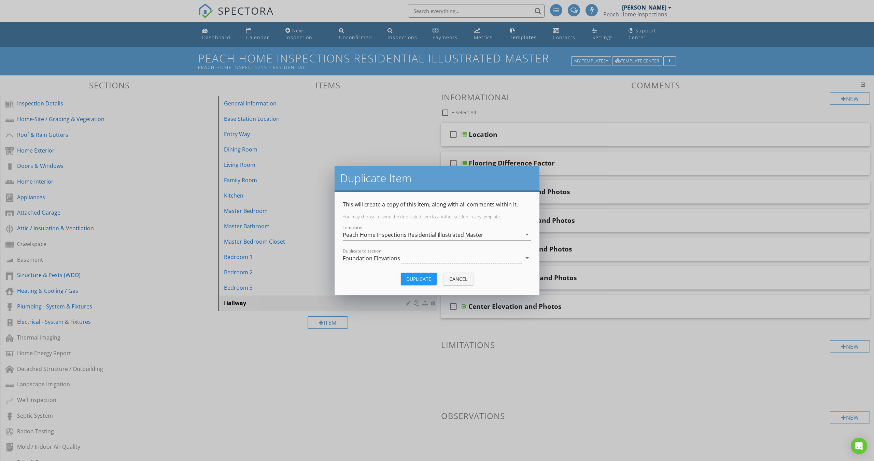
click at [413, 281] on div "Duplicate" at bounding box center [418, 279] width 25 height 7
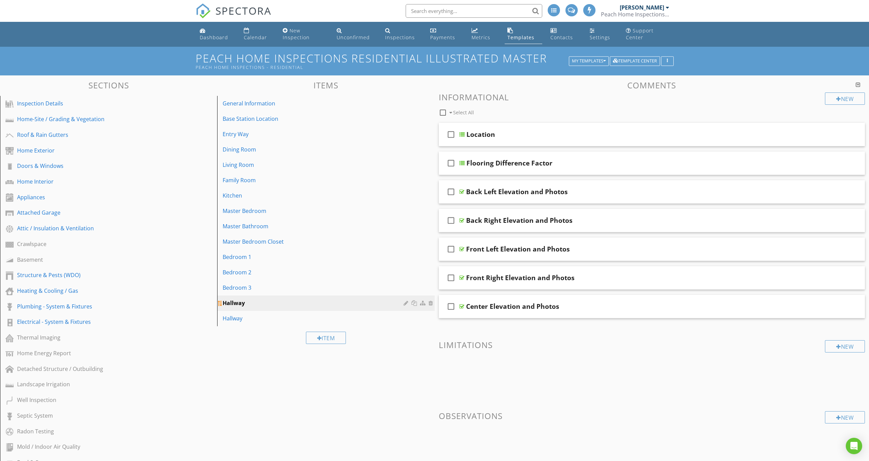
click at [246, 301] on div "Hallway" at bounding box center [314, 303] width 183 height 8
click at [405, 303] on div at bounding box center [407, 302] width 6 height 5
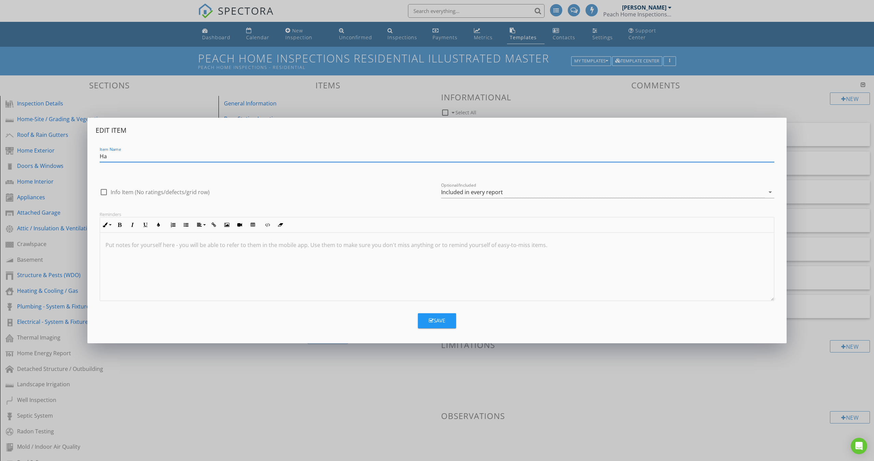
type input "H"
type input "Bathroom"
click at [432, 322] on icon "button" at bounding box center [431, 320] width 5 height 5
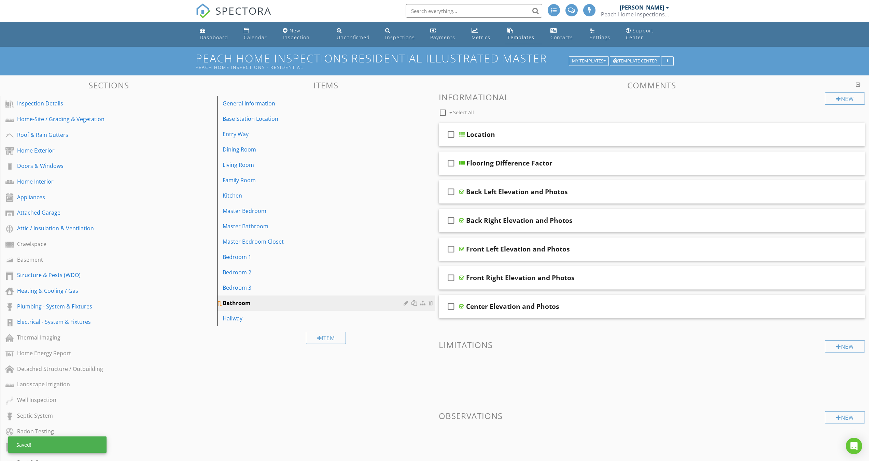
click at [415, 304] on div at bounding box center [414, 302] width 7 height 5
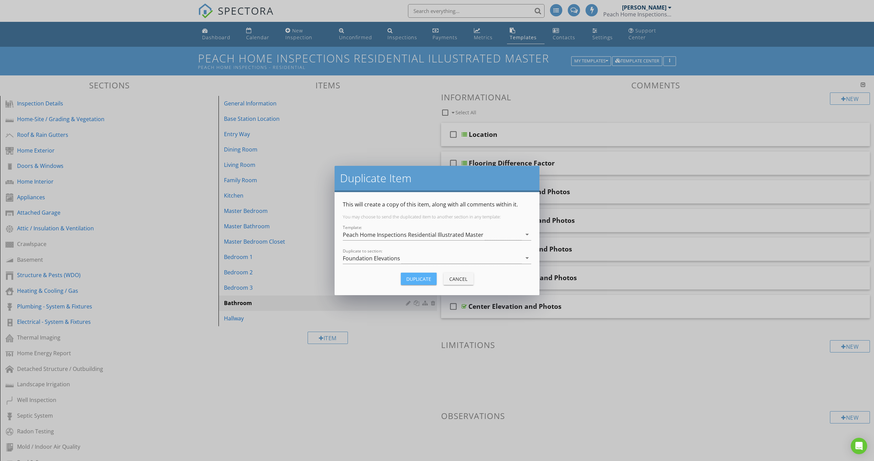
click at [413, 281] on div "Duplicate" at bounding box center [418, 279] width 25 height 7
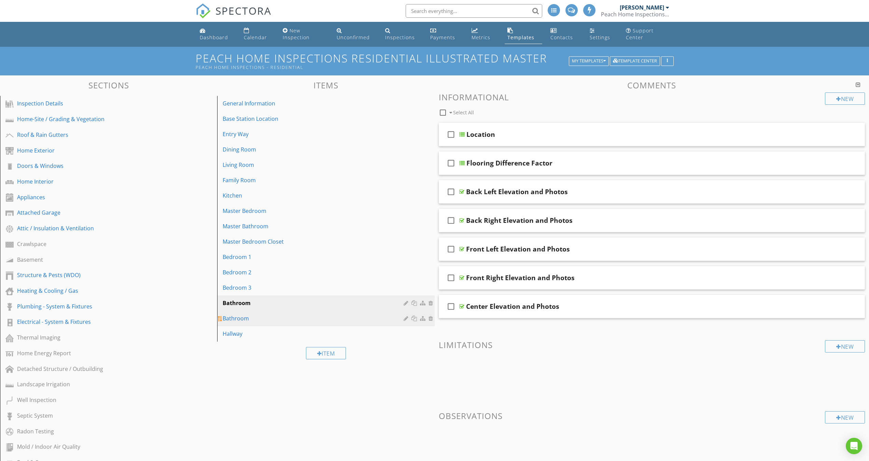
click at [406, 318] on div at bounding box center [407, 318] width 6 height 5
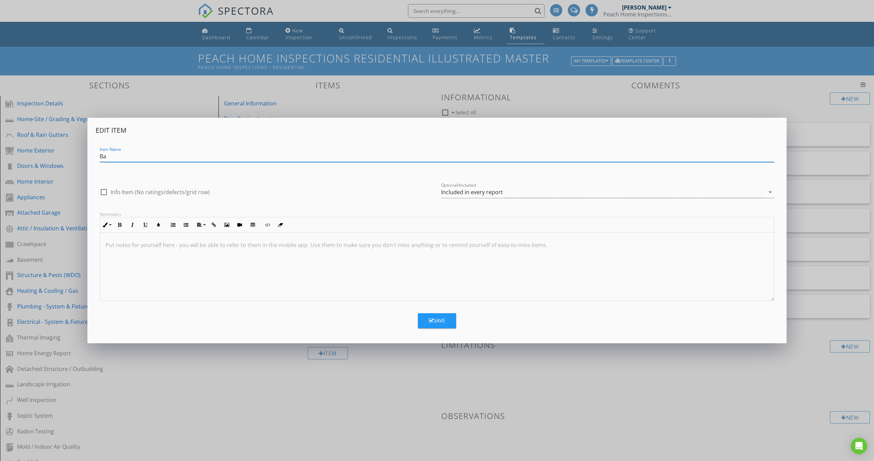
type input "B"
type input "Laundry Room"
click at [437, 325] on button "Save" at bounding box center [437, 320] width 38 height 15
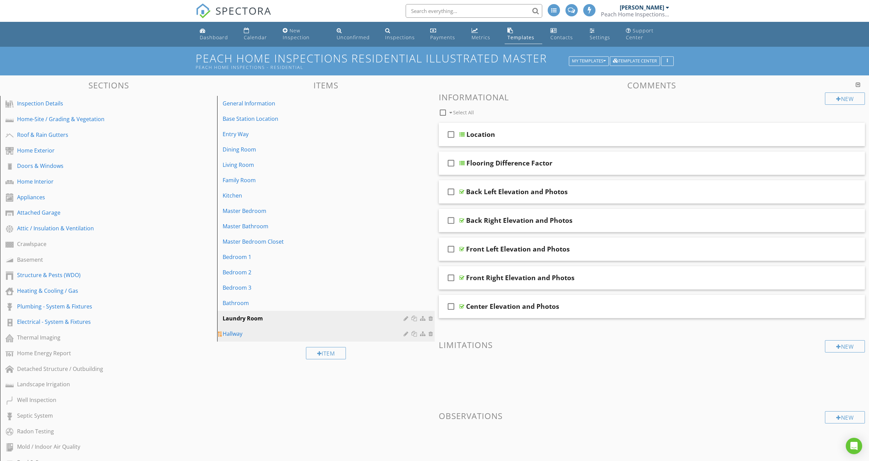
click at [238, 336] on div "Hallway" at bounding box center [314, 334] width 183 height 8
click at [254, 105] on div "General Information" at bounding box center [314, 103] width 183 height 8
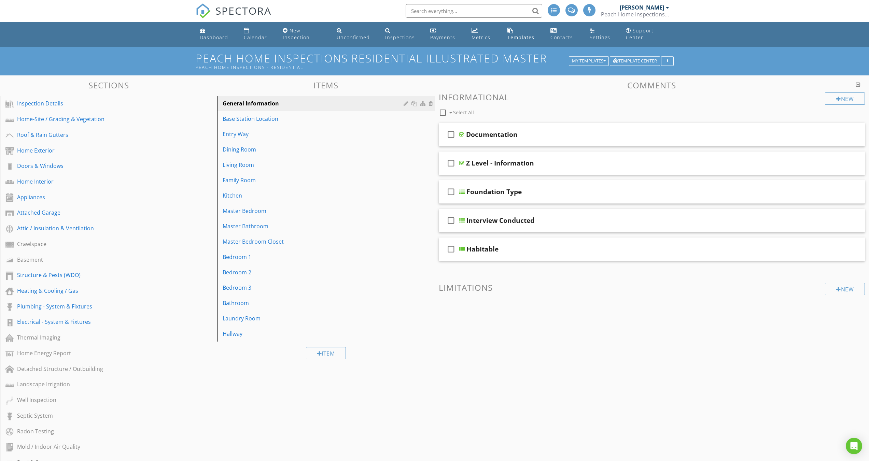
click at [235, 381] on div "Sections Inspection Details Home-Site / Grading & Vegetation Roof & Rain Gutter…" at bounding box center [434, 415] width 869 height 681
